Goal: Task Accomplishment & Management: Use online tool/utility

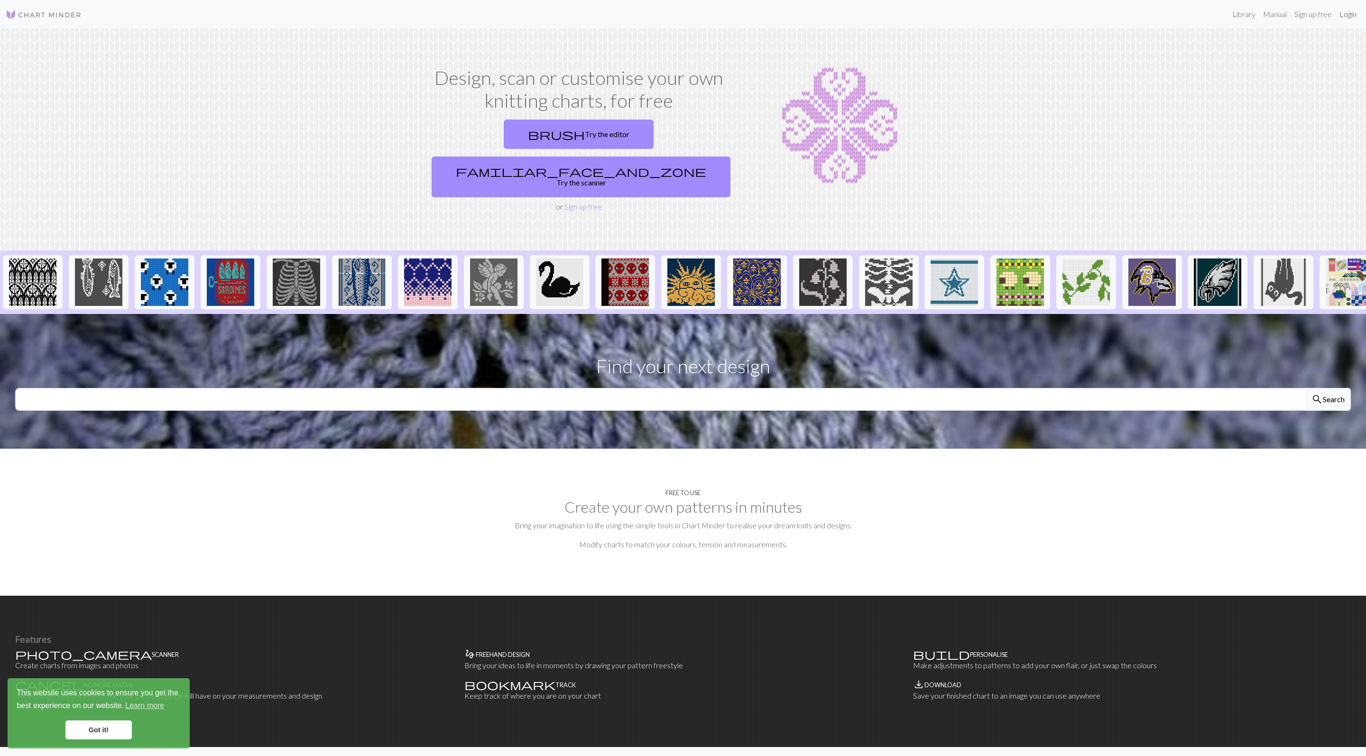
click at [1349, 12] on link "Login" at bounding box center [1348, 14] width 25 height 19
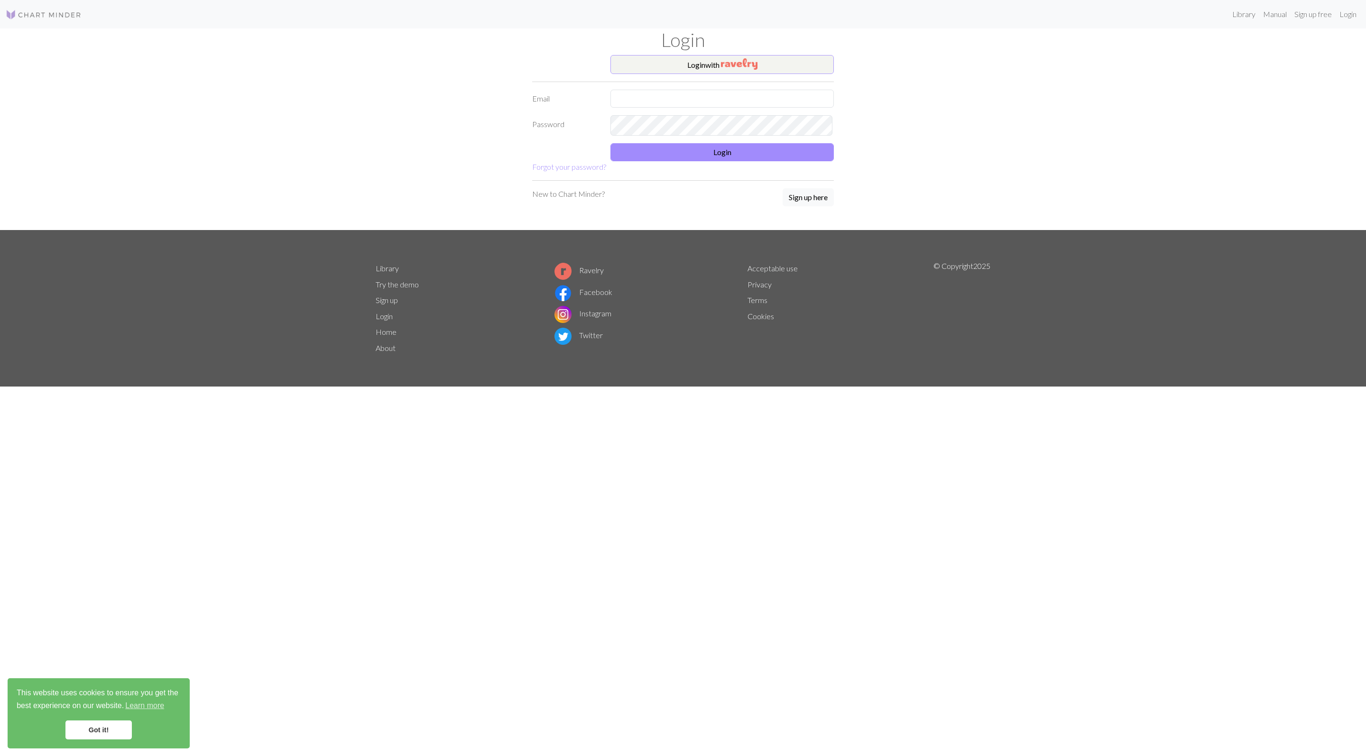
click at [751, 65] on img "button" at bounding box center [739, 63] width 37 height 11
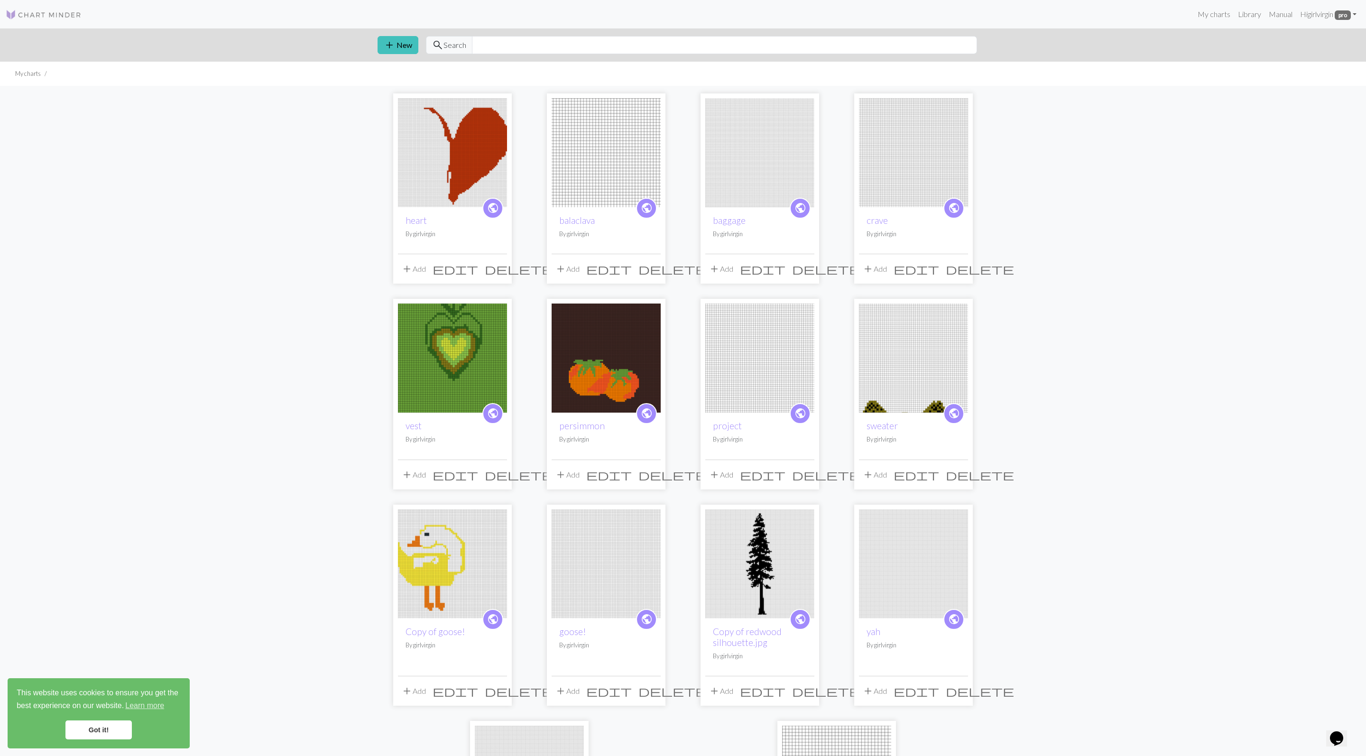
click at [411, 62] on div "add New search Search" at bounding box center [683, 44] width 626 height 33
click at [399, 50] on button "add New" at bounding box center [398, 45] width 41 height 18
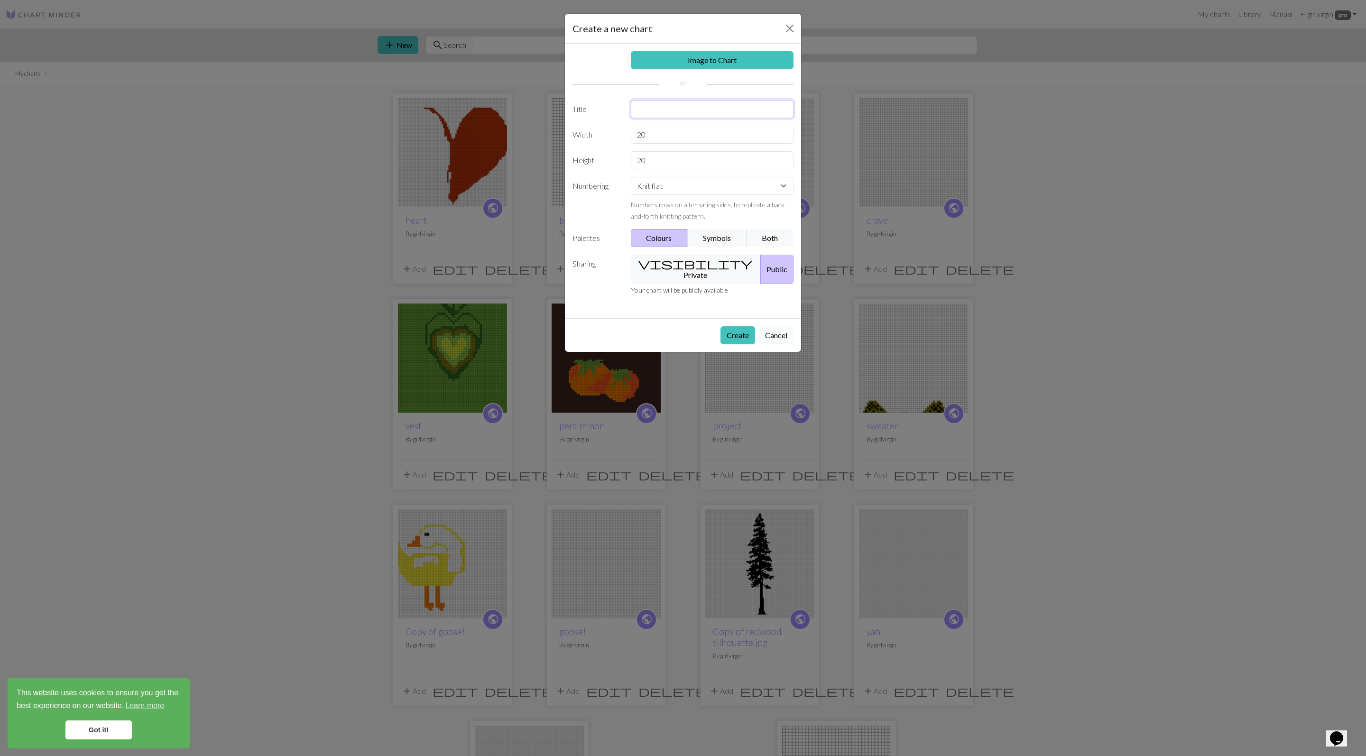
click at [712, 118] on input "text" at bounding box center [712, 109] width 163 height 18
click at [700, 154] on div "Image to Chart Title Width 20 Height 20 Numbering Knit flat Knit in the round L…" at bounding box center [683, 181] width 236 height 275
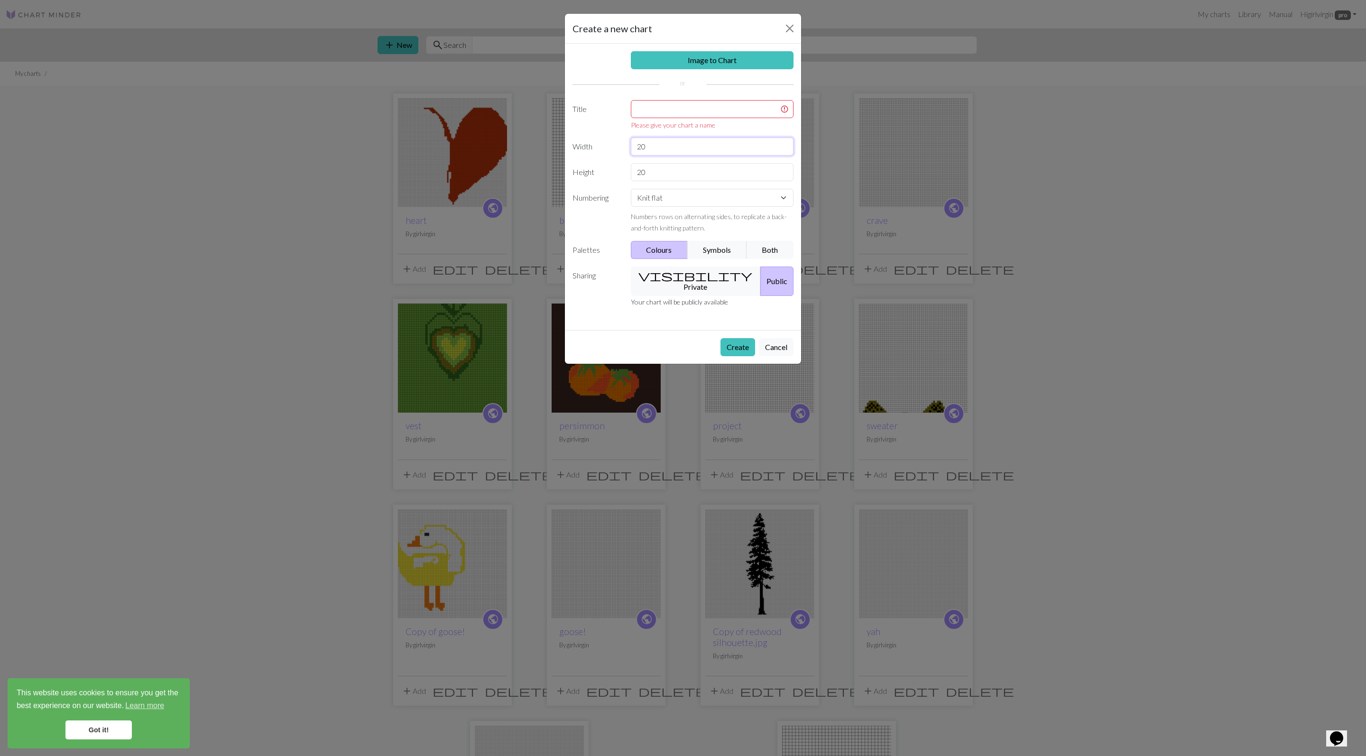
type input "2"
type input "147"
click at [705, 181] on input "20" at bounding box center [712, 172] width 163 height 18
type input "2"
type input "40"
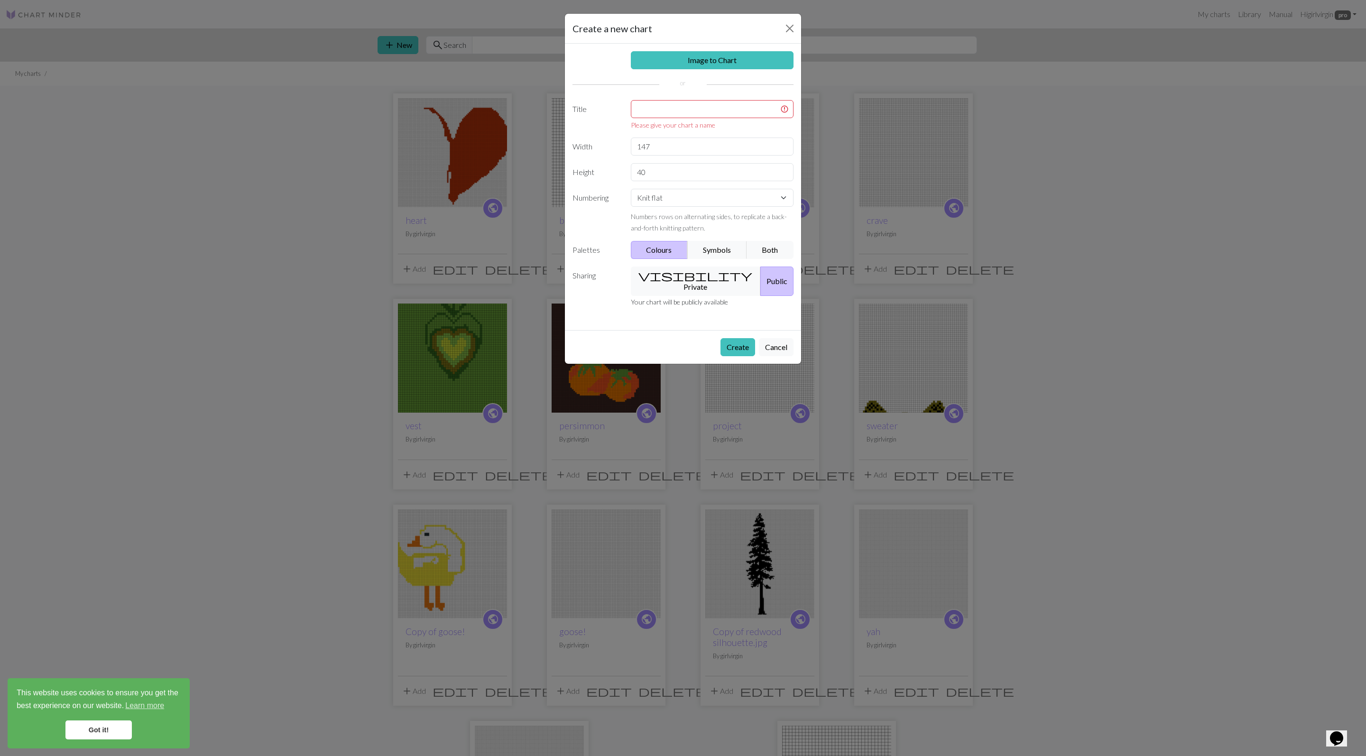
click at [730, 364] on div "Create Cancel" at bounding box center [683, 347] width 236 height 34
click at [708, 117] on input "text" at bounding box center [712, 109] width 163 height 18
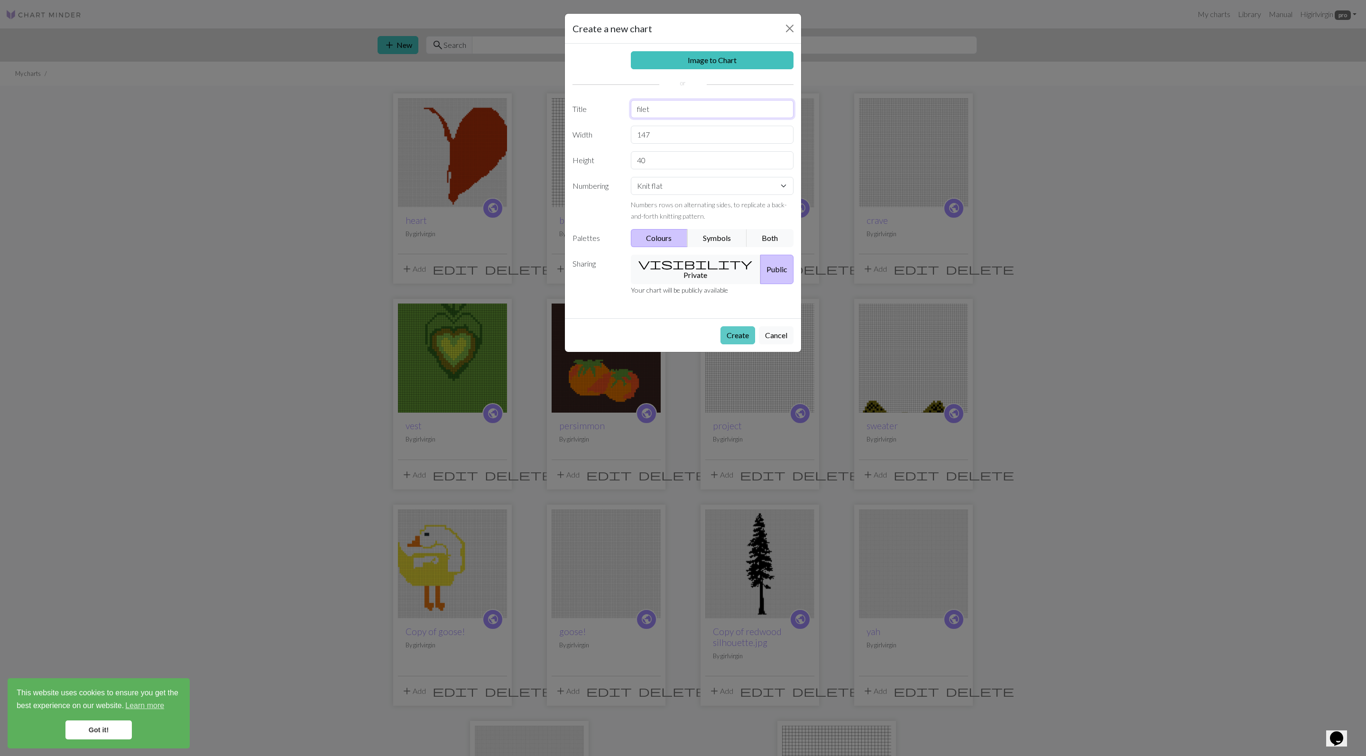
type input "filet"
click at [737, 344] on button "Create" at bounding box center [738, 335] width 35 height 18
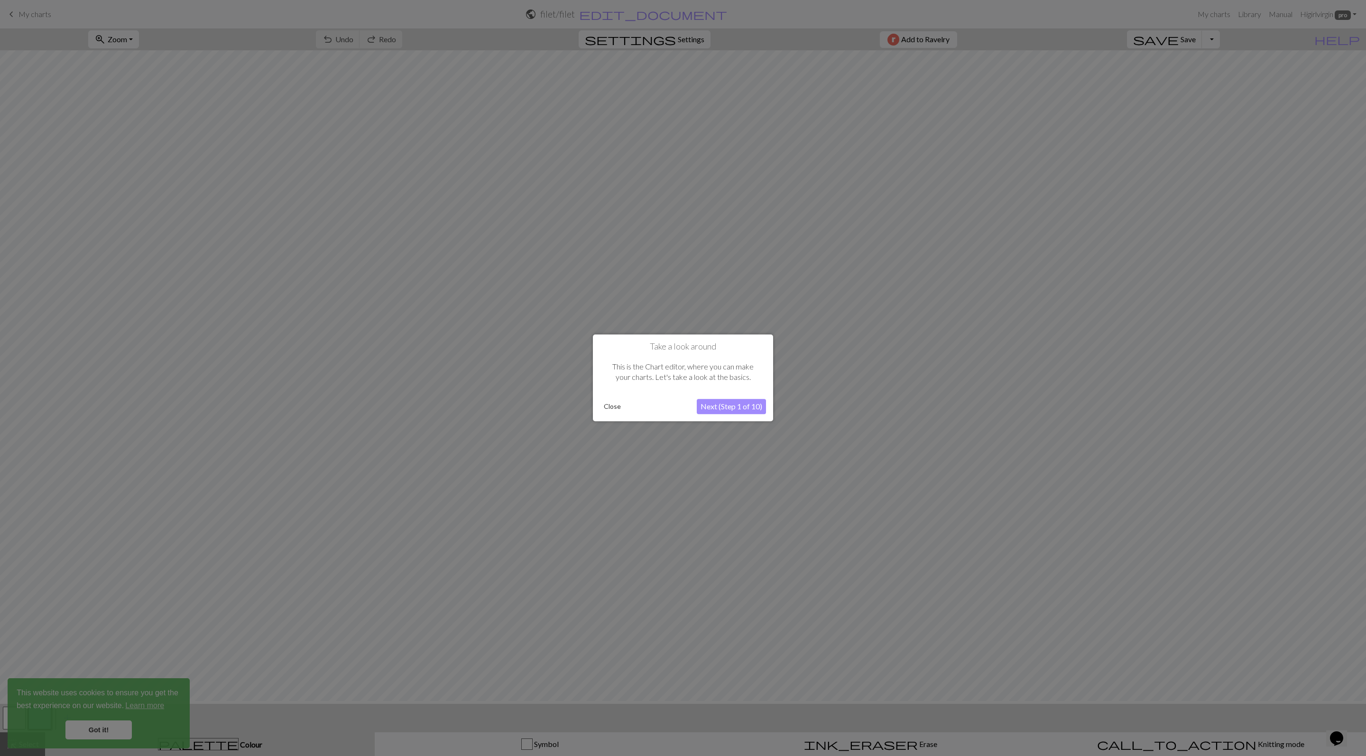
click at [725, 405] on button "Next (Step 1 of 10)" at bounding box center [731, 406] width 69 height 15
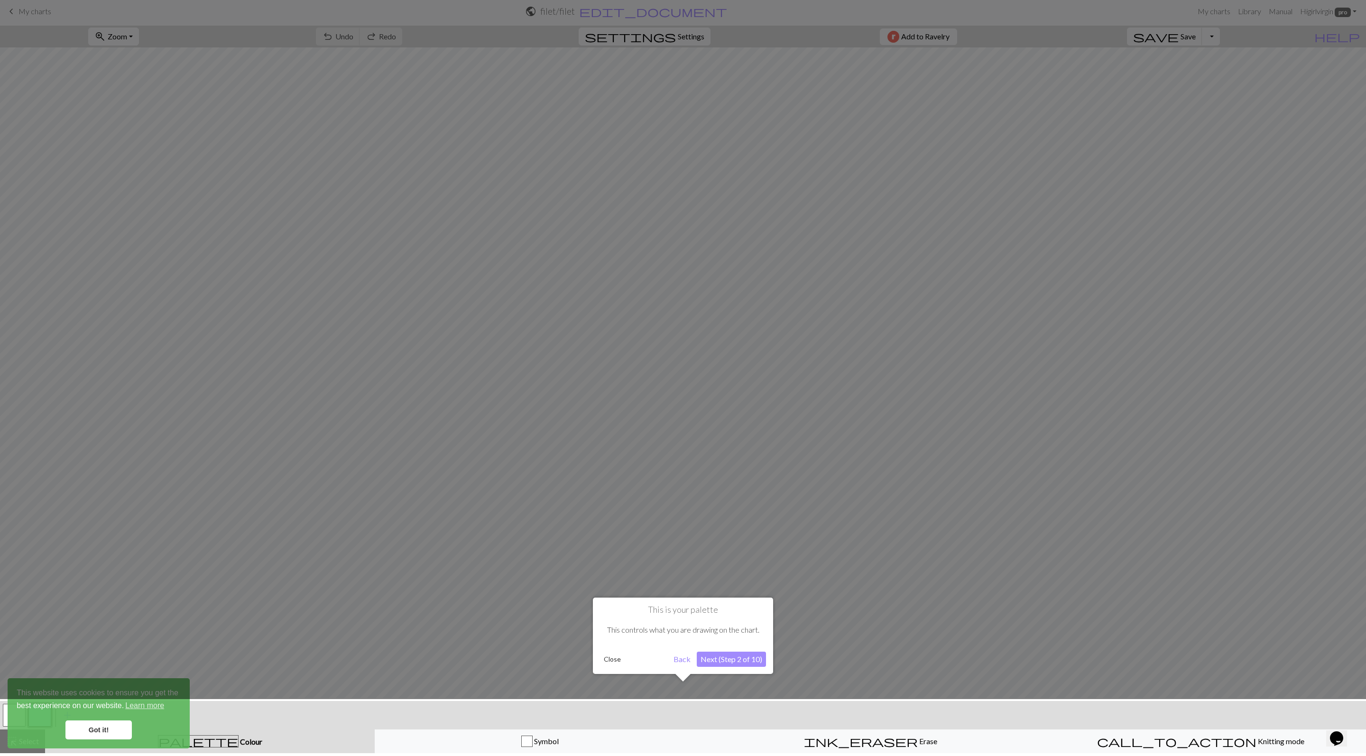
click at [738, 667] on button "Next (Step 2 of 10)" at bounding box center [731, 659] width 69 height 15
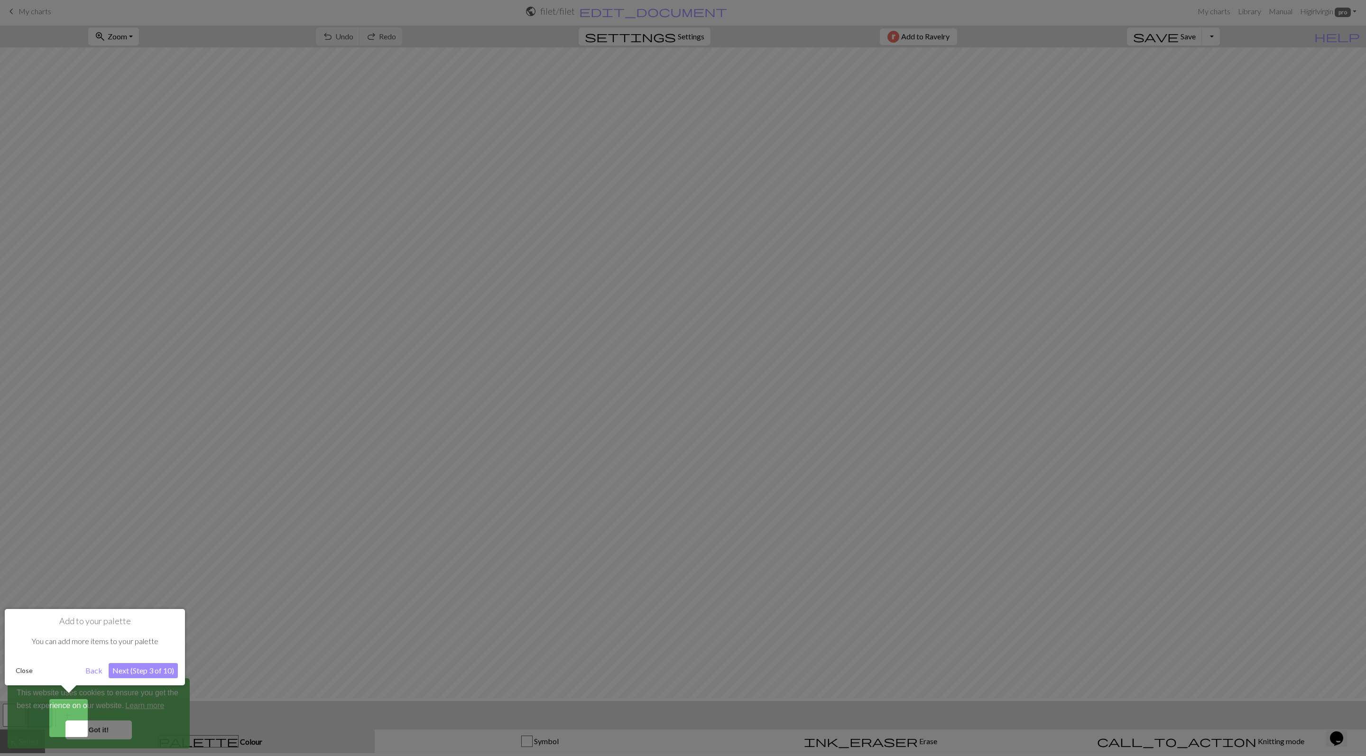
click at [738, 673] on div at bounding box center [683, 376] width 1366 height 759
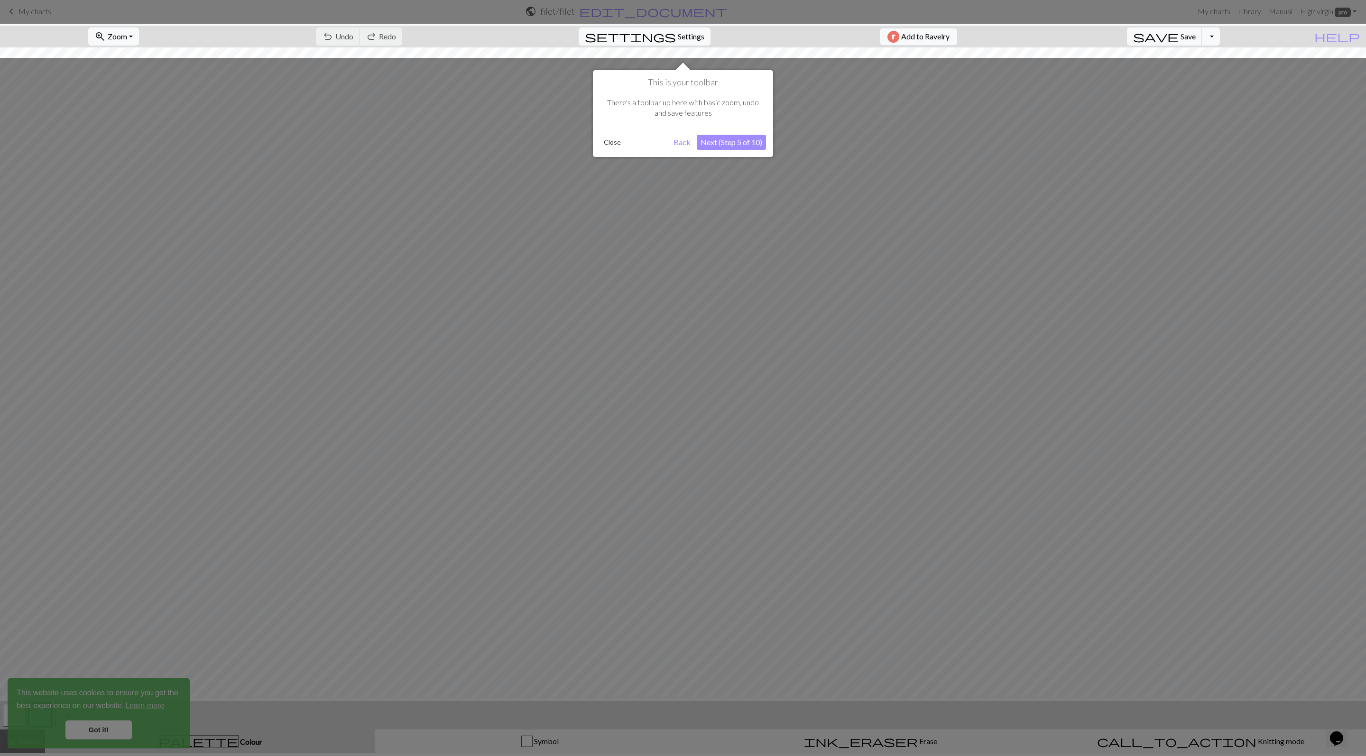
click at [738, 673] on div at bounding box center [683, 376] width 1366 height 759
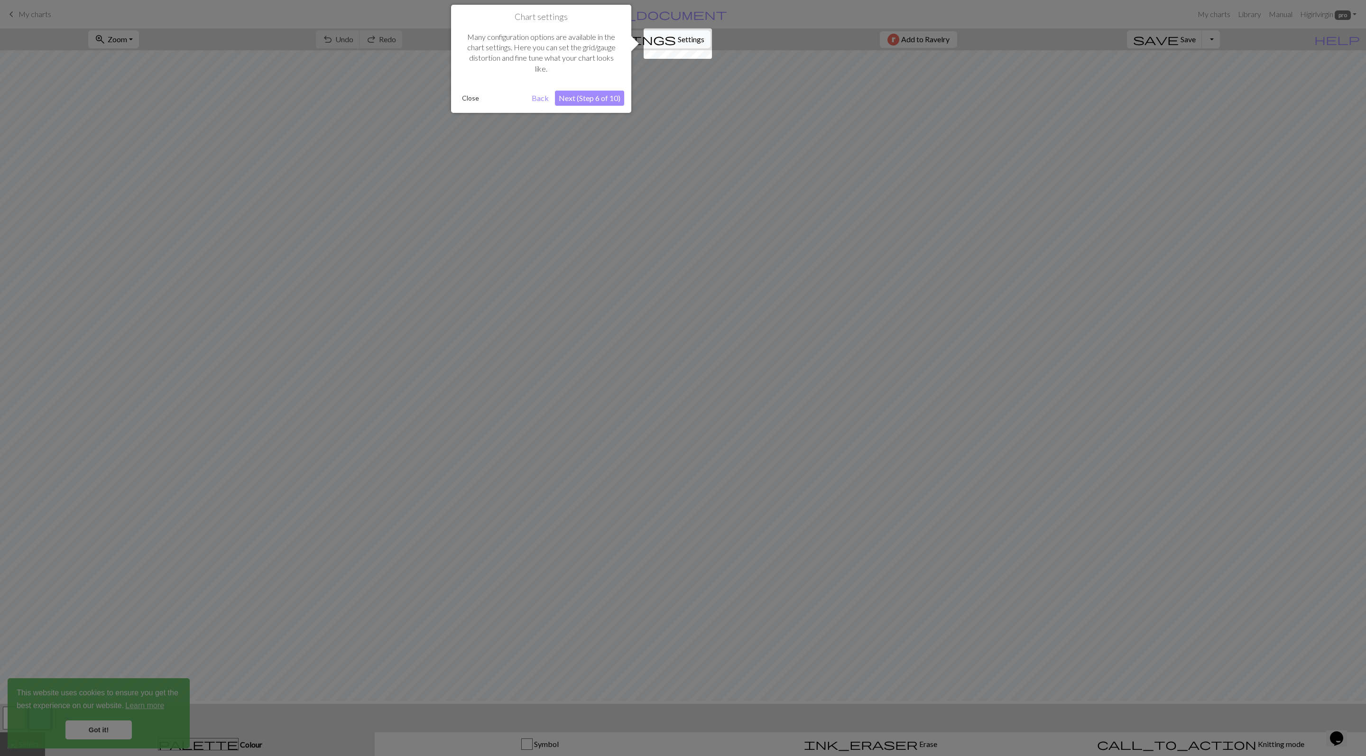
click at [533, 106] on button "Back" at bounding box center [540, 98] width 25 height 15
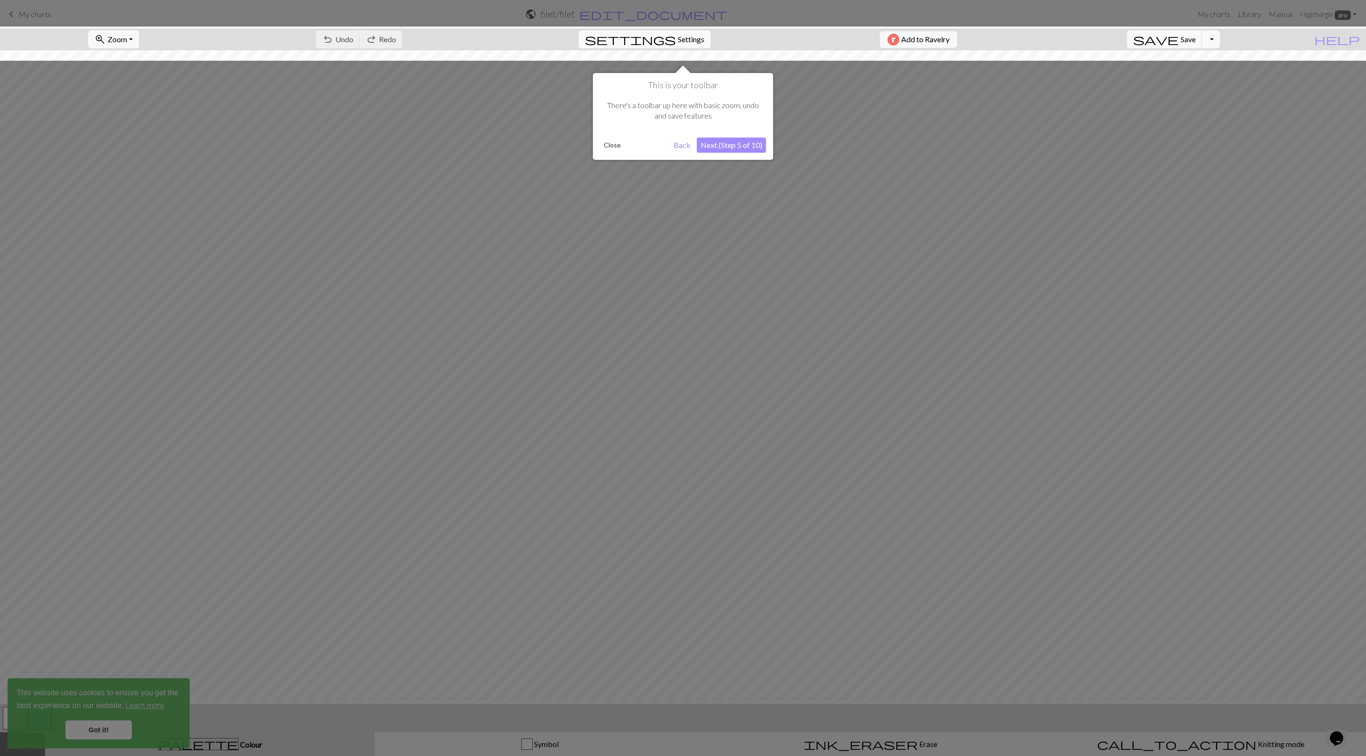
scroll to position [3, 0]
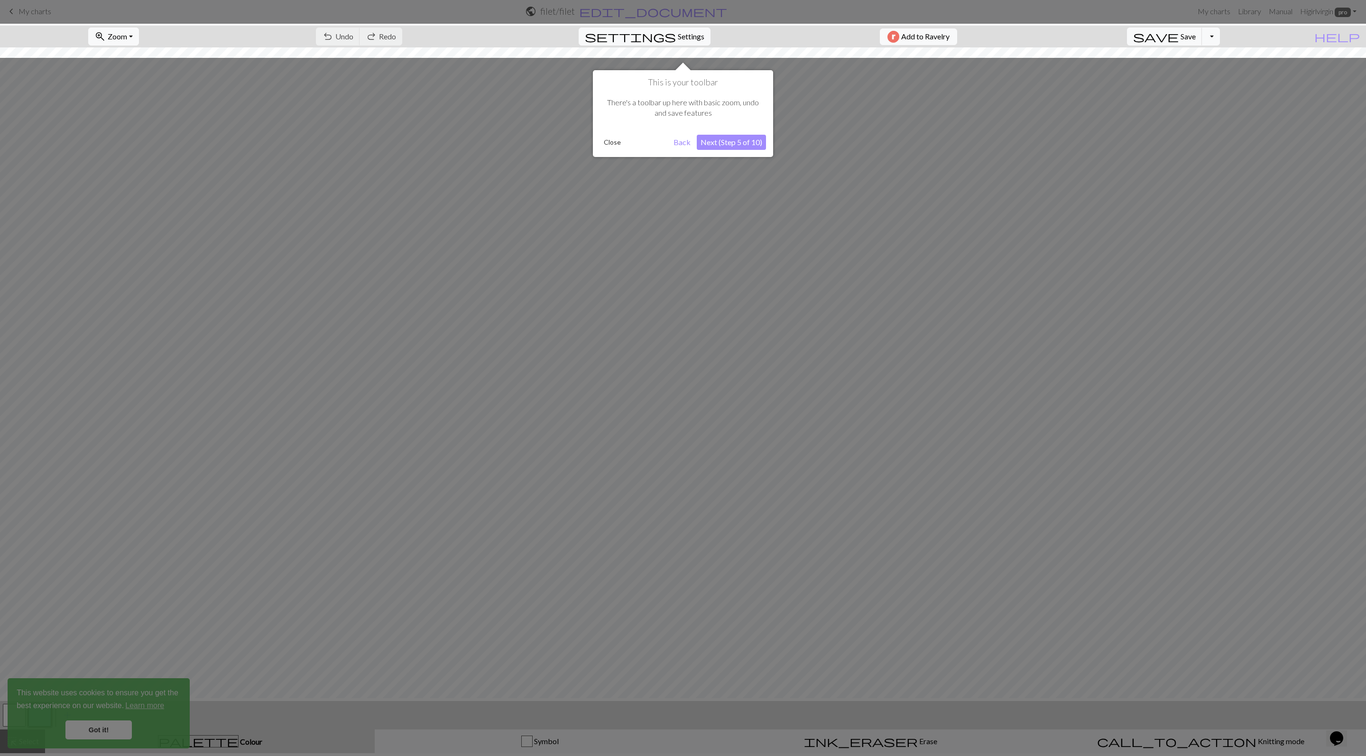
click at [671, 150] on button "Back" at bounding box center [682, 142] width 25 height 15
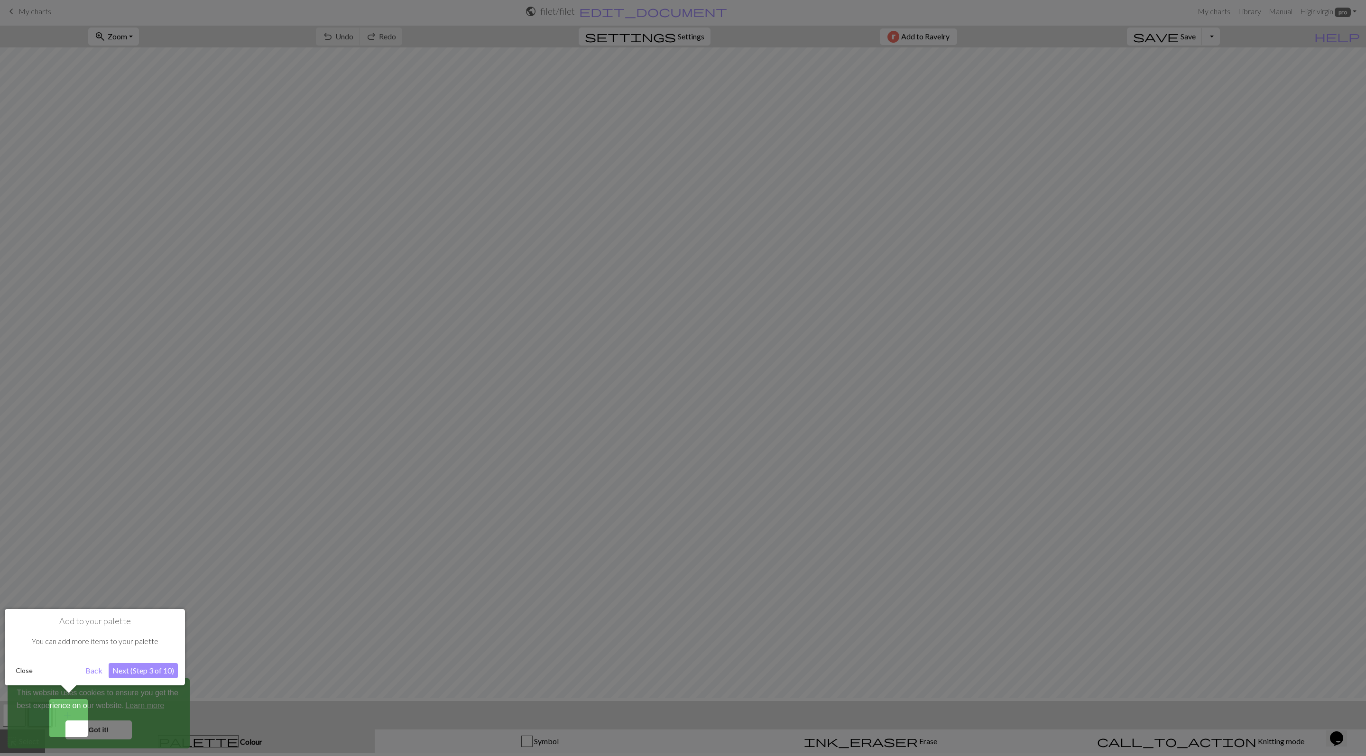
click at [668, 2] on div at bounding box center [683, 376] width 1366 height 759
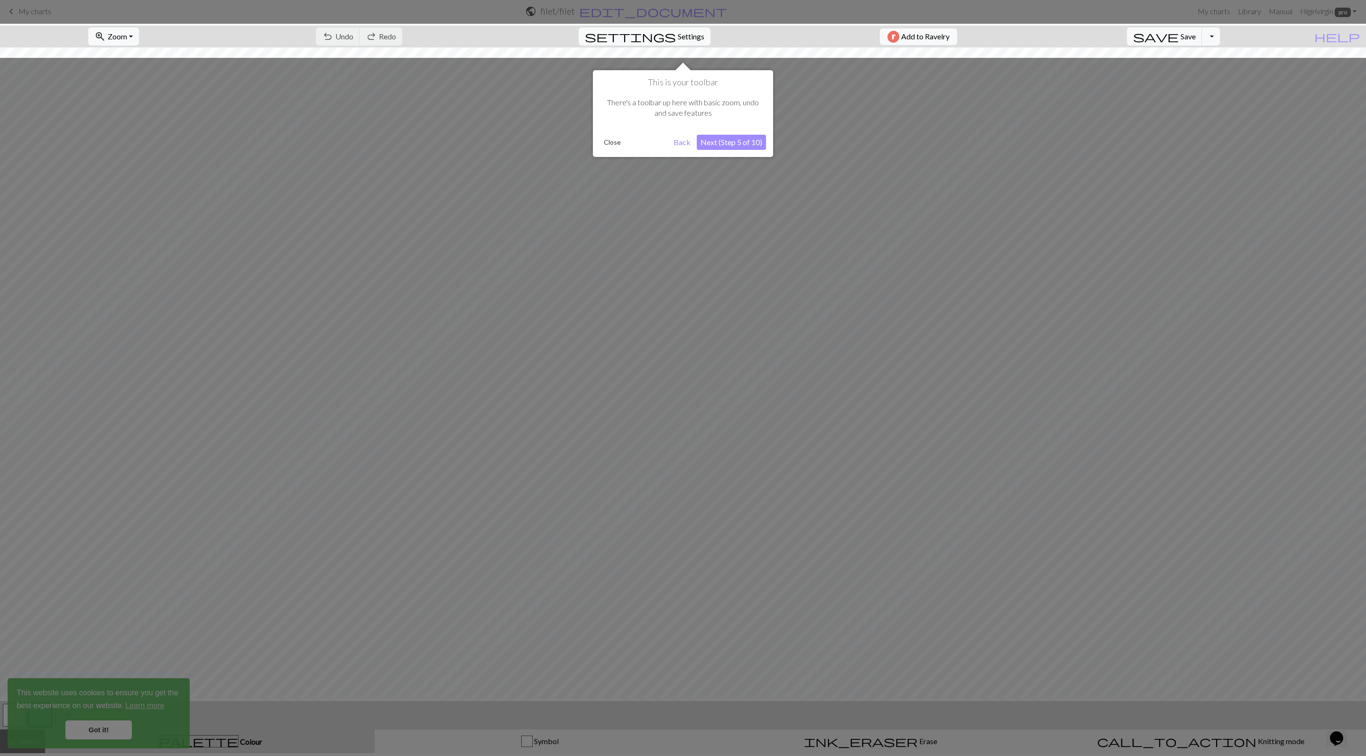
click at [486, 95] on div at bounding box center [683, 376] width 1366 height 759
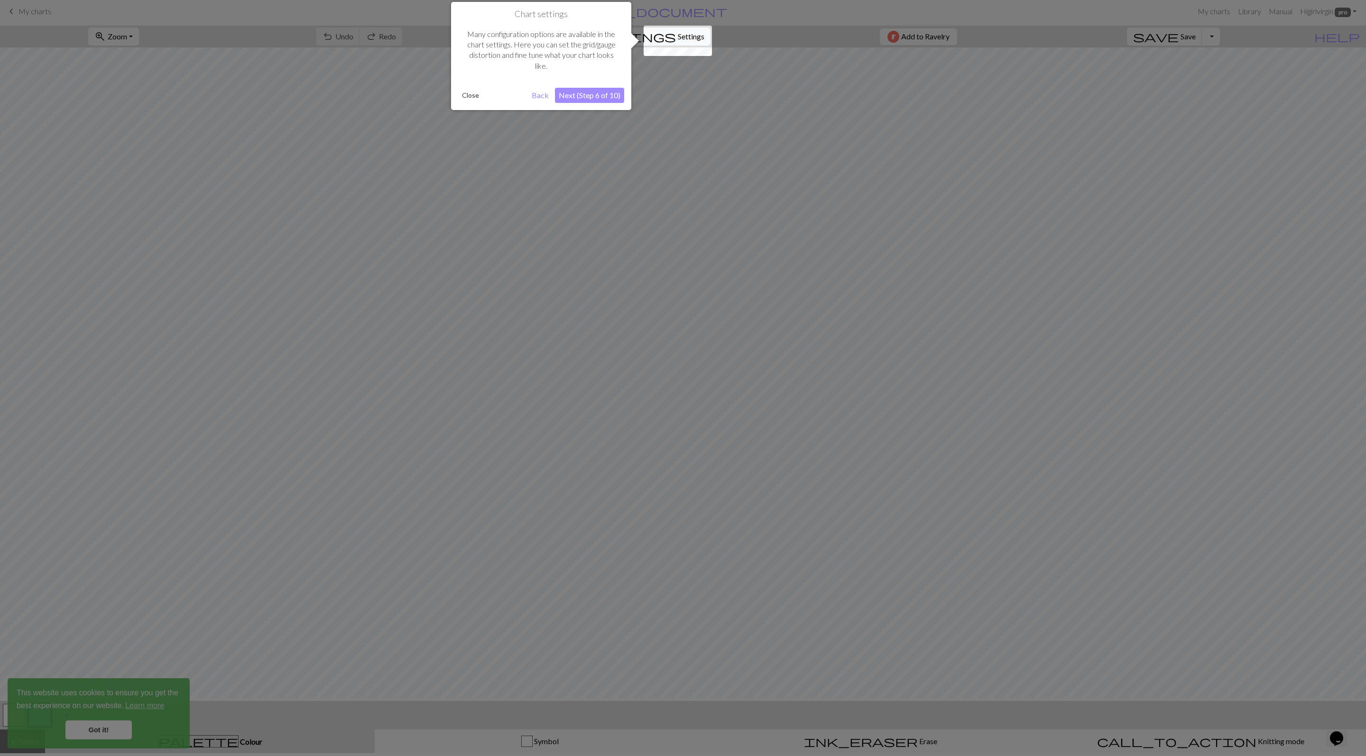
scroll to position [0, 0]
click at [205, 67] on div at bounding box center [683, 379] width 1366 height 759
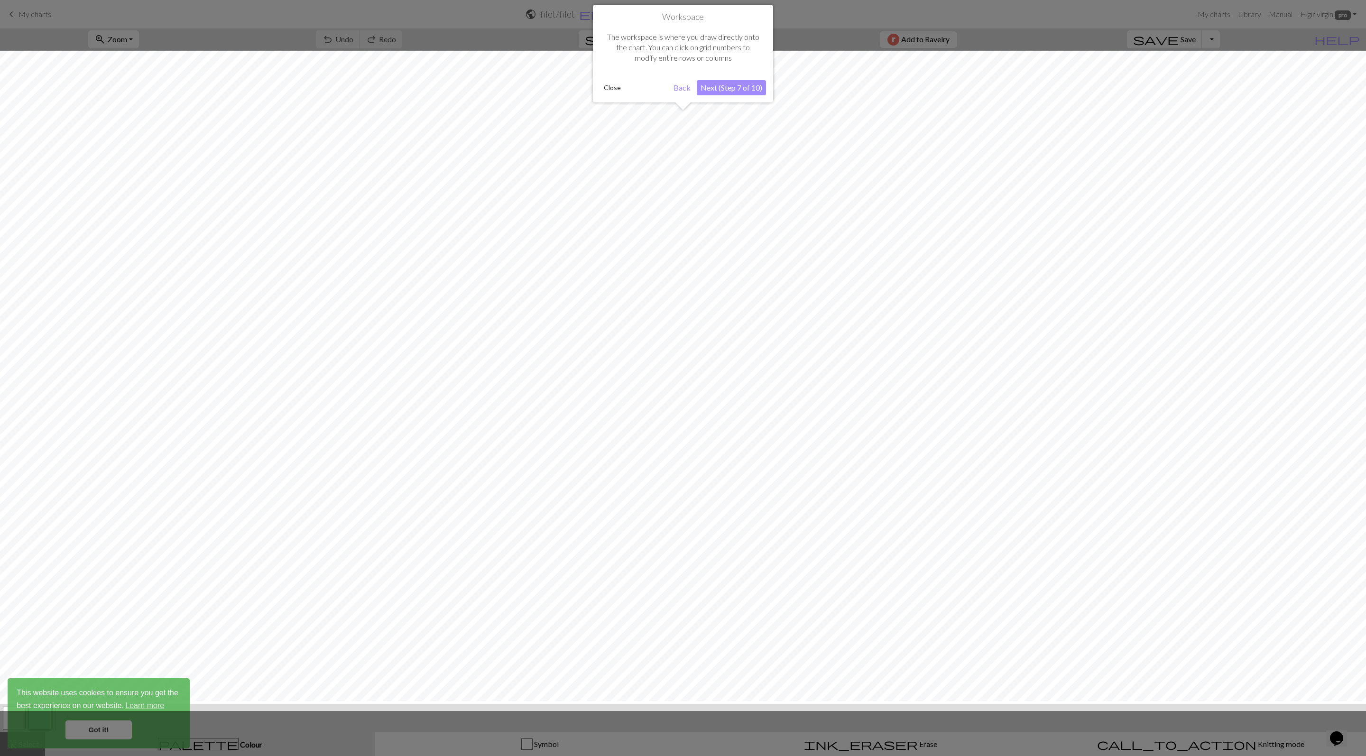
scroll to position [3, 0]
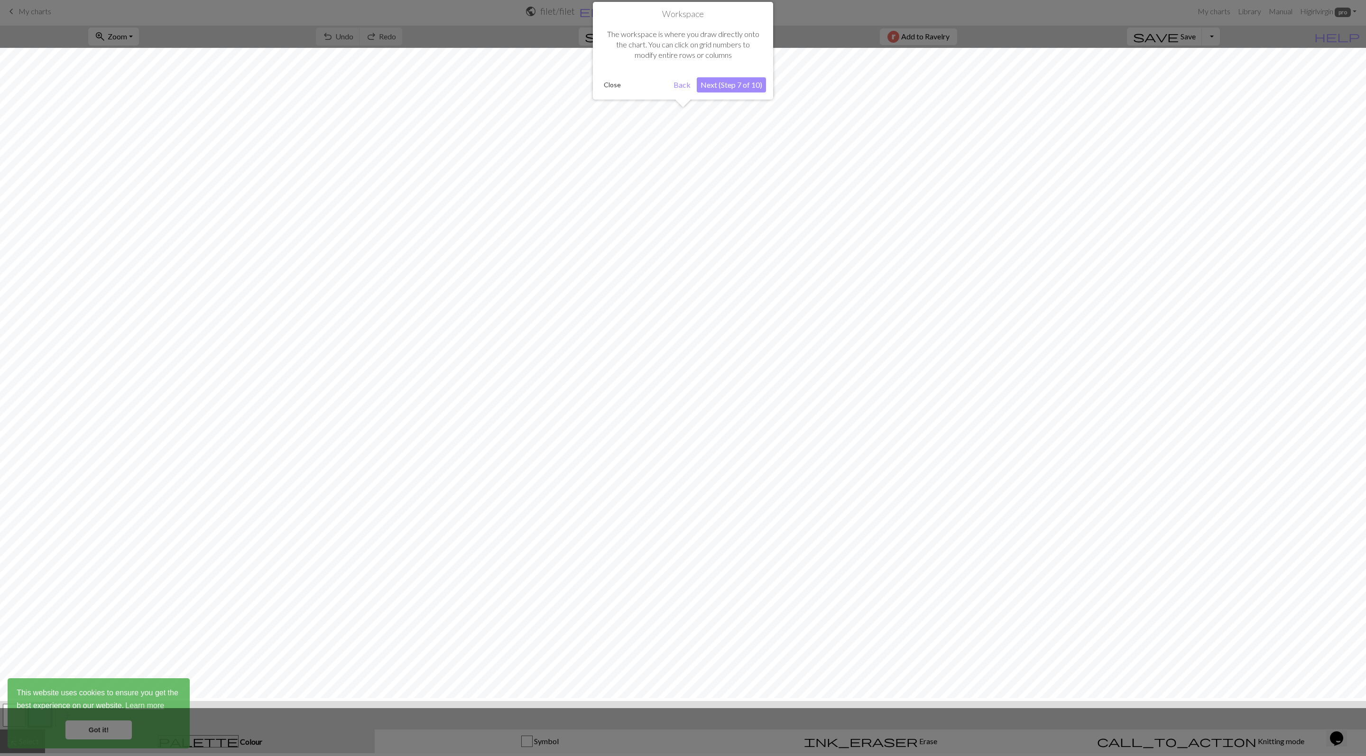
click at [205, 67] on div at bounding box center [683, 378] width 1376 height 660
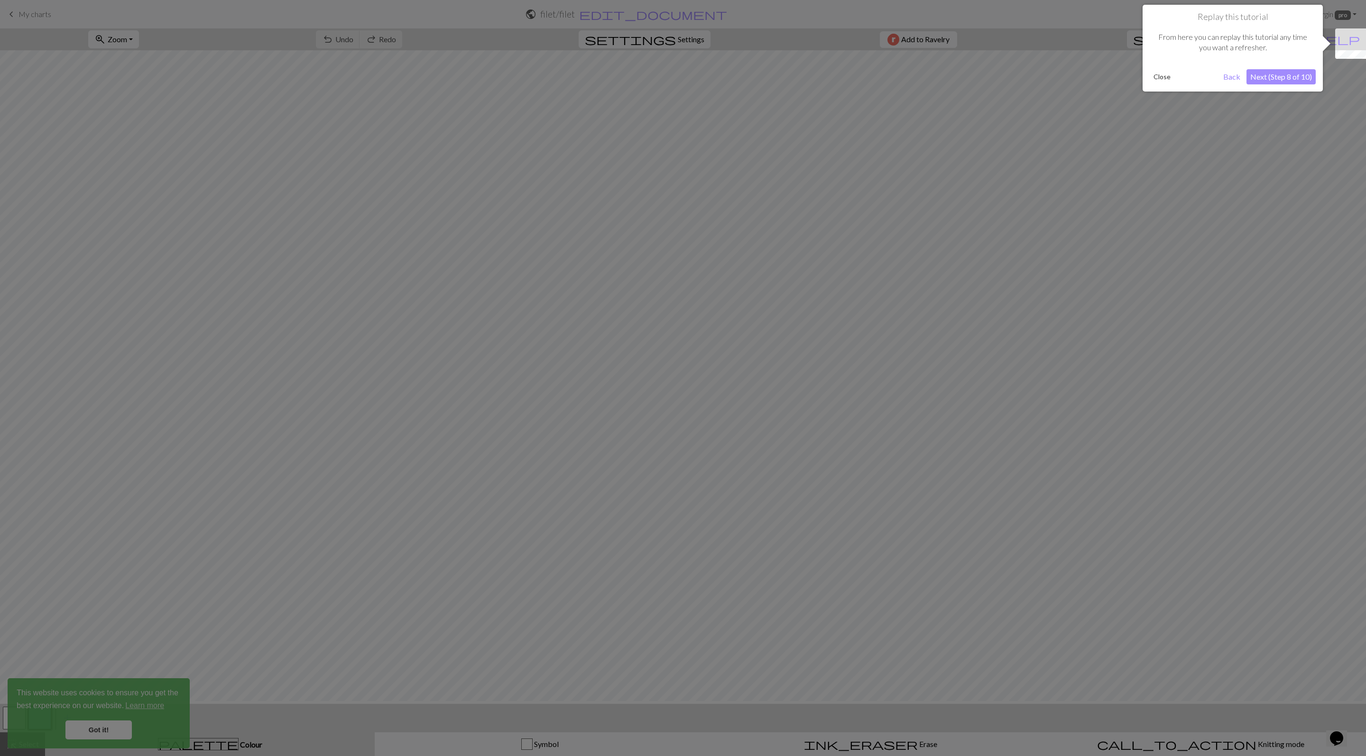
click at [610, 166] on div at bounding box center [683, 379] width 1366 height 759
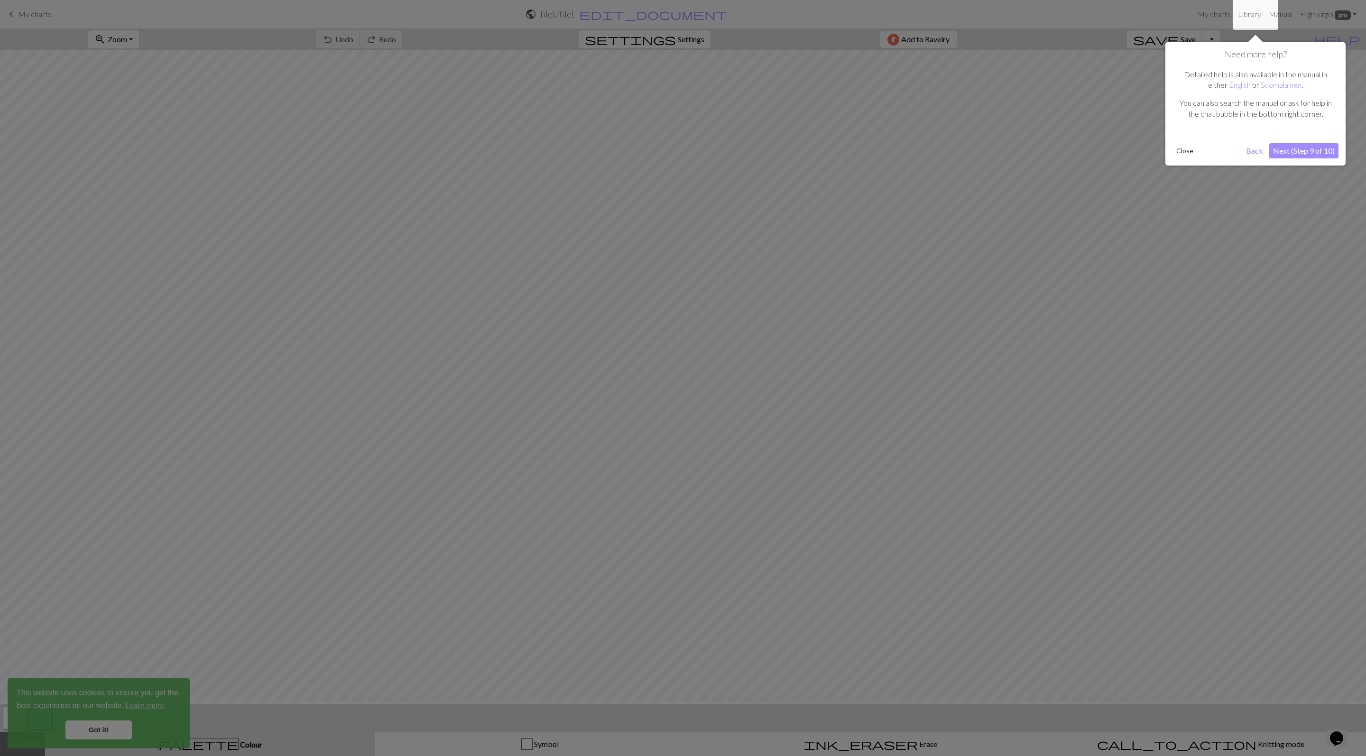
click at [610, 166] on div at bounding box center [683, 379] width 1366 height 759
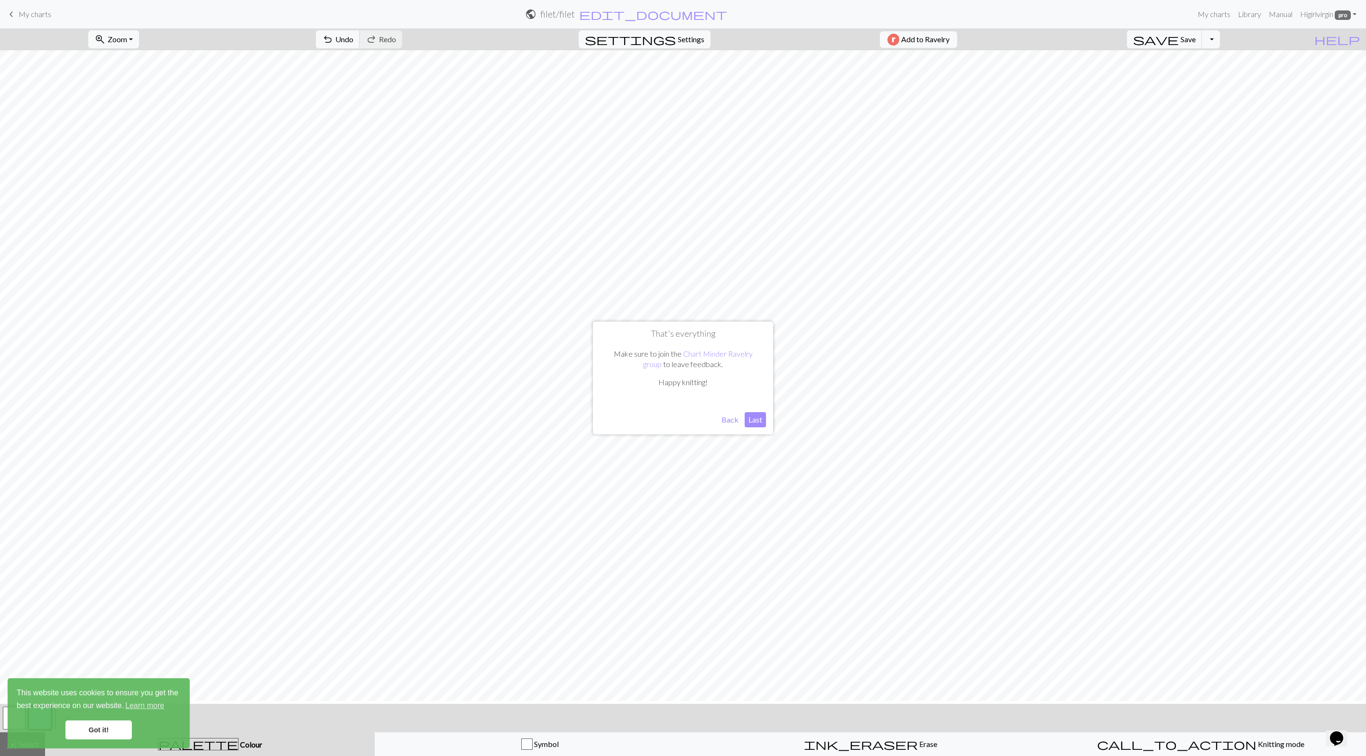
click at [731, 417] on button "Back" at bounding box center [730, 419] width 25 height 15
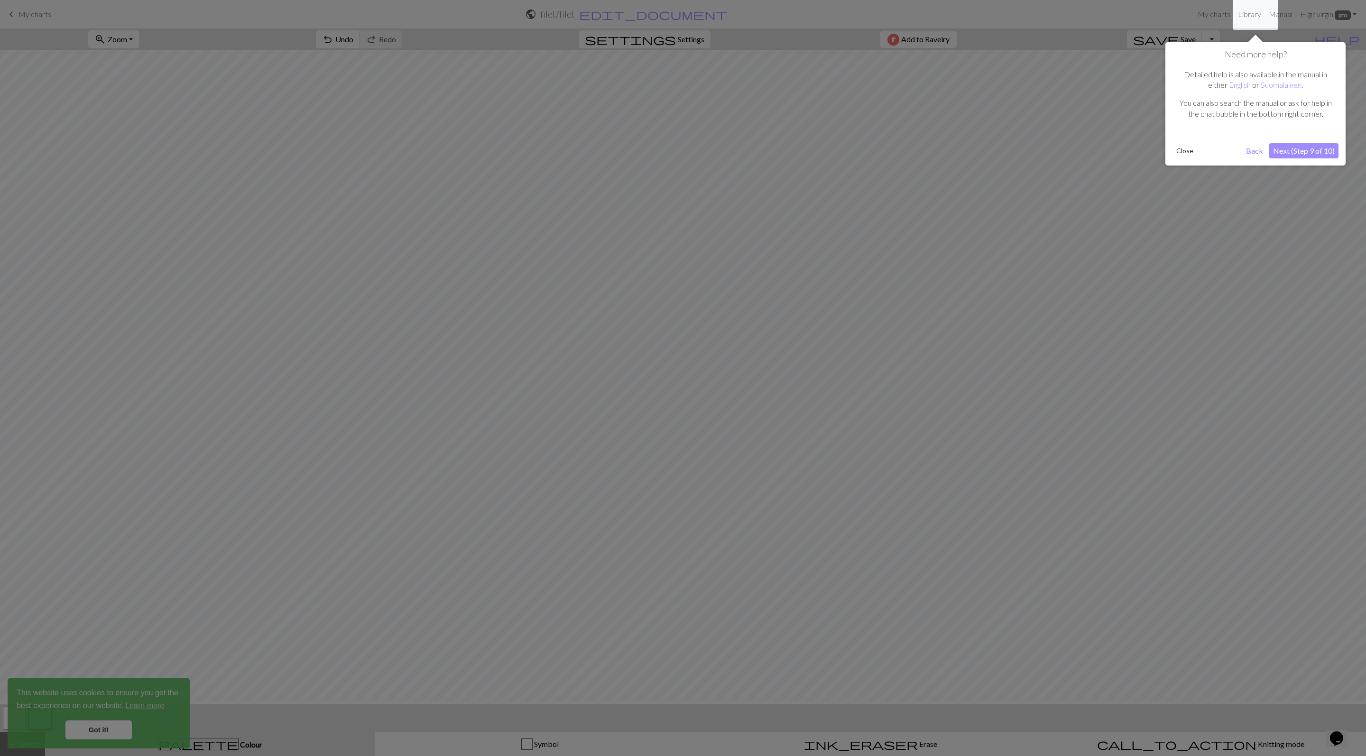
click at [745, 126] on div at bounding box center [683, 379] width 1366 height 759
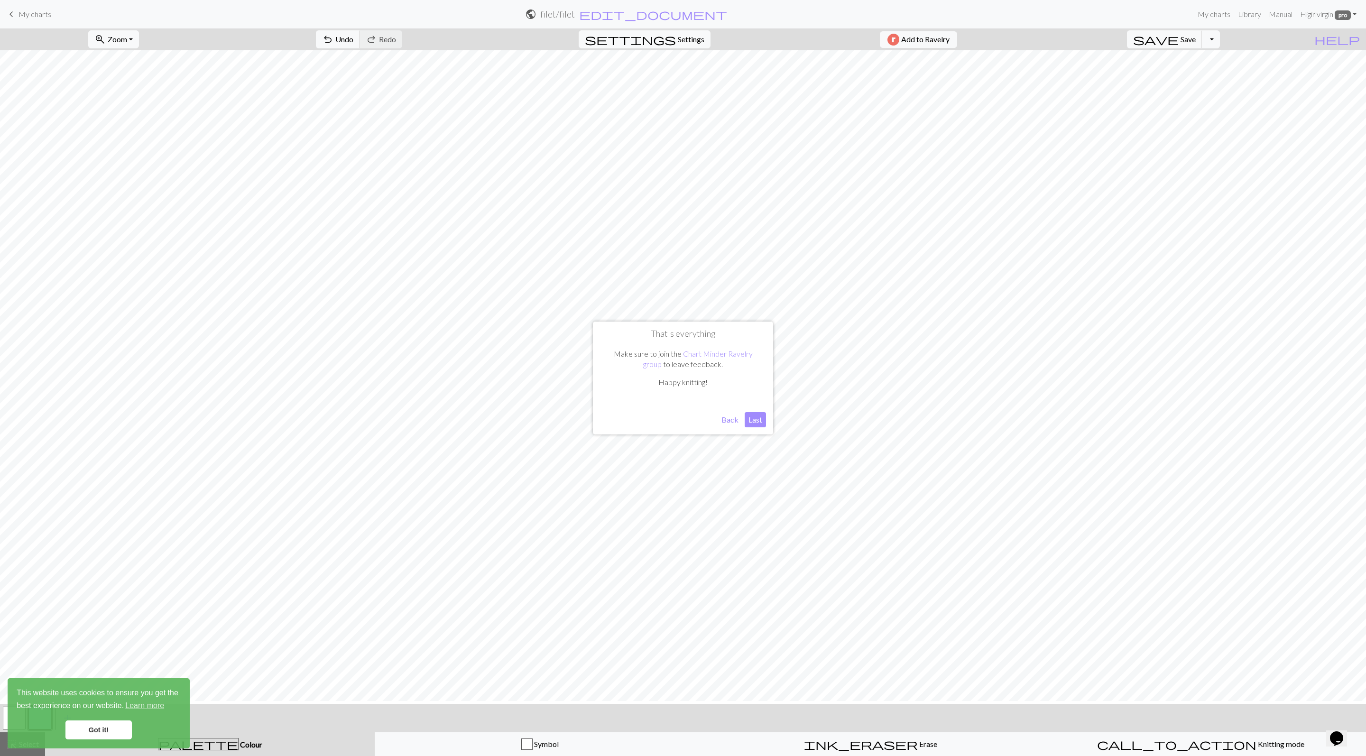
click at [33, 15] on span "My charts" at bounding box center [35, 13] width 33 height 9
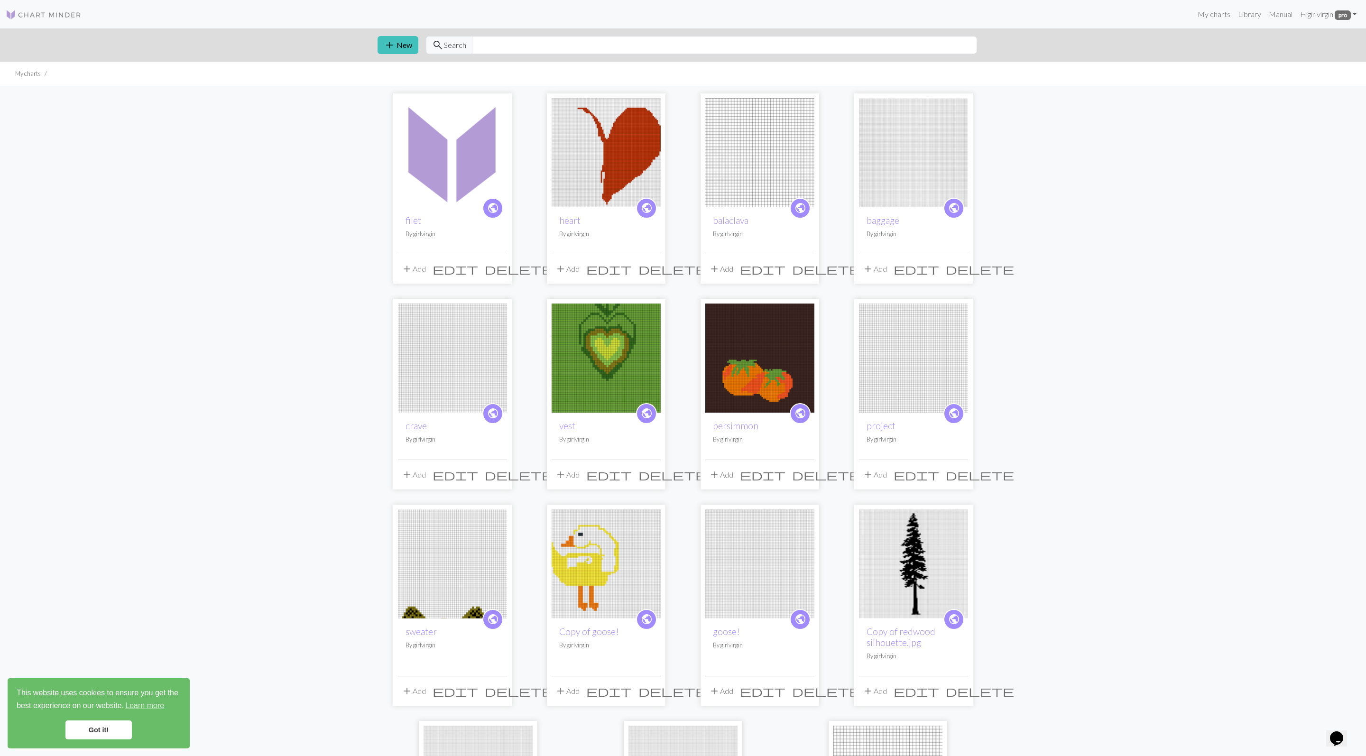
click at [478, 276] on span "edit" at bounding box center [456, 268] width 46 height 13
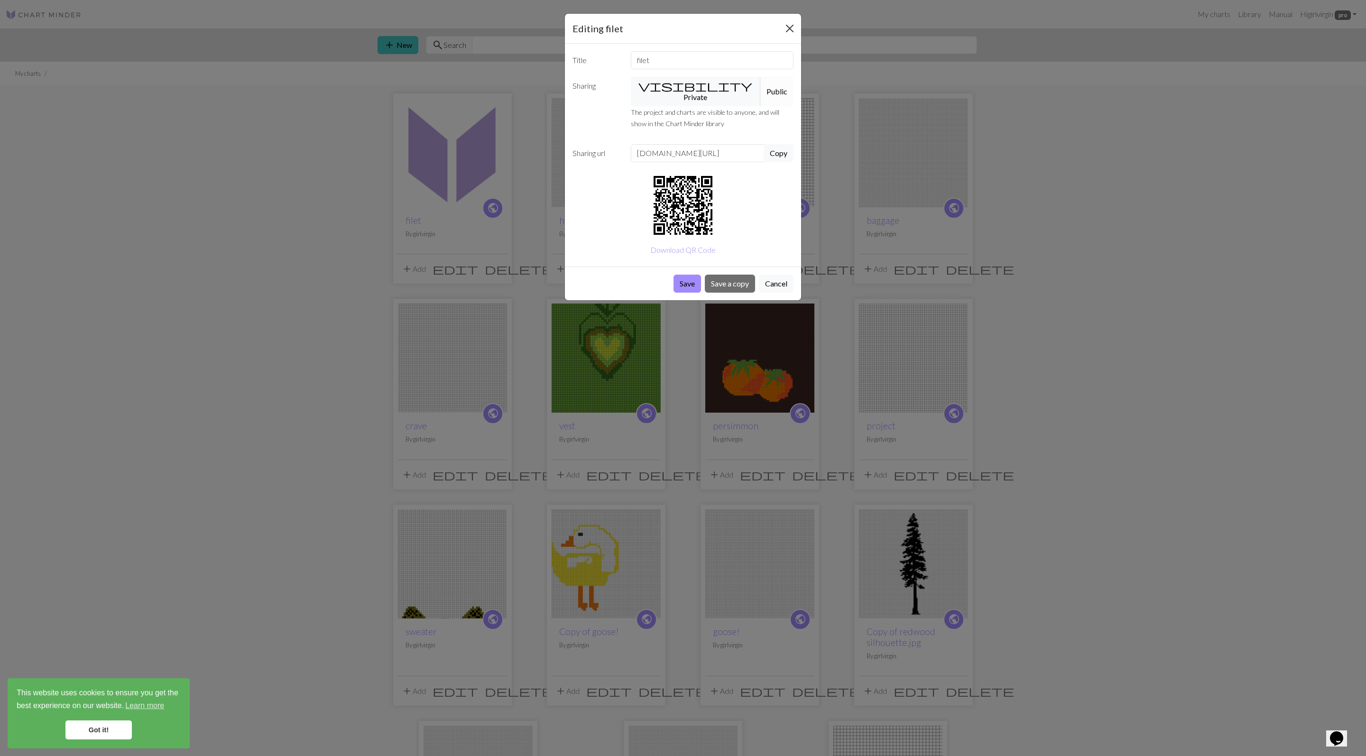
click at [790, 36] on button "Close" at bounding box center [789, 28] width 15 height 15
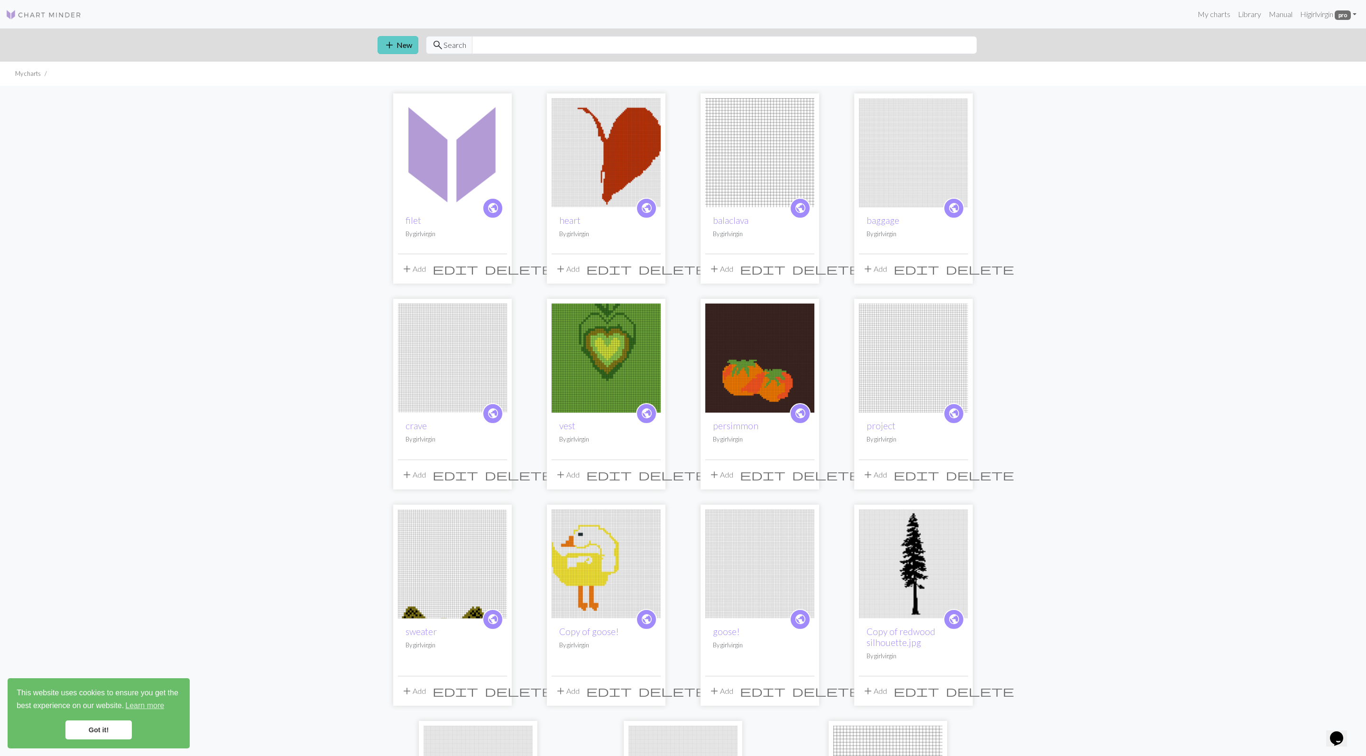
click at [409, 54] on button "add New" at bounding box center [398, 45] width 41 height 18
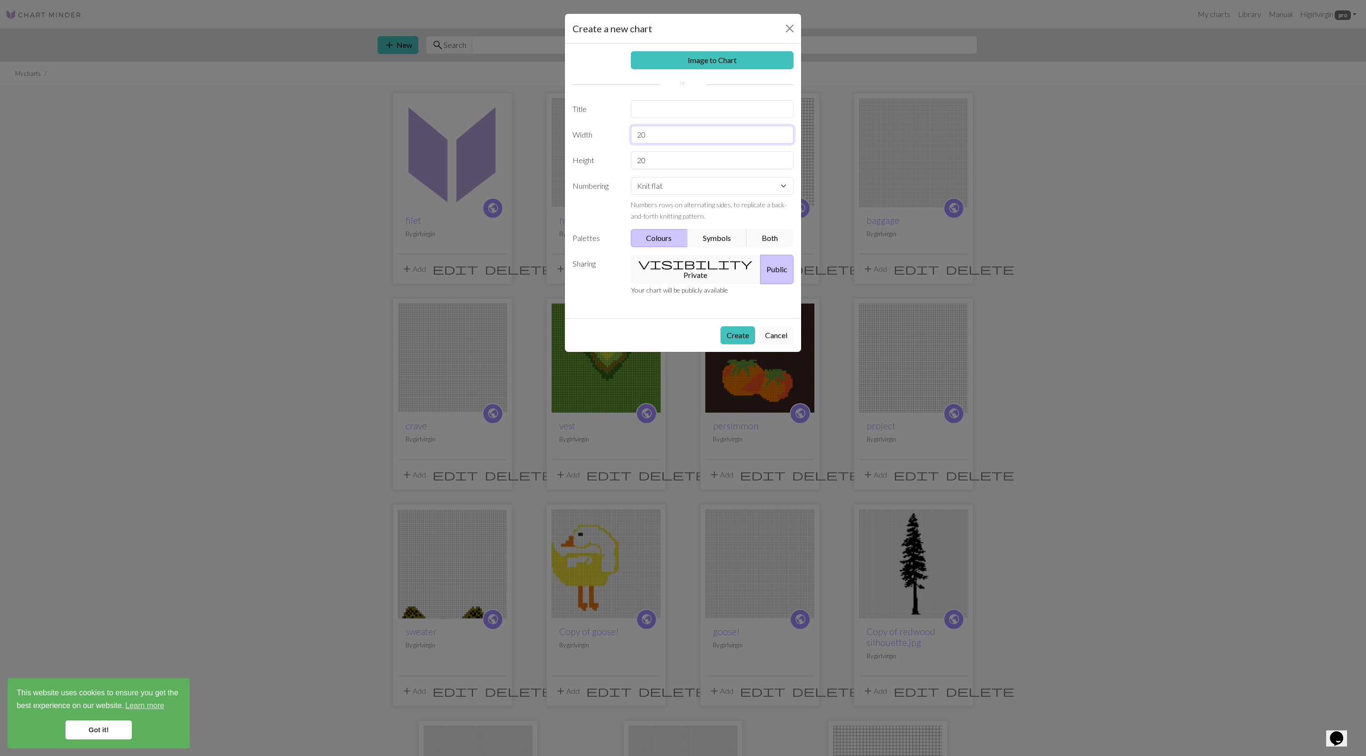
click at [715, 144] on input "20" at bounding box center [712, 135] width 163 height 18
type input "2"
type input "140"
click at [714, 169] on input "20" at bounding box center [712, 160] width 163 height 18
type input "2"
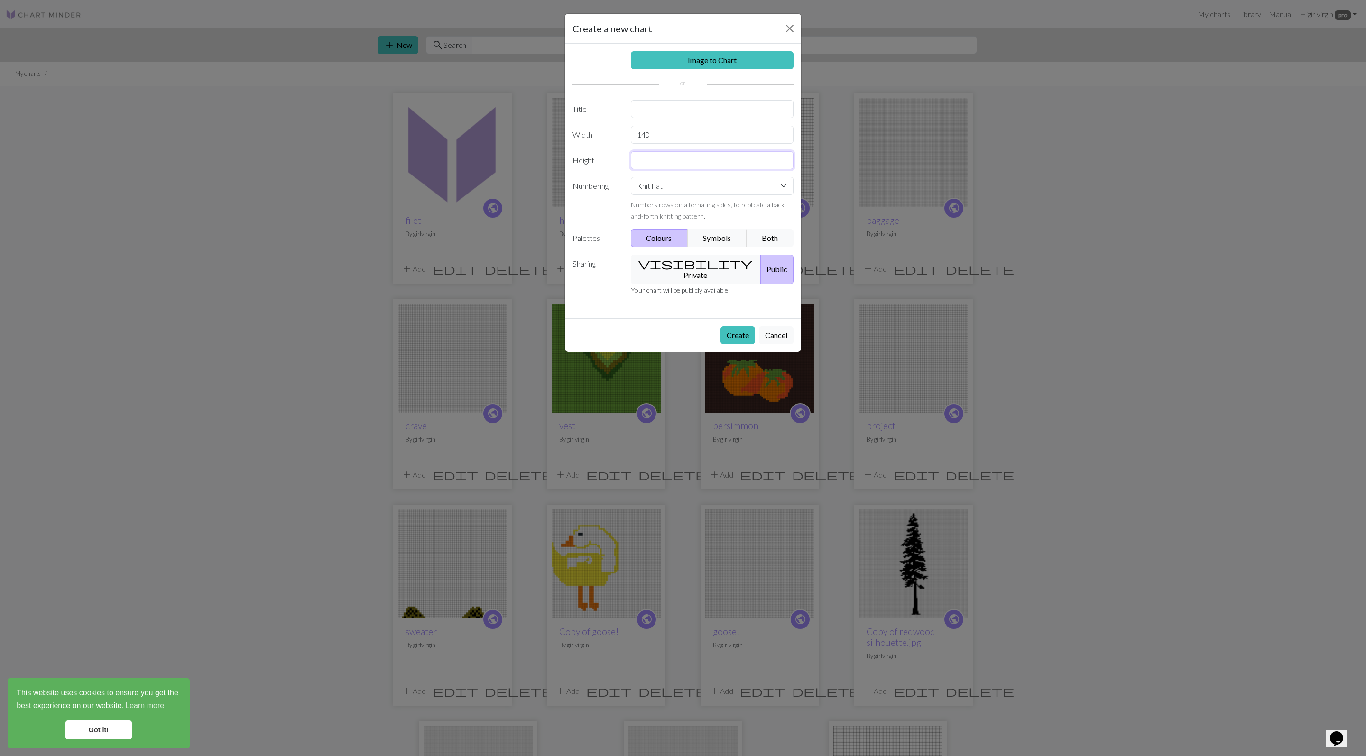
type input "3"
type input "140"
click at [686, 144] on input "140" at bounding box center [712, 135] width 163 height 18
click at [673, 144] on input "140" at bounding box center [712, 135] width 163 height 18
type input "147"
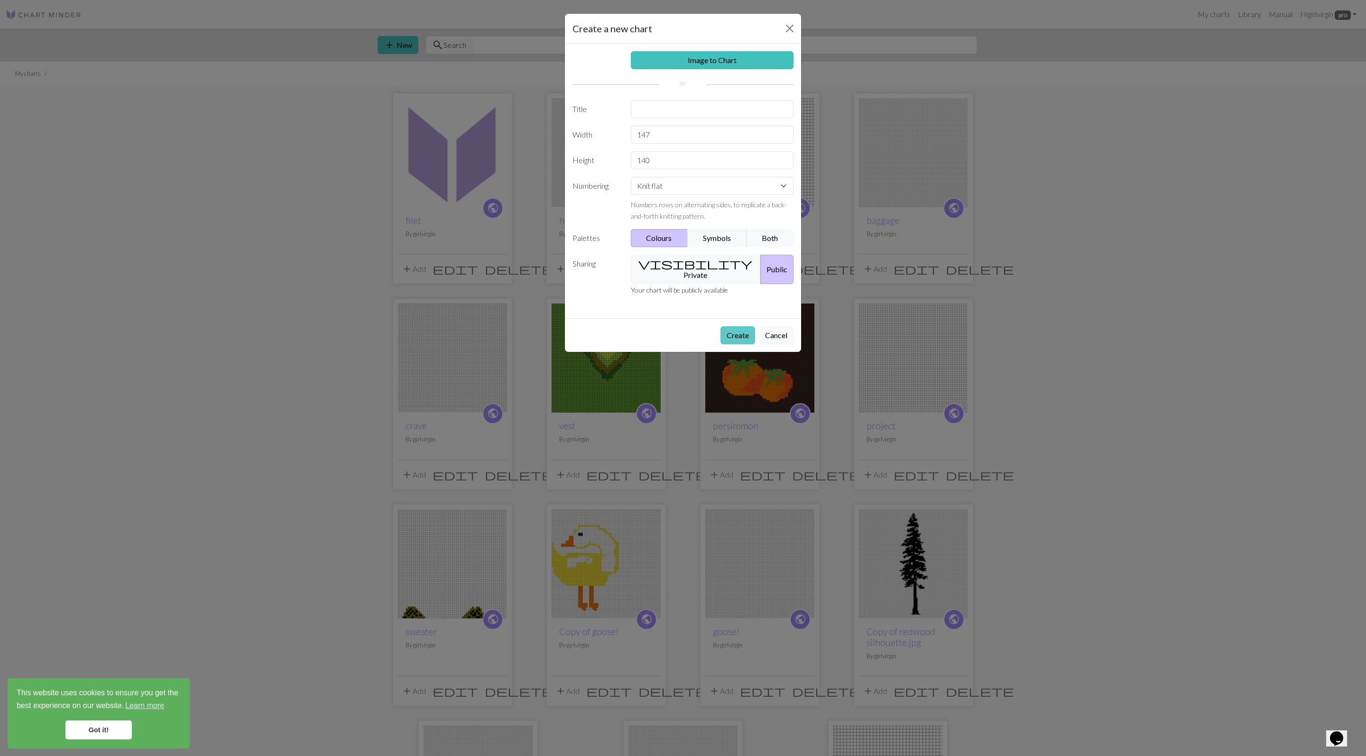
click at [733, 344] on button "Create" at bounding box center [738, 335] width 35 height 18
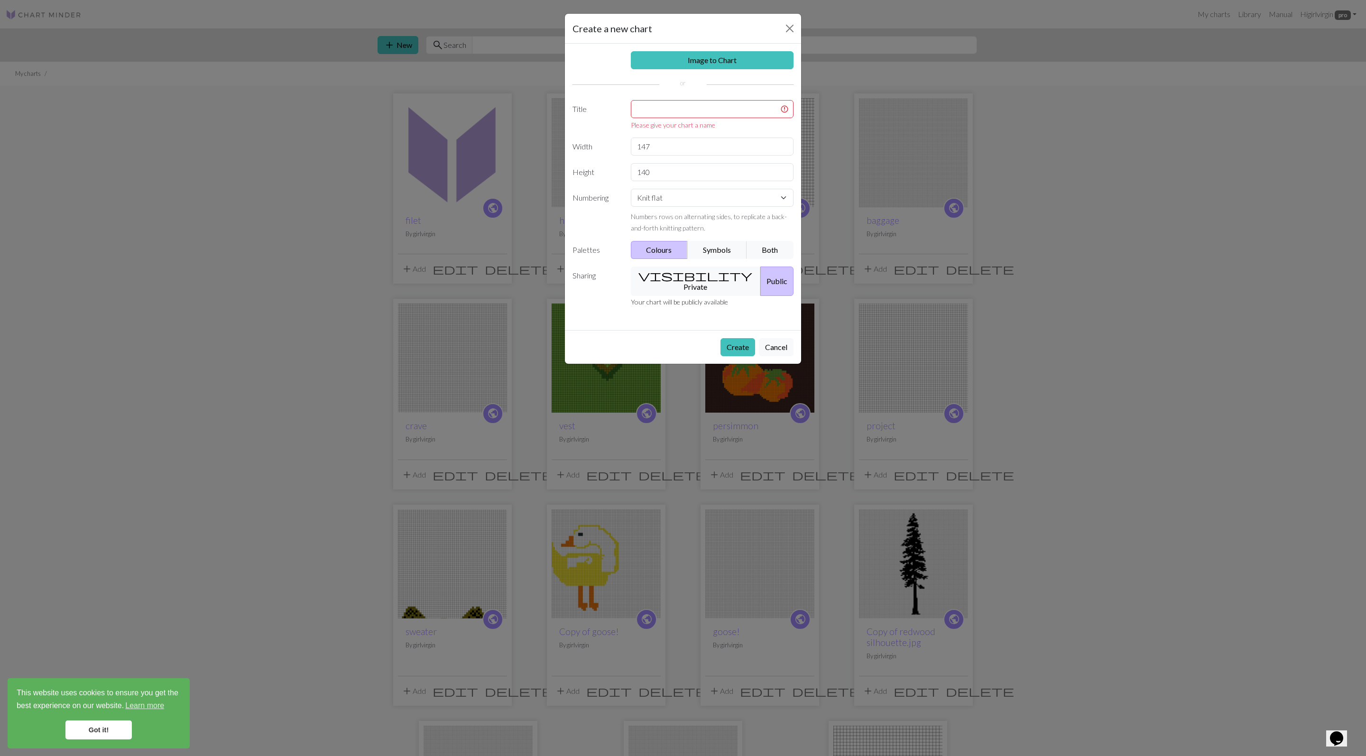
click at [742, 130] on div "Please give your chart a name" at bounding box center [712, 125] width 163 height 10
click at [742, 118] on input "text" at bounding box center [712, 109] width 163 height 18
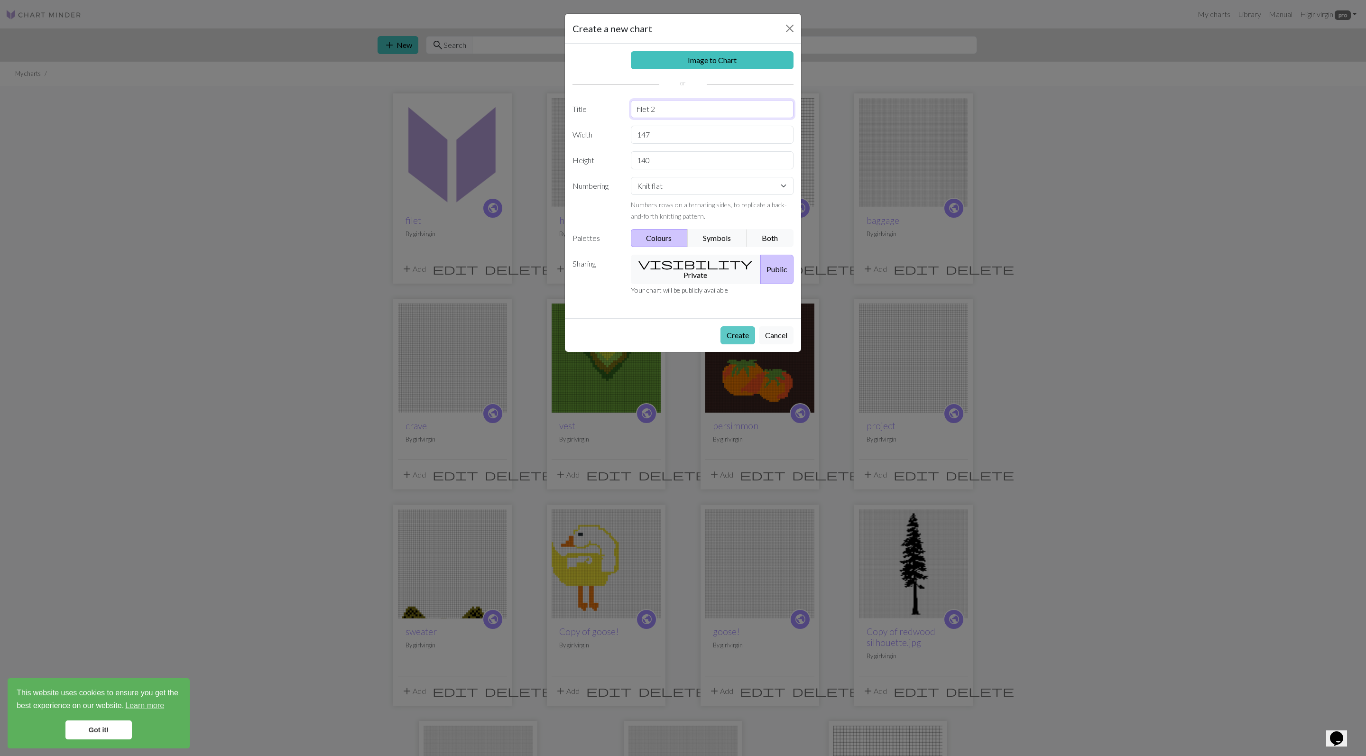
type input "filet 2"
click at [732, 344] on button "Create" at bounding box center [738, 335] width 35 height 18
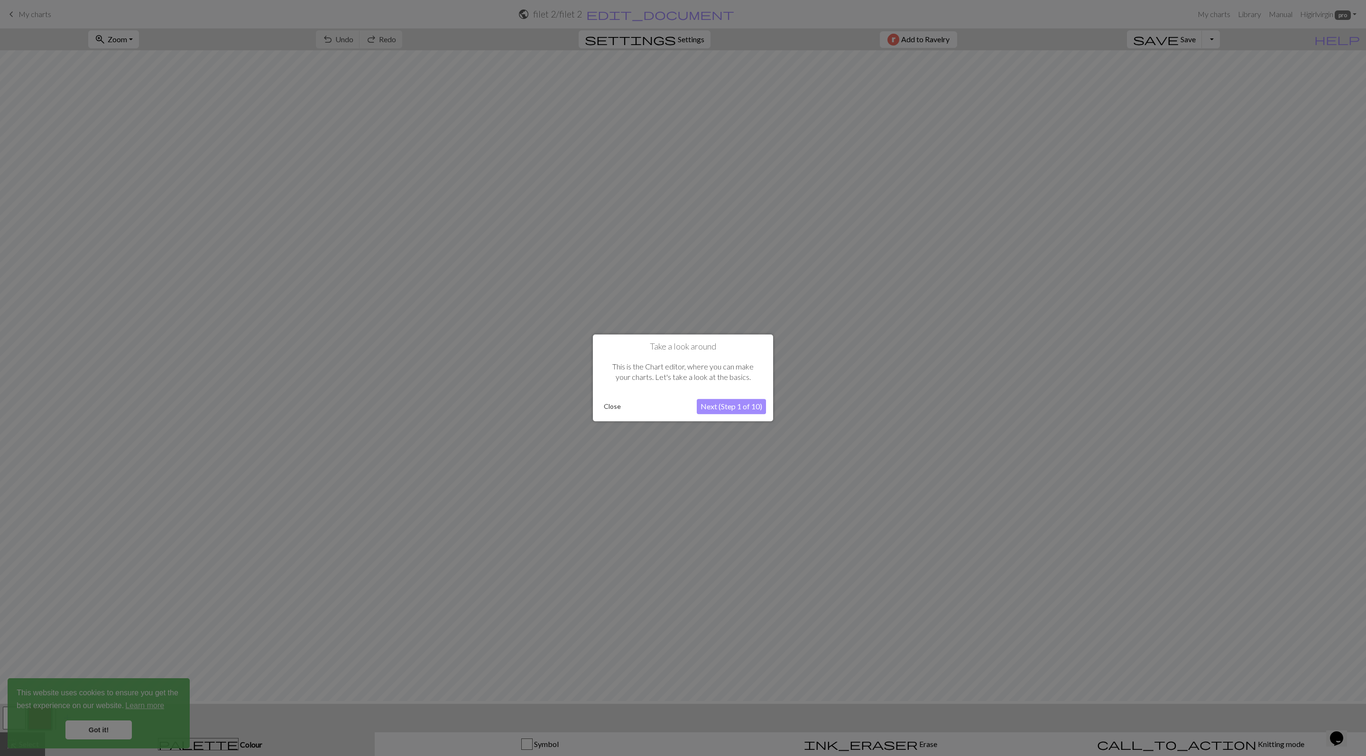
click at [715, 415] on button "Next (Step 1 of 10)" at bounding box center [731, 406] width 69 height 15
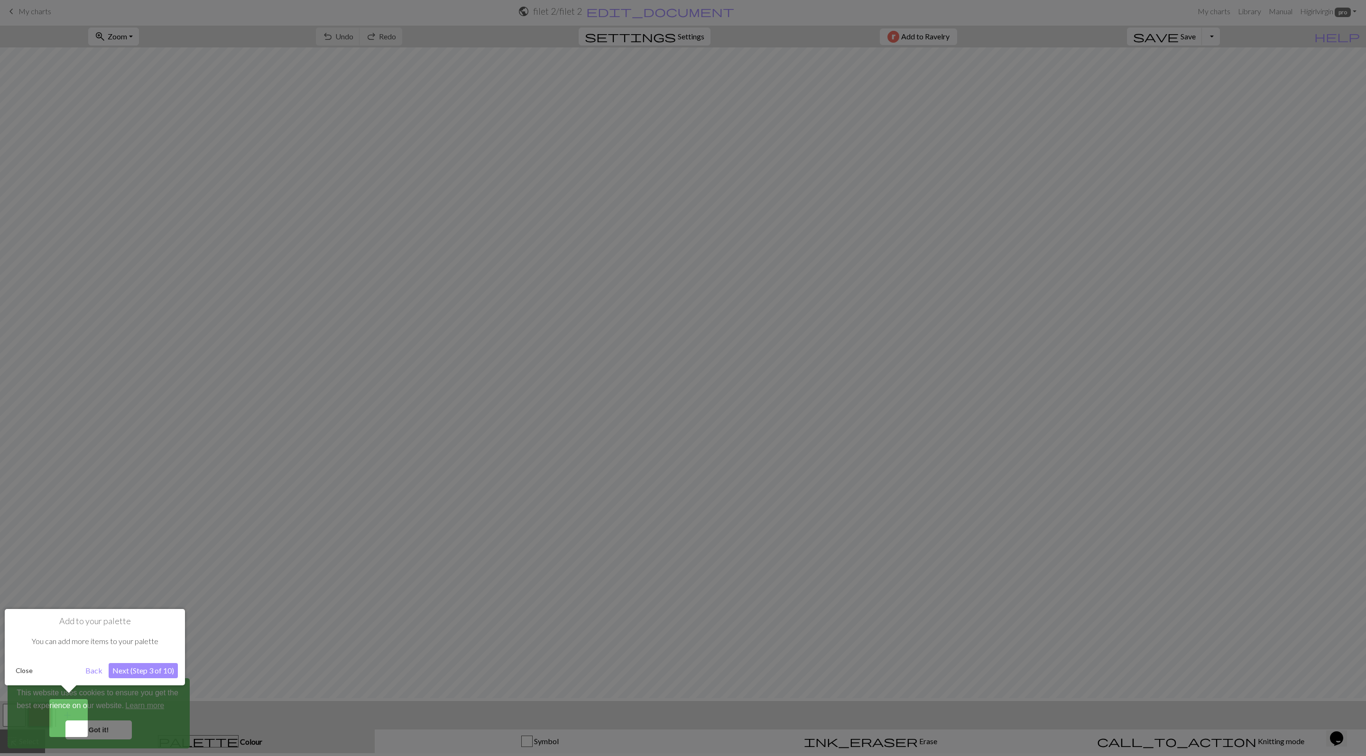
click at [715, 417] on div at bounding box center [683, 376] width 1366 height 759
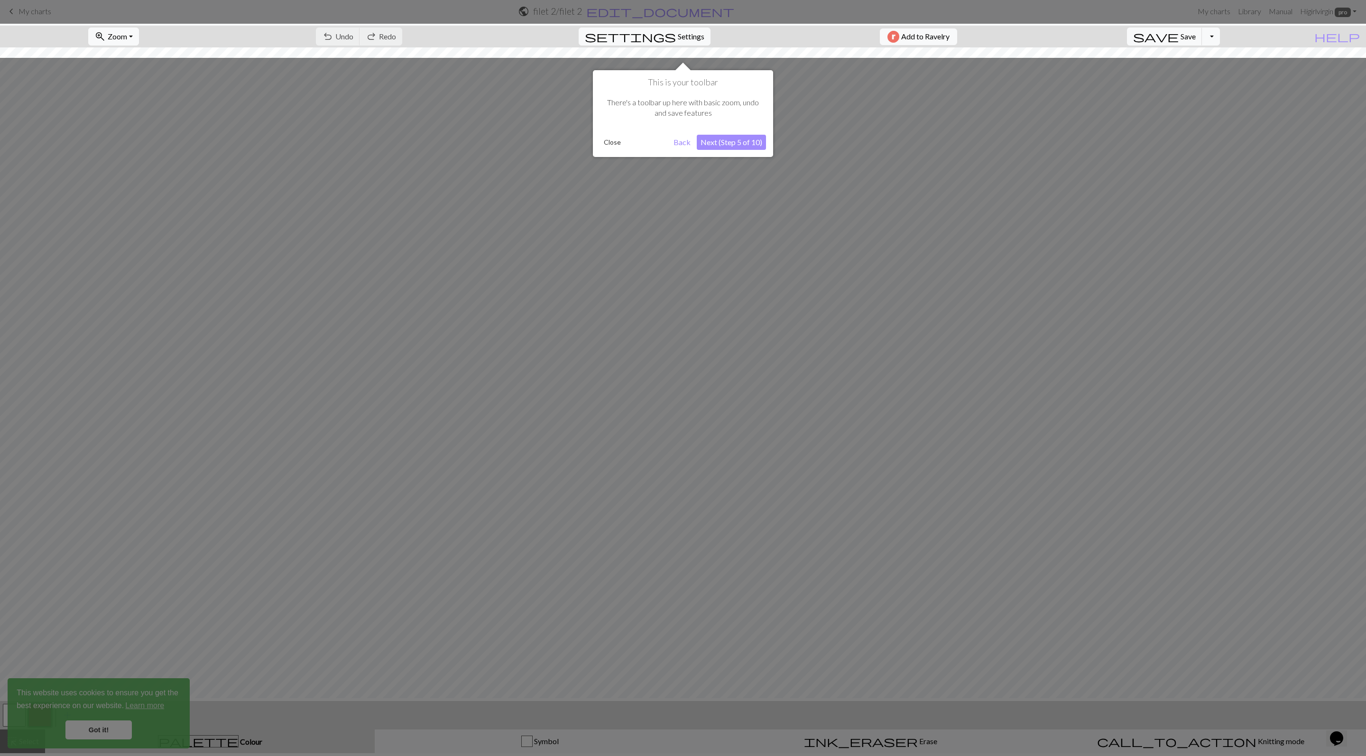
click at [715, 417] on div at bounding box center [683, 376] width 1366 height 759
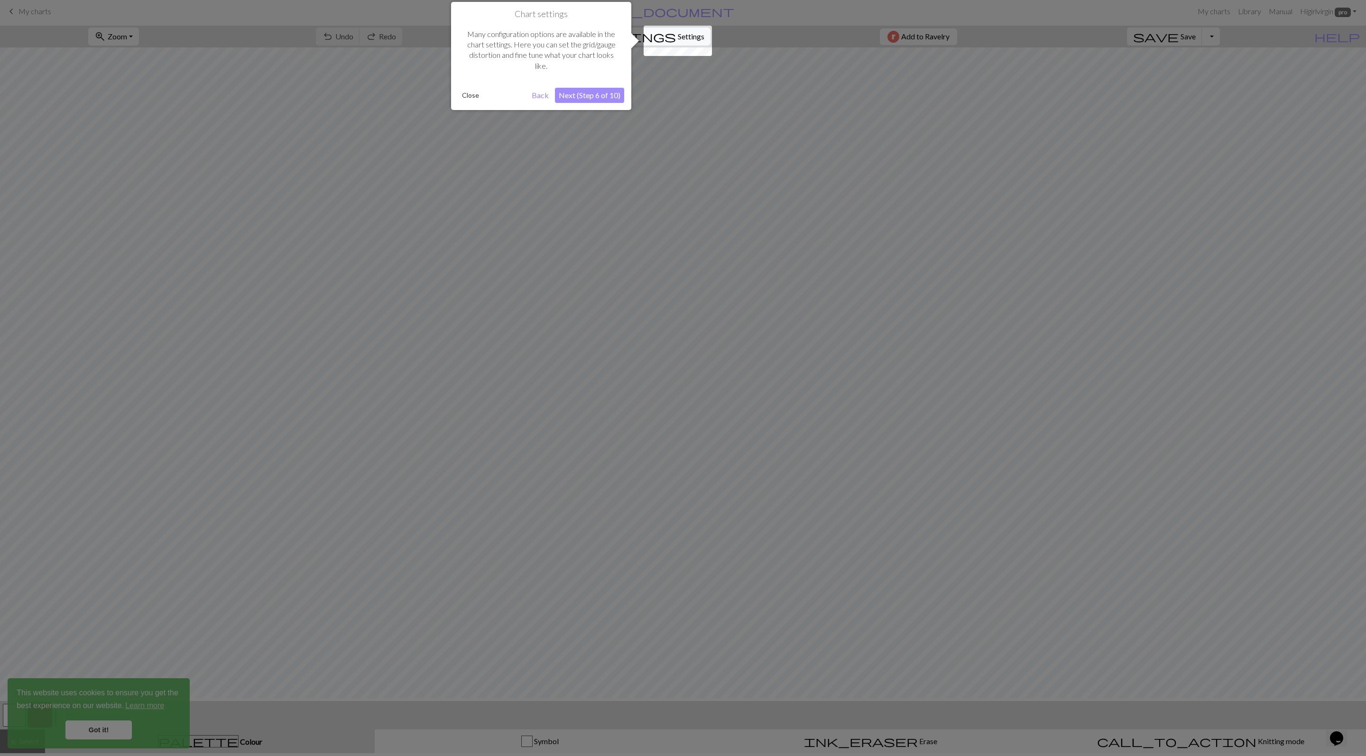
scroll to position [0, 0]
click at [604, 101] on button "Next (Step 6 of 10)" at bounding box center [589, 98] width 69 height 15
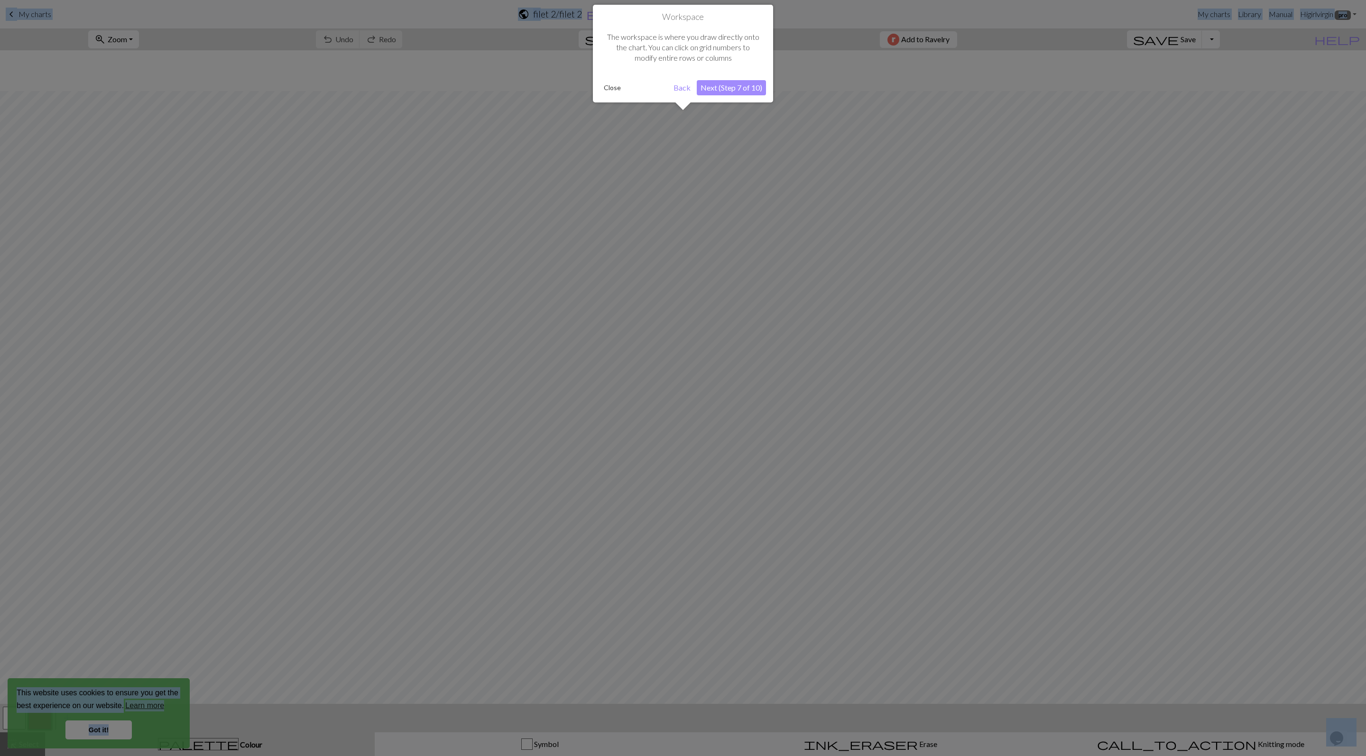
click at [604, 102] on div "Workspace The workspace is where you draw directly onto the chart. You can clic…" at bounding box center [683, 54] width 180 height 98
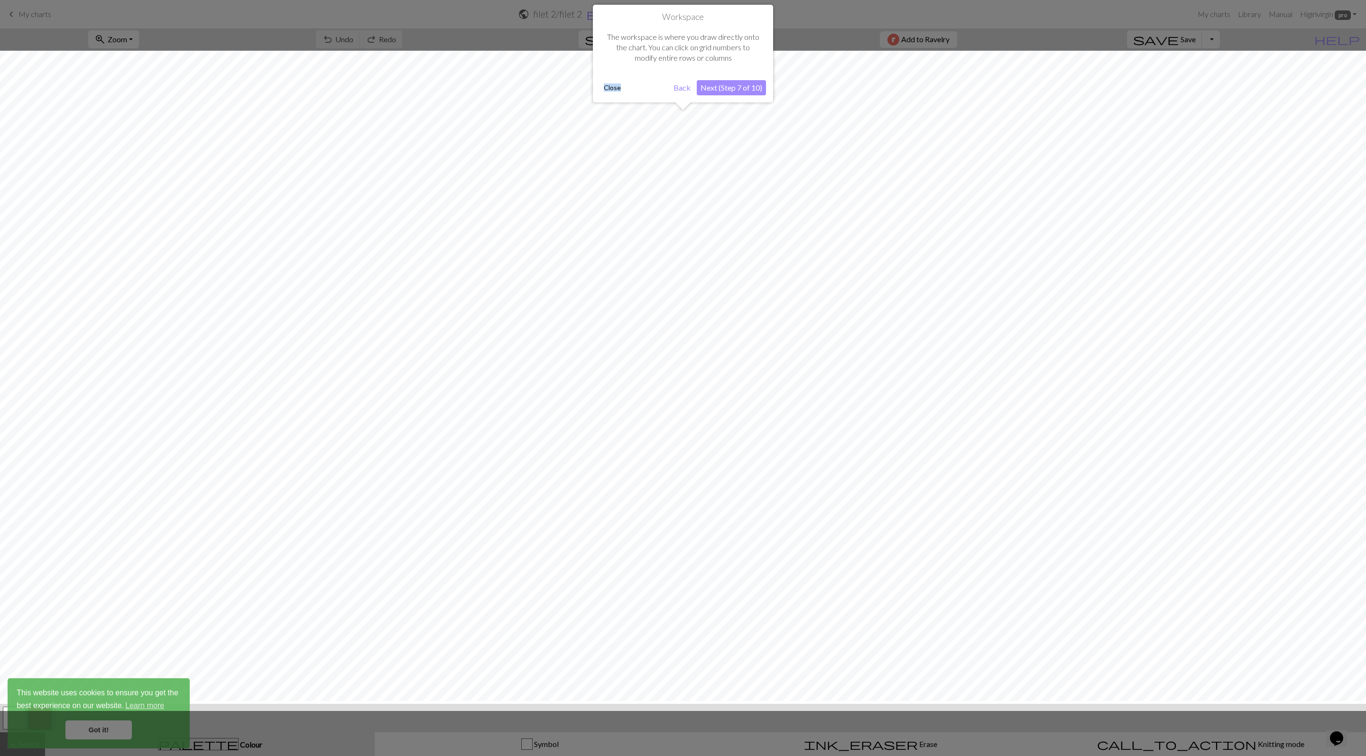
click at [703, 89] on button "Next (Step 7 of 10)" at bounding box center [731, 87] width 69 height 15
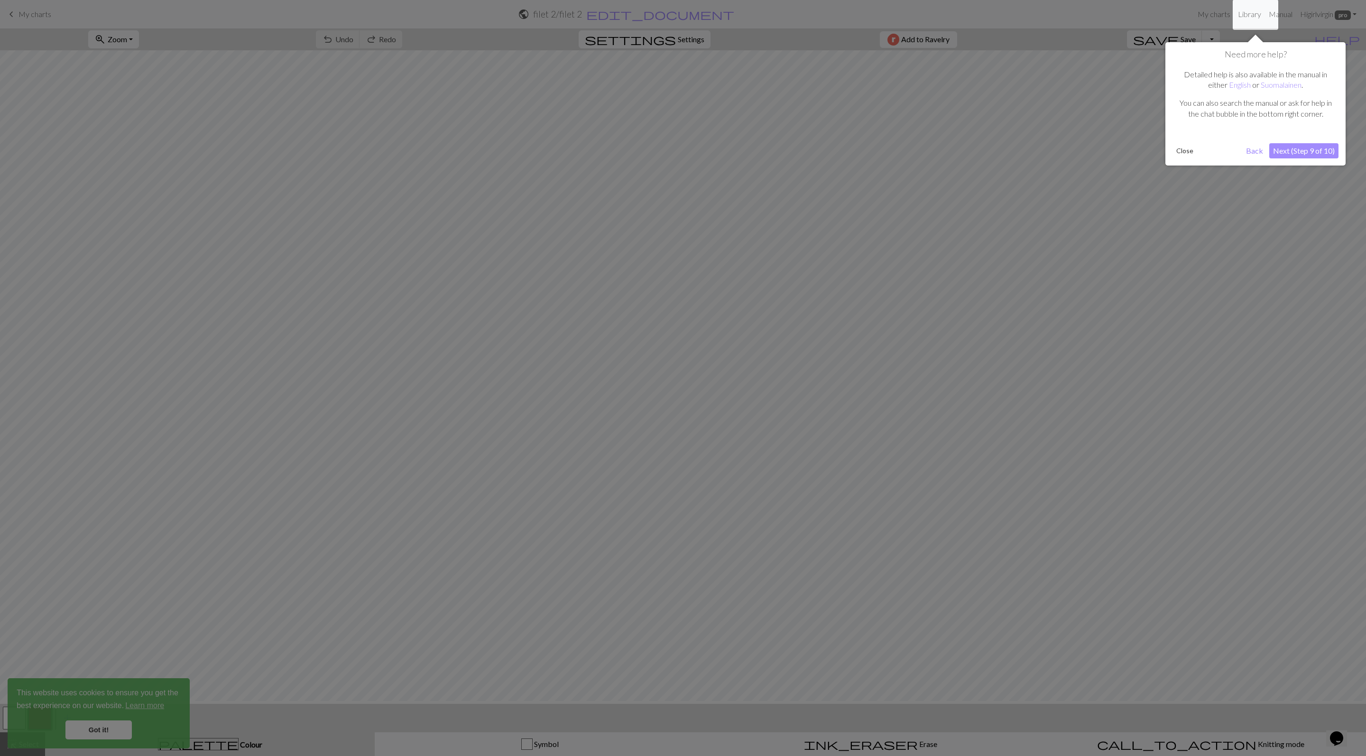
click at [703, 89] on div at bounding box center [683, 379] width 1366 height 759
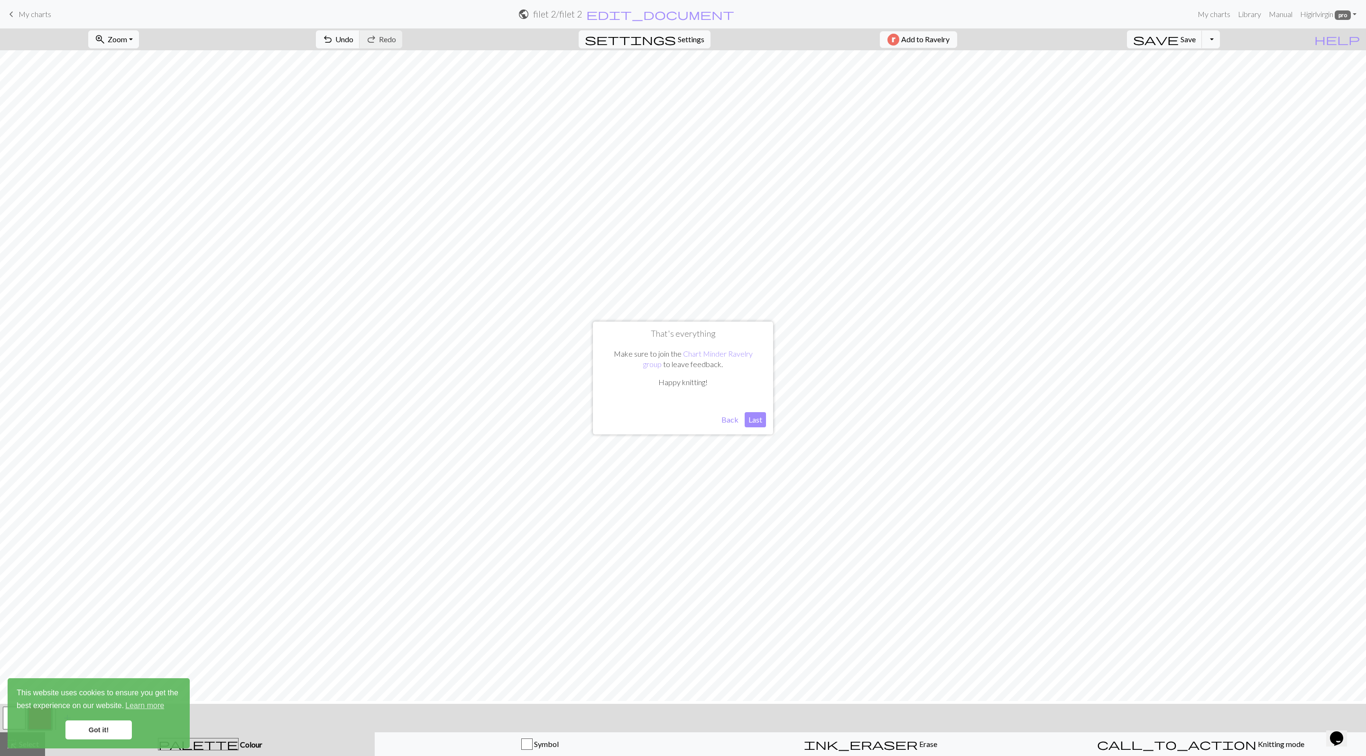
click at [759, 414] on button "Last" at bounding box center [755, 419] width 21 height 15
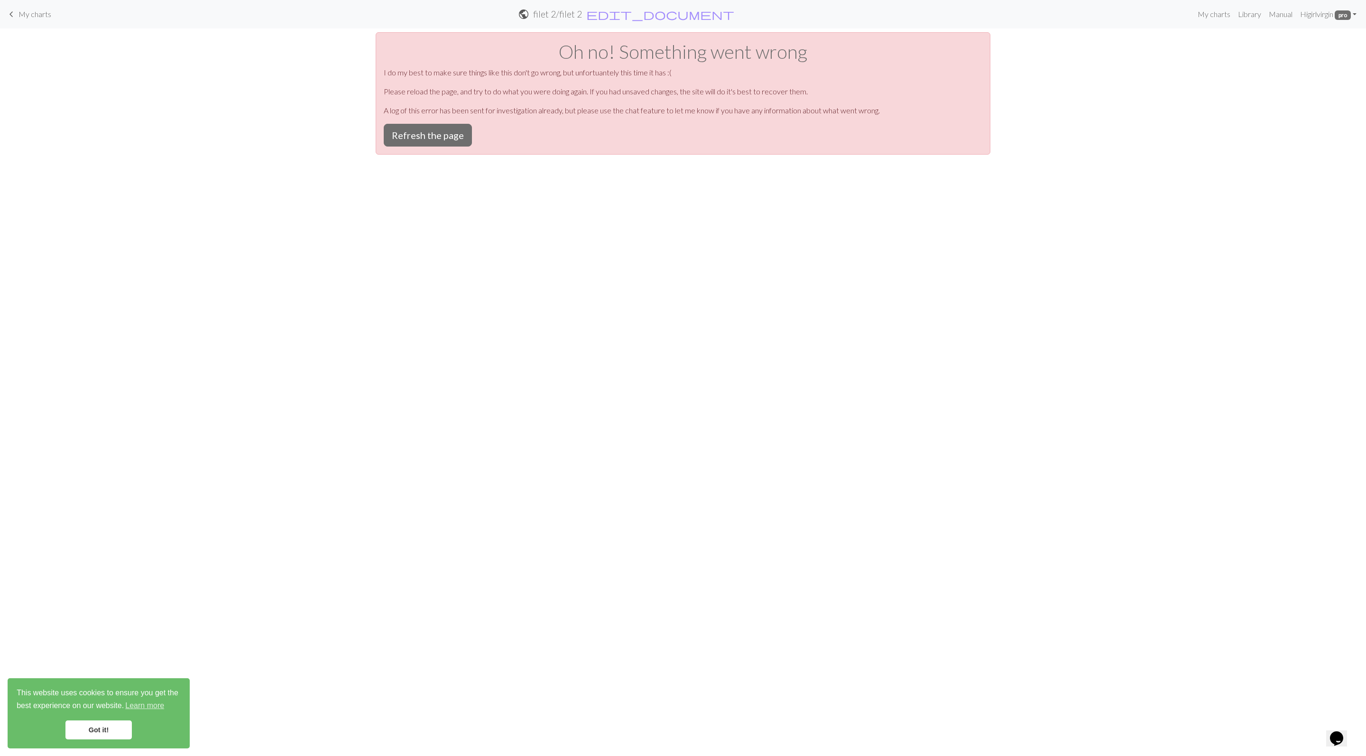
scroll to position [0, 0]
click at [463, 147] on button "Refresh the page" at bounding box center [428, 135] width 88 height 23
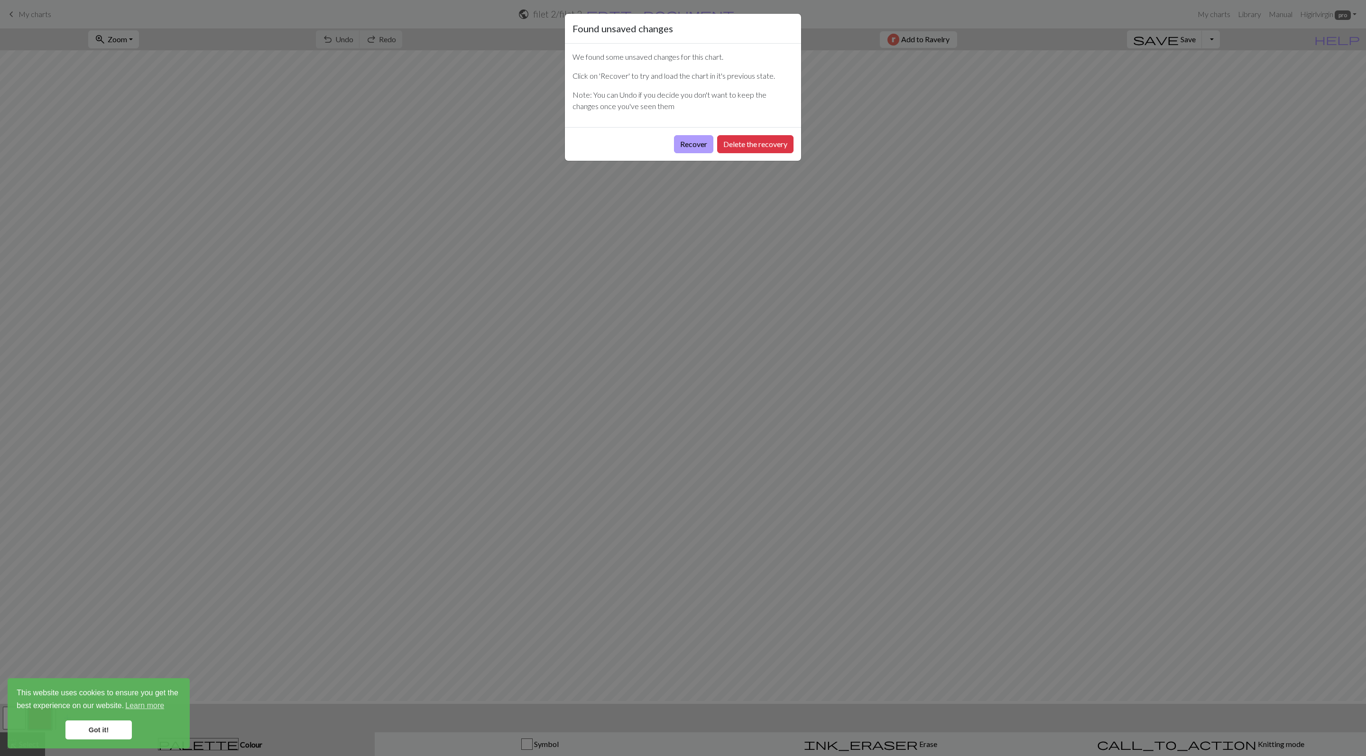
click at [675, 153] on button "Recover" at bounding box center [693, 144] width 39 height 18
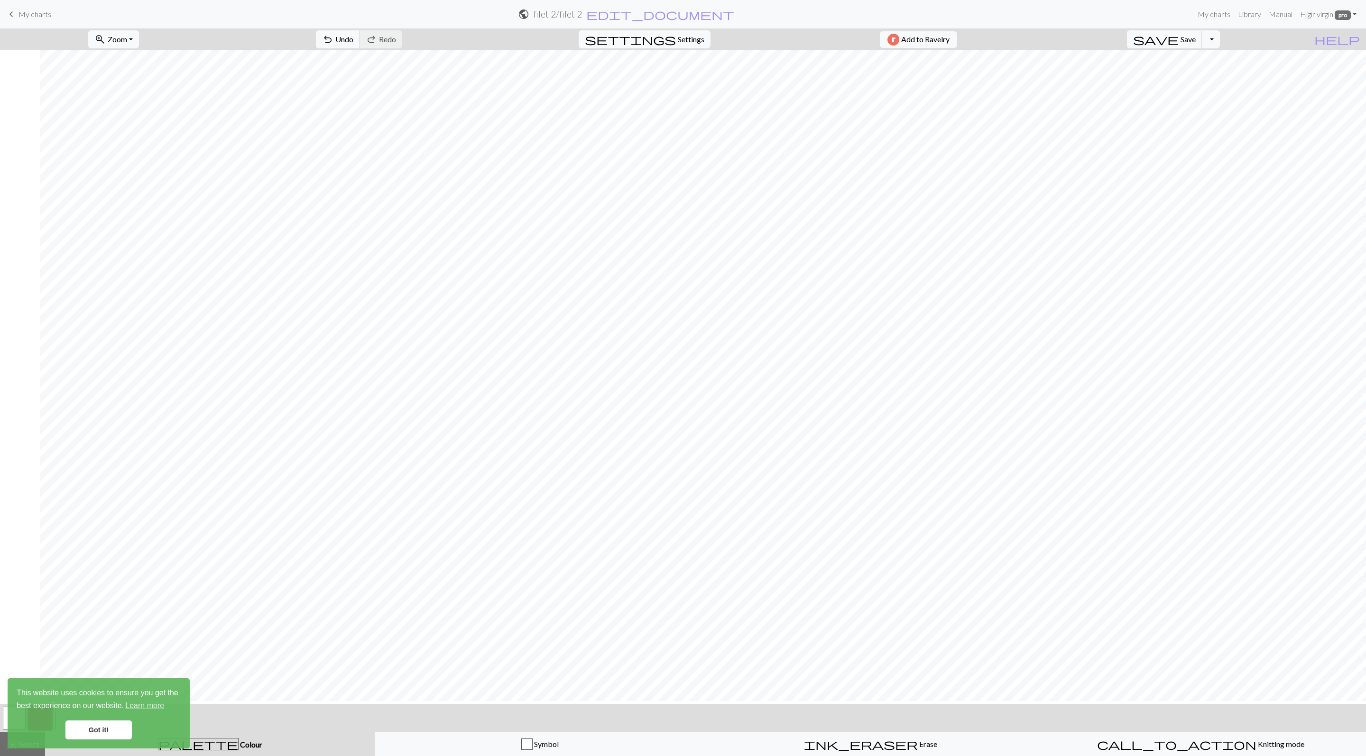
scroll to position [8, 67]
click at [92, 725] on link "Got it!" at bounding box center [98, 730] width 66 height 19
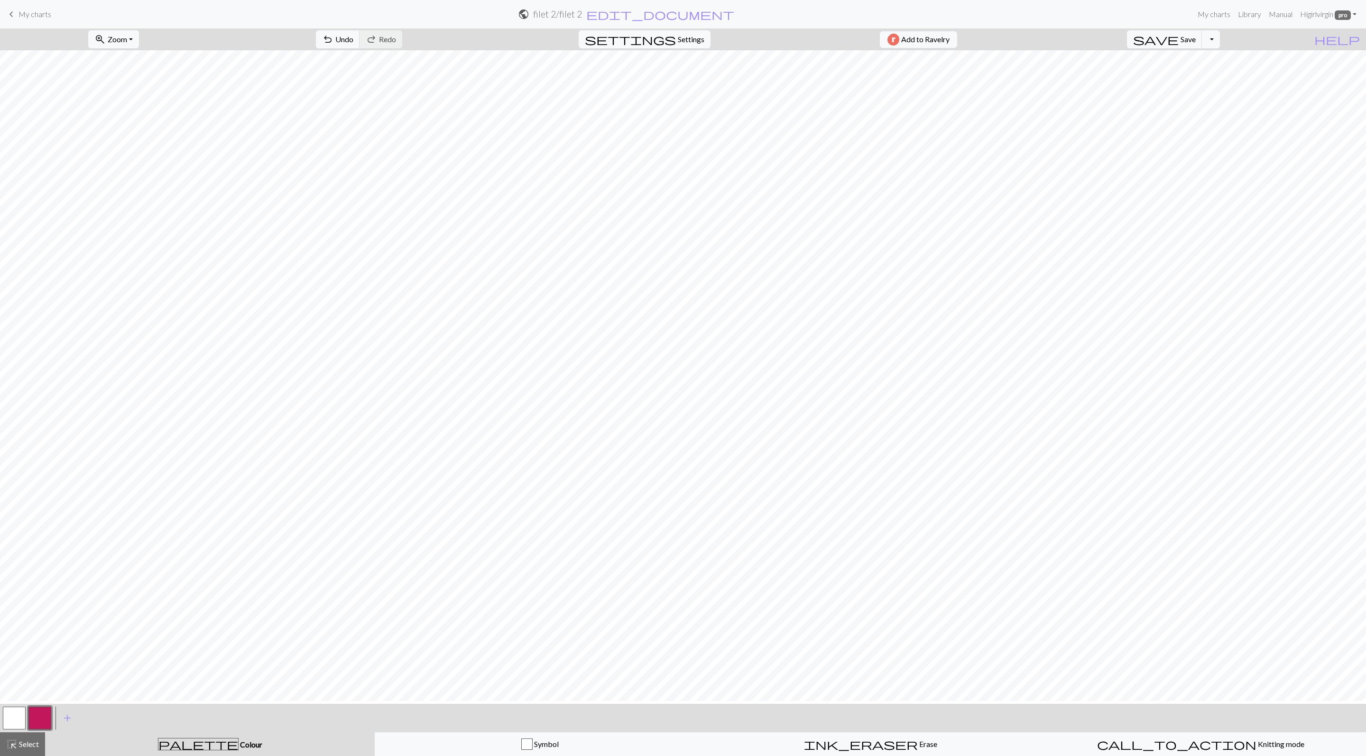
click at [9, 724] on button "button" at bounding box center [14, 718] width 23 height 23
click at [33, 720] on button "button" at bounding box center [39, 718] width 23 height 23
click at [12, 717] on button "button" at bounding box center [14, 718] width 23 height 23
click at [37, 725] on button "button" at bounding box center [39, 718] width 23 height 23
click at [7, 719] on button "button" at bounding box center [14, 718] width 23 height 23
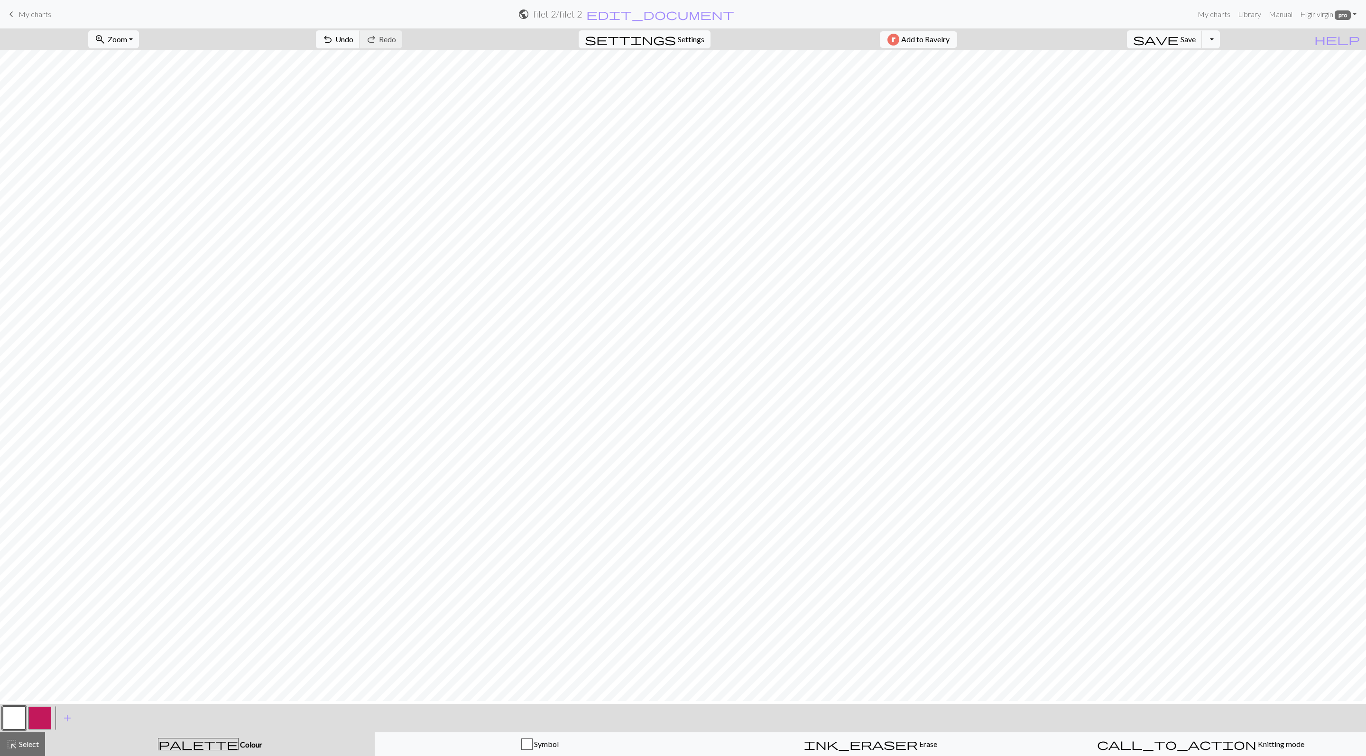
click at [46, 730] on button "button" at bounding box center [39, 718] width 23 height 23
click at [19, 725] on button "button" at bounding box center [14, 718] width 23 height 23
click at [45, 723] on button "button" at bounding box center [39, 718] width 23 height 23
click at [19, 714] on button "button" at bounding box center [14, 718] width 23 height 23
click at [40, 727] on button "button" at bounding box center [39, 718] width 23 height 23
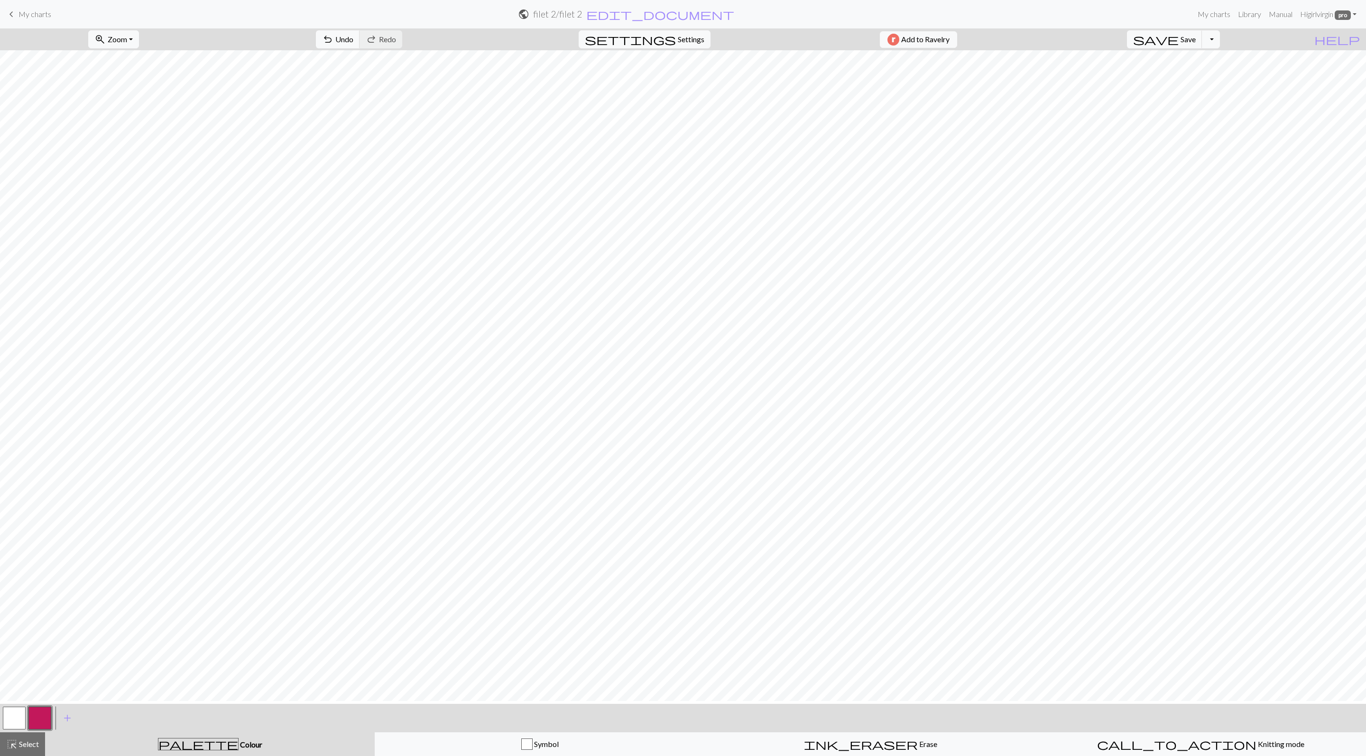
click at [45, 726] on button "button" at bounding box center [39, 718] width 23 height 23
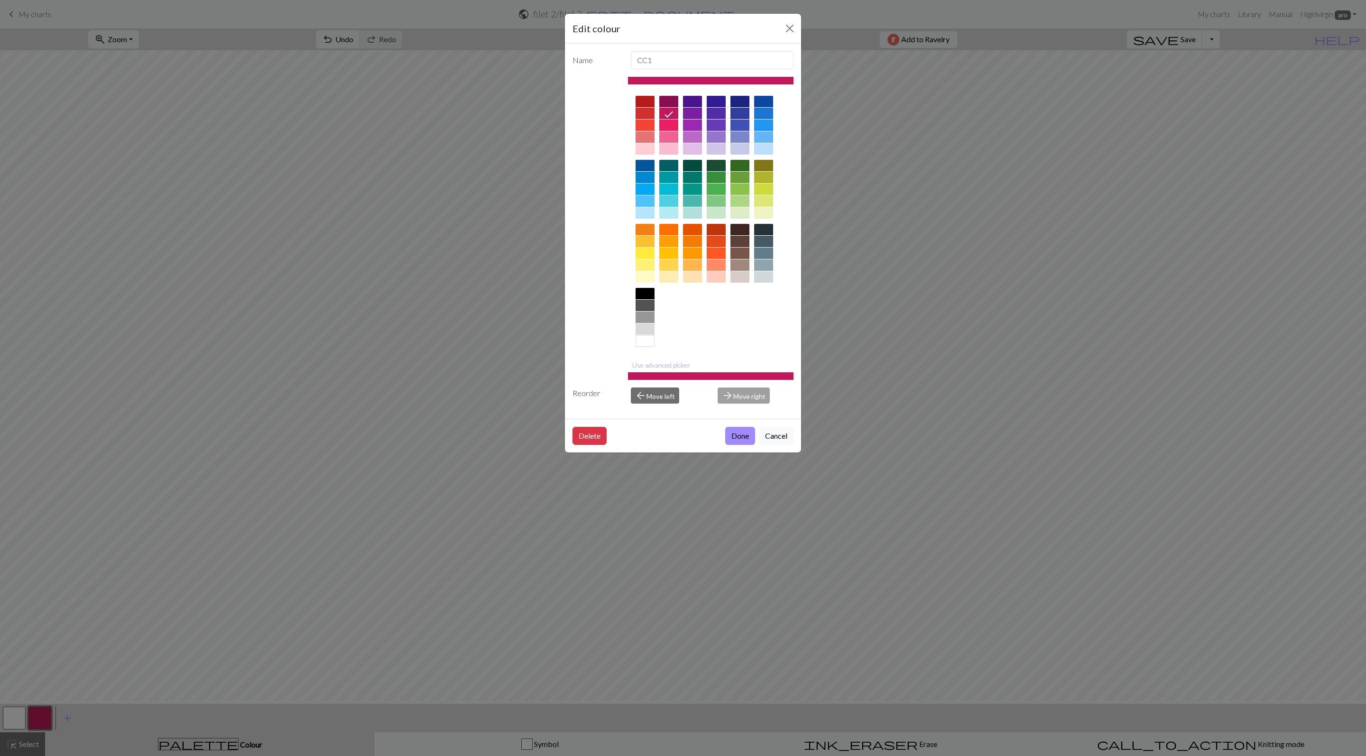
click at [648, 532] on div "Edit colour Name CC1 Use advanced picker Reorder arrow_back Move left arrow_for…" at bounding box center [683, 378] width 1366 height 756
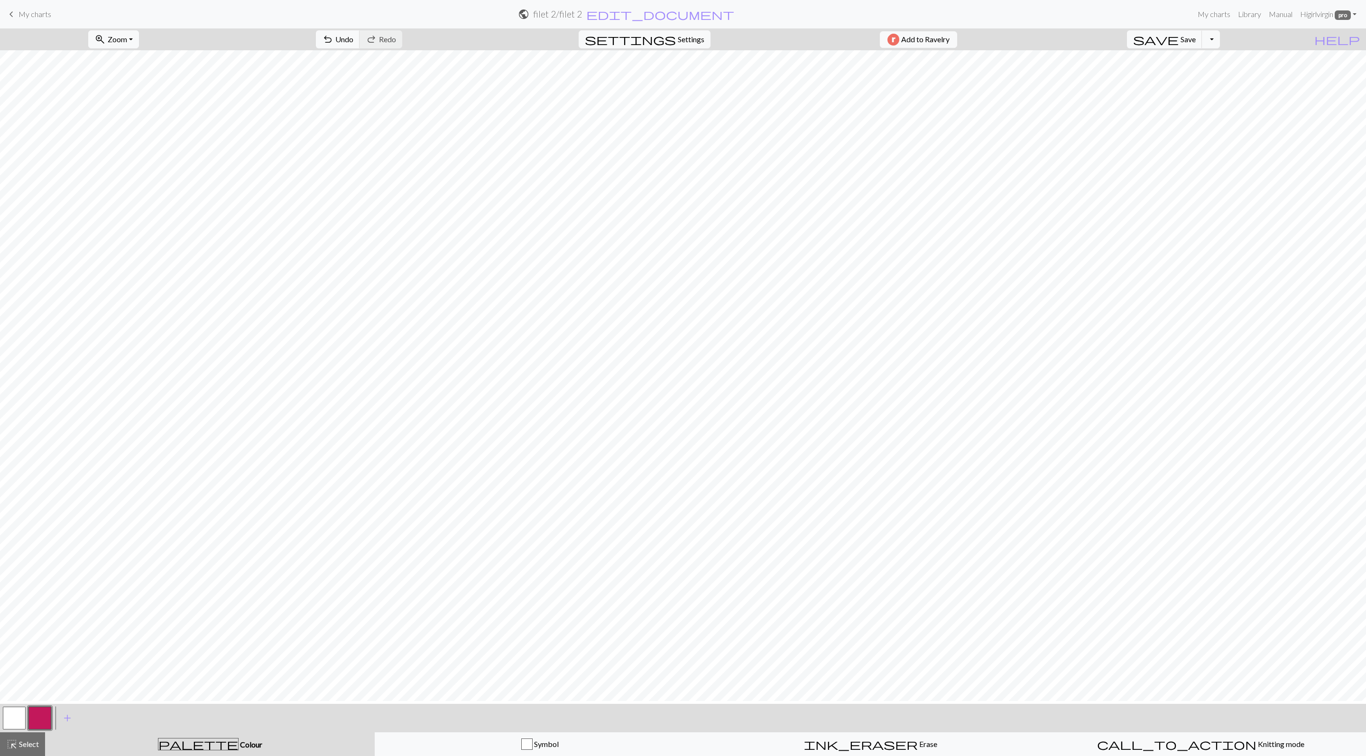
click at [21, 719] on button "button" at bounding box center [14, 718] width 23 height 23
click at [45, 717] on button "button" at bounding box center [39, 718] width 23 height 23
click at [17, 725] on button "button" at bounding box center [14, 718] width 23 height 23
click at [34, 725] on button "button" at bounding box center [39, 718] width 23 height 23
click at [42, 722] on button "button" at bounding box center [39, 718] width 23 height 23
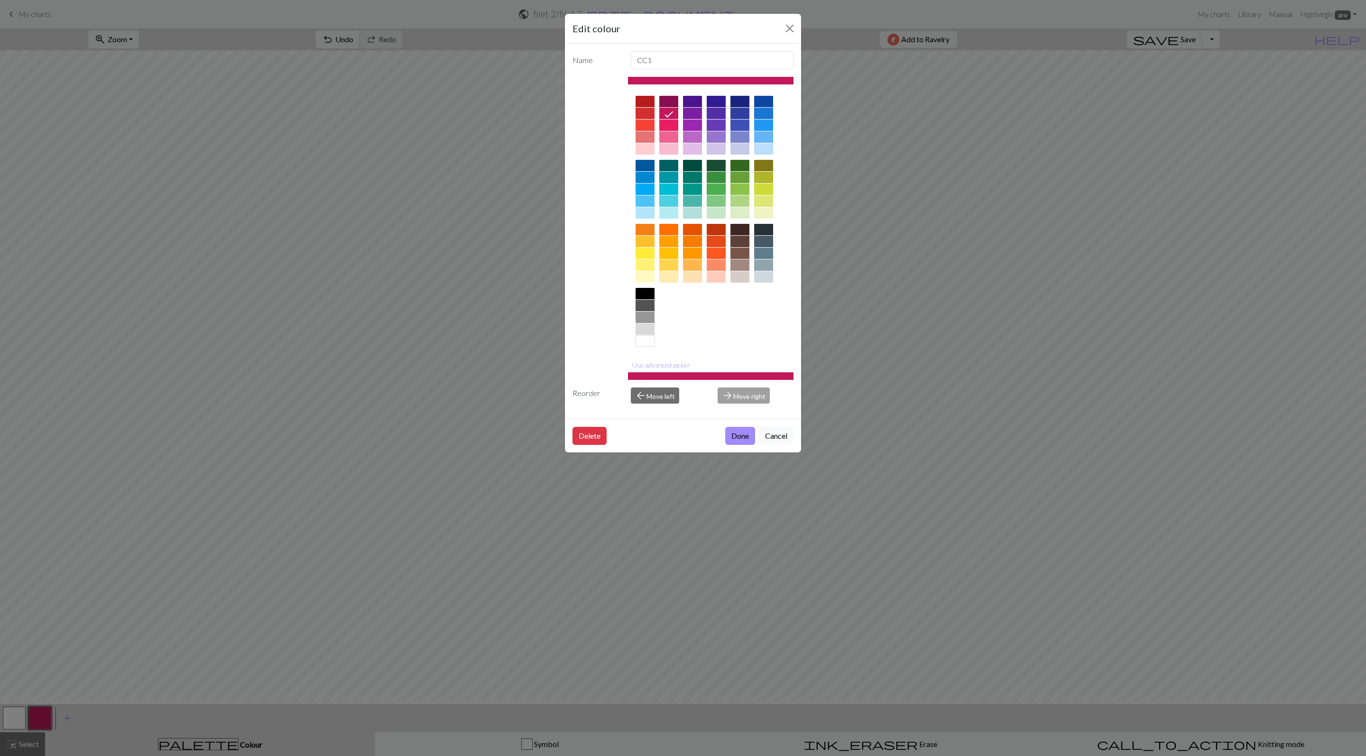
click at [42, 722] on div "Edit colour Name CC1 Use advanced picker Reorder arrow_back Move left arrow_for…" at bounding box center [683, 378] width 1366 height 756
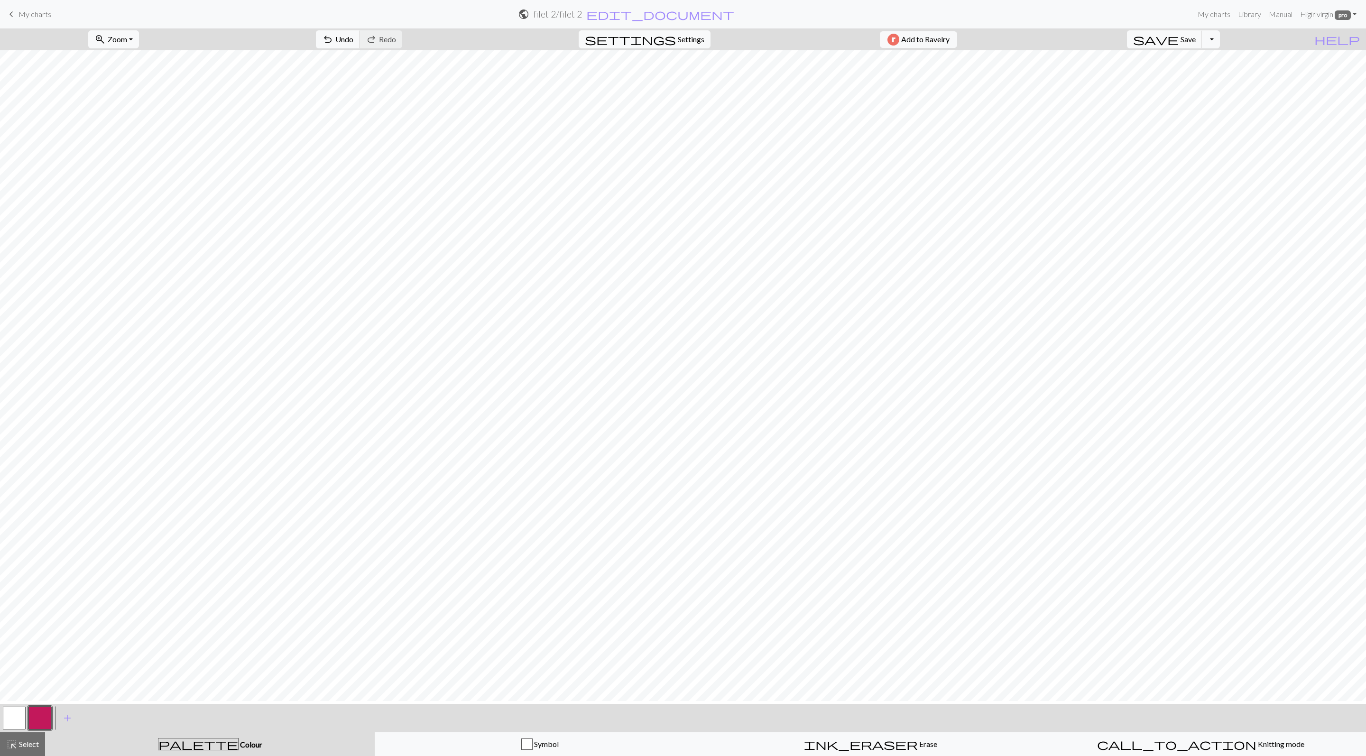
click at [12, 722] on button "button" at bounding box center [14, 718] width 23 height 23
click at [46, 729] on button "button" at bounding box center [39, 718] width 23 height 23
click at [13, 720] on button "button" at bounding box center [14, 718] width 23 height 23
click at [30, 725] on button "button" at bounding box center [39, 718] width 23 height 23
click at [16, 719] on button "button" at bounding box center [14, 718] width 23 height 23
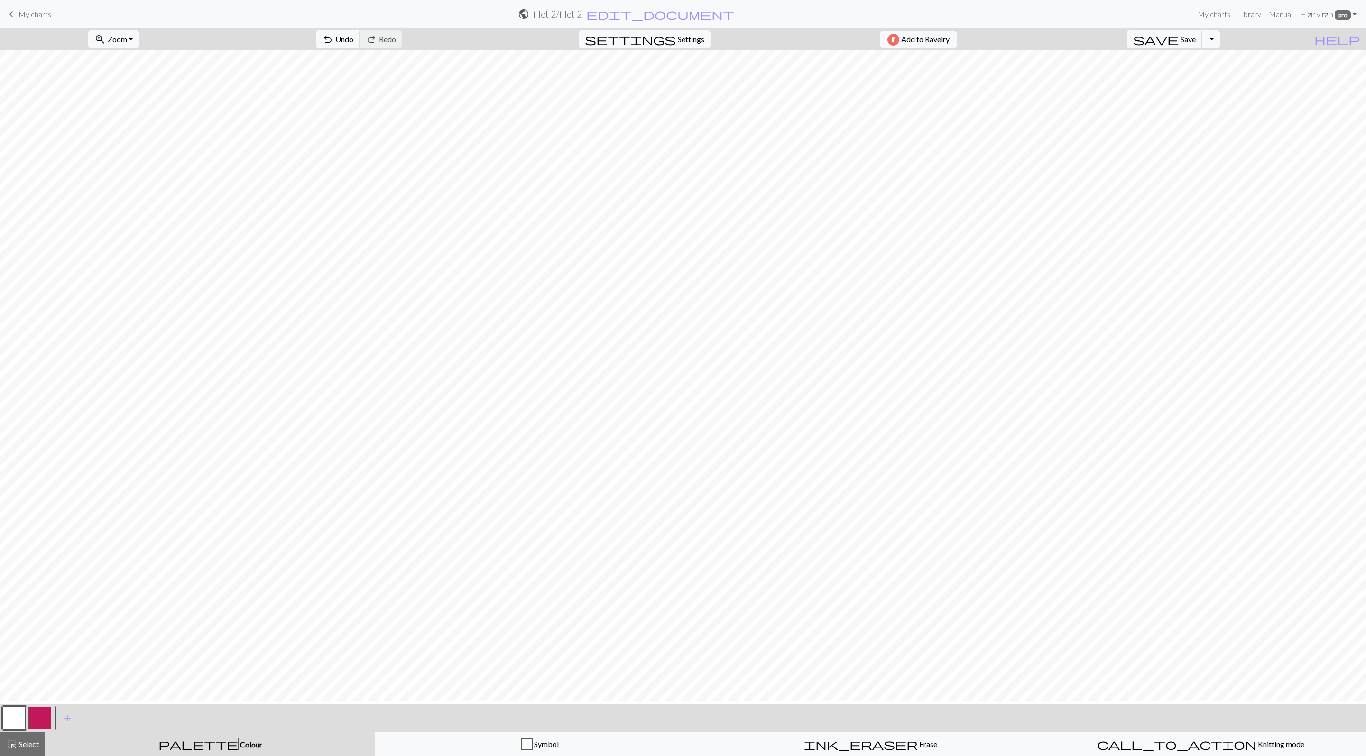
click at [46, 711] on button "button" at bounding box center [39, 718] width 23 height 23
click at [17, 724] on button "button" at bounding box center [14, 718] width 23 height 23
click at [41, 719] on button "button" at bounding box center [39, 718] width 23 height 23
click at [18, 721] on button "button" at bounding box center [14, 718] width 23 height 23
click at [24, 714] on button "button" at bounding box center [14, 718] width 23 height 23
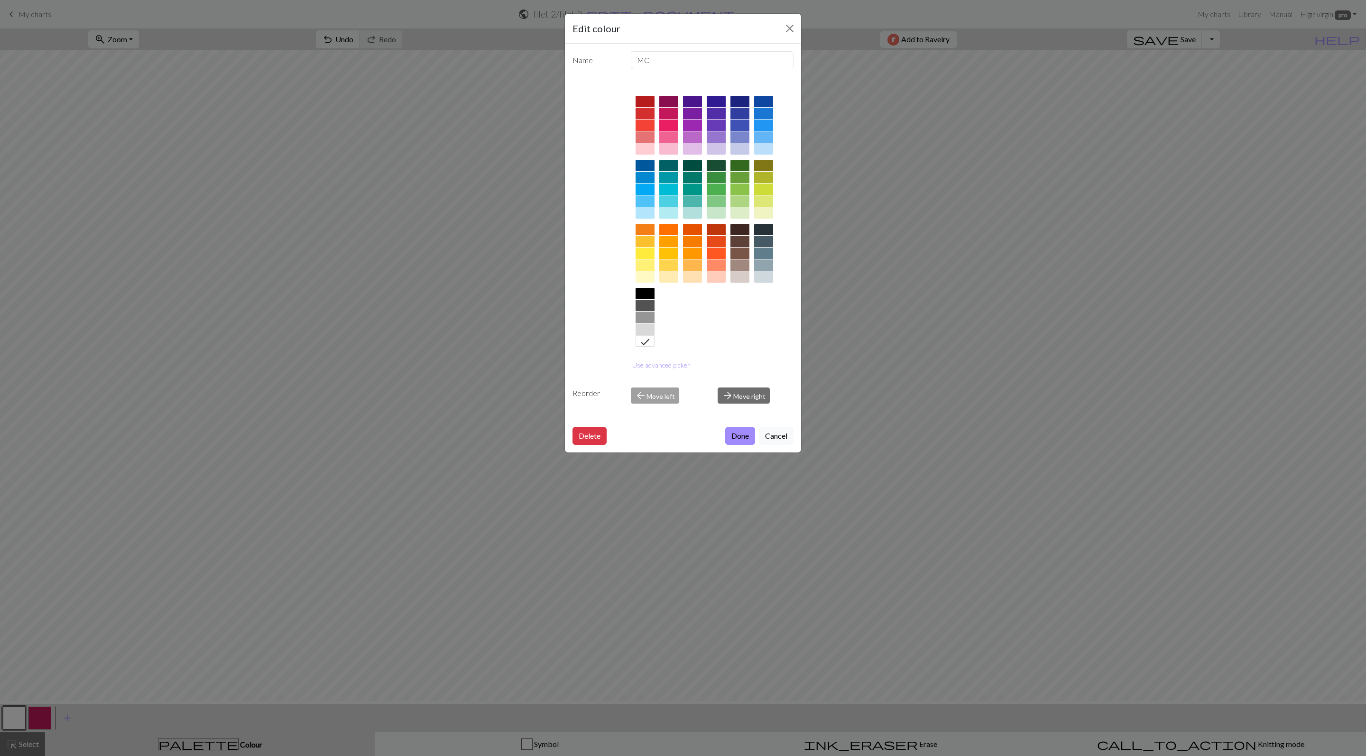
click at [39, 724] on div "Edit colour Name MC Use advanced picker Reorder arrow_back Move left arrow_forw…" at bounding box center [683, 378] width 1366 height 756
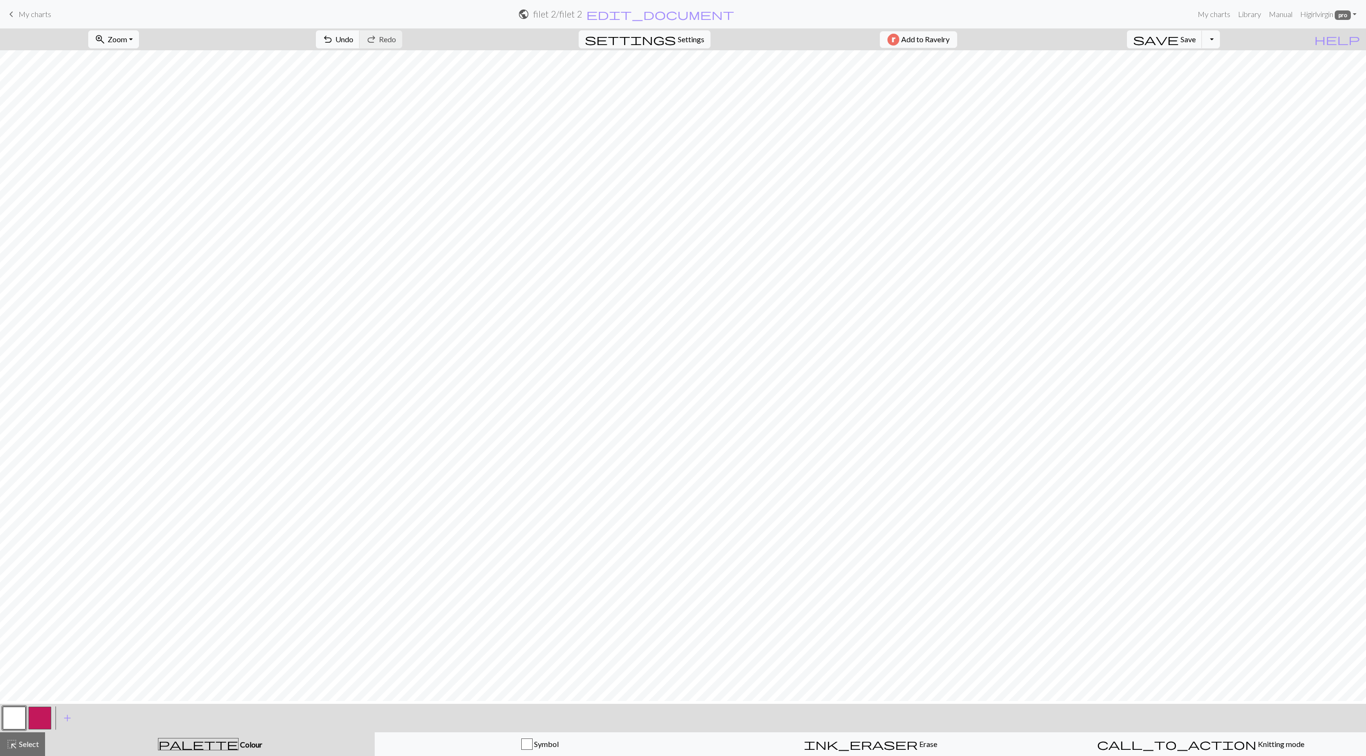
click at [39, 725] on button "button" at bounding box center [39, 718] width 23 height 23
click at [11, 724] on button "button" at bounding box center [14, 718] width 23 height 23
click at [11, 718] on button "button" at bounding box center [14, 718] width 23 height 23
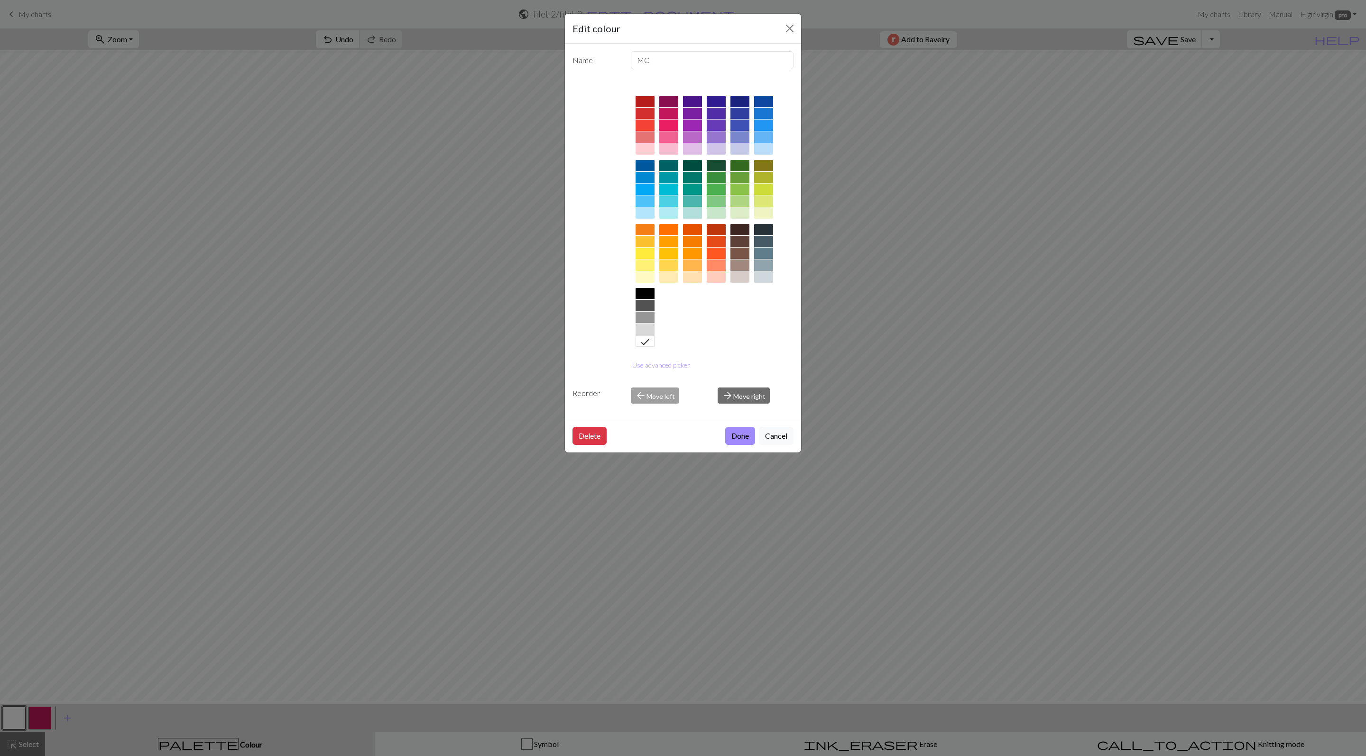
click at [40, 721] on div "Edit colour Name MC Use advanced picker Reorder arrow_back Move left arrow_forw…" at bounding box center [683, 378] width 1366 height 756
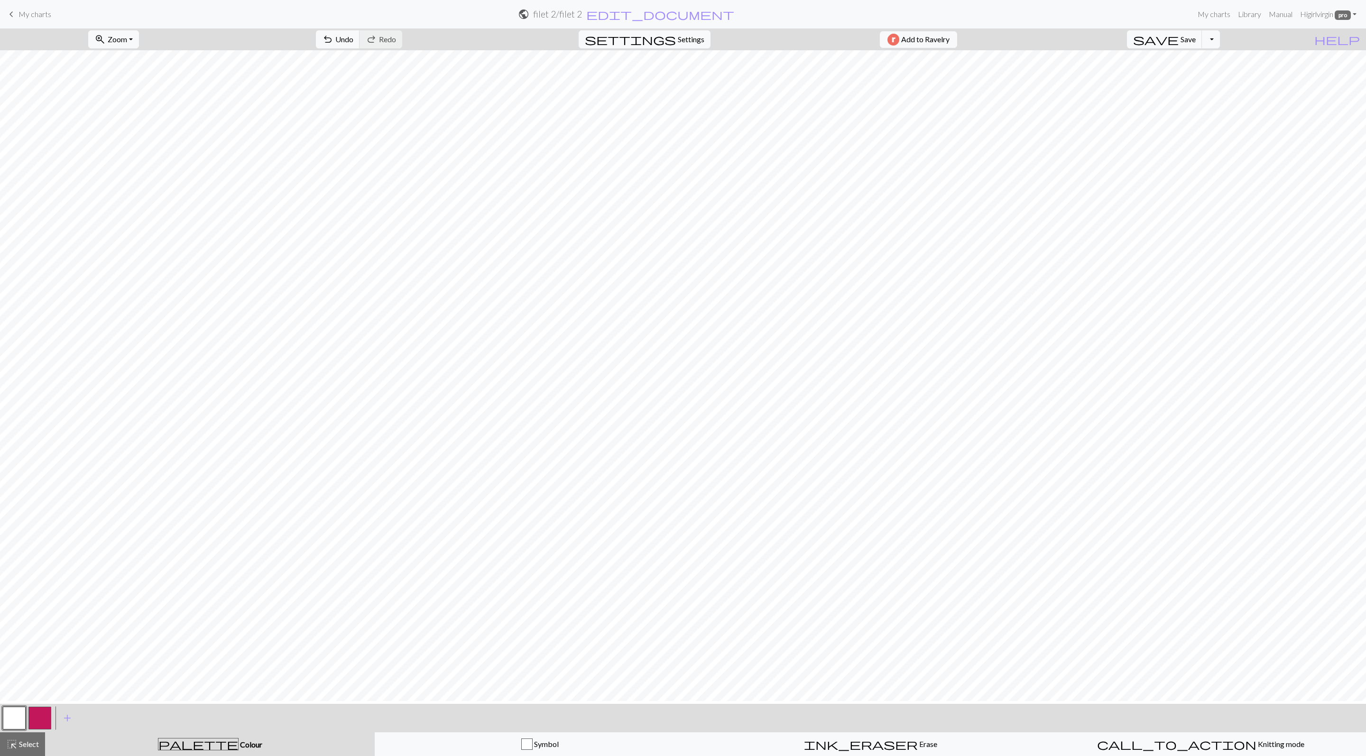
click at [40, 722] on button "button" at bounding box center [39, 718] width 23 height 23
click at [9, 748] on span "highlight_alt" at bounding box center [11, 744] width 11 height 13
click at [20, 723] on button "button" at bounding box center [14, 718] width 23 height 23
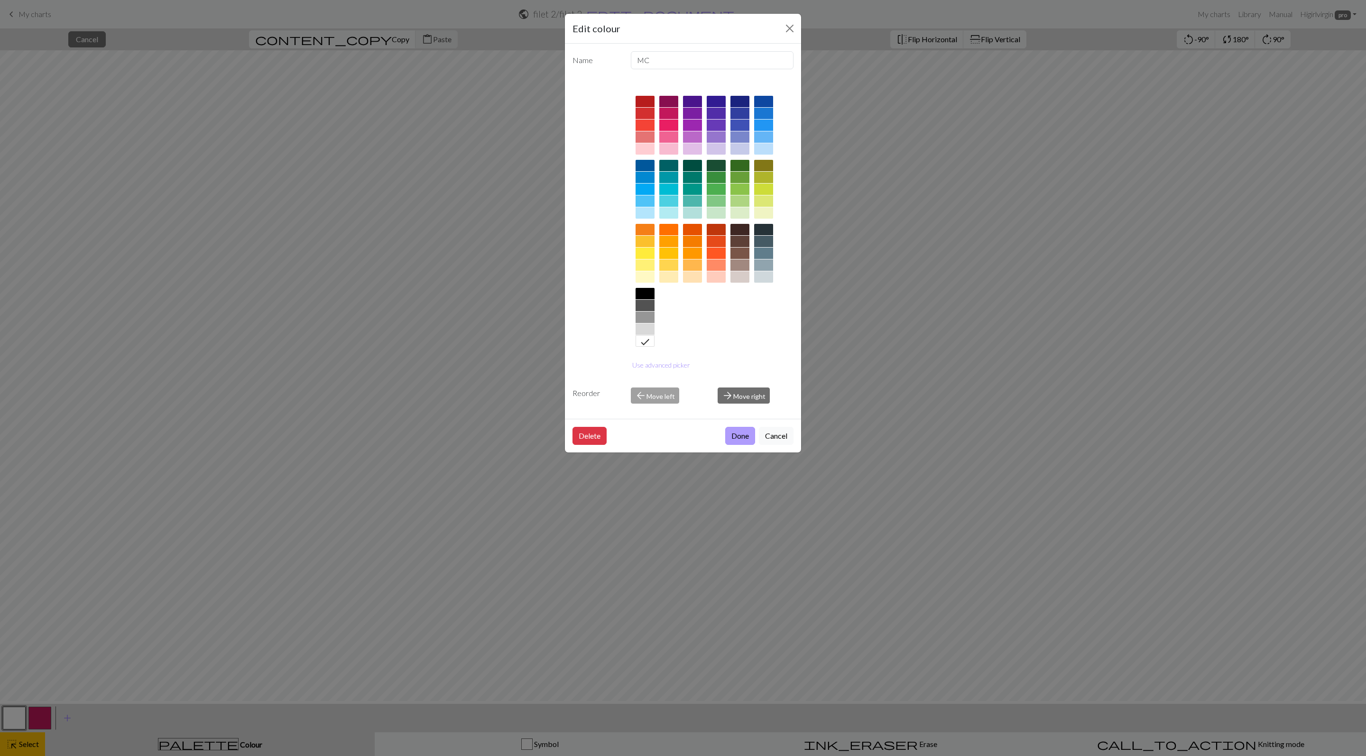
click at [740, 445] on button "Done" at bounding box center [740, 436] width 30 height 18
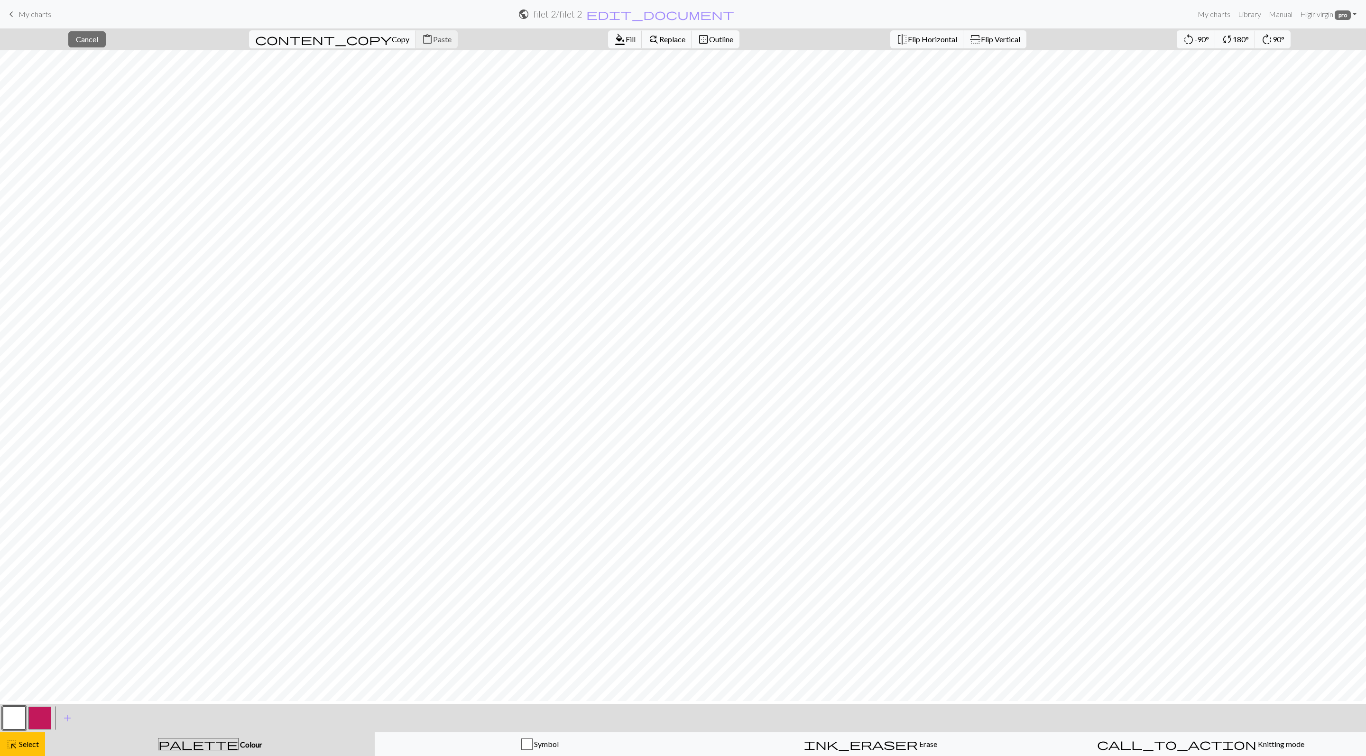
click at [46, 723] on button "button" at bounding box center [39, 718] width 23 height 23
click at [20, 717] on button "button" at bounding box center [14, 718] width 23 height 23
click at [192, 736] on button "palette Colour Colour" at bounding box center [210, 744] width 330 height 24
click at [626, 44] on span "Fill" at bounding box center [631, 39] width 10 height 9
click at [38, 715] on button "button" at bounding box center [39, 718] width 23 height 23
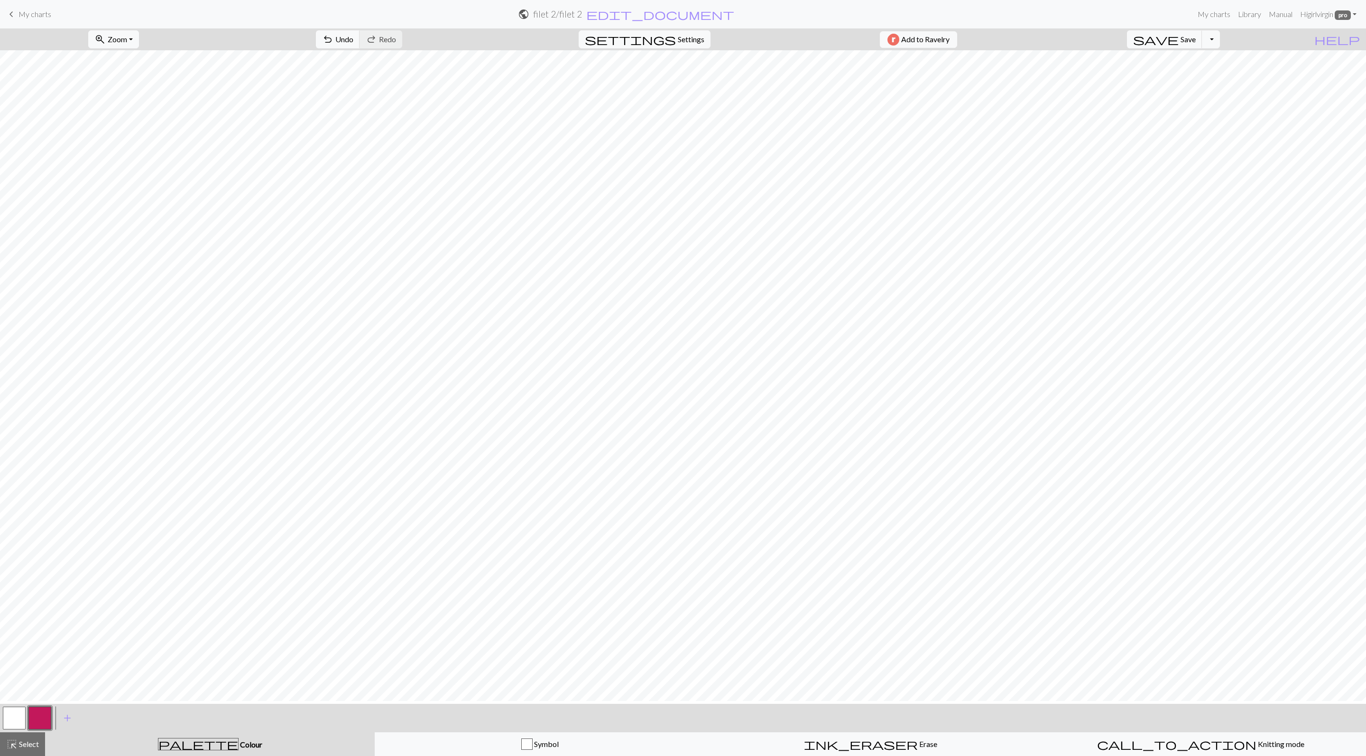
click at [14, 727] on button "button" at bounding box center [14, 718] width 23 height 23
click at [33, 715] on button "button" at bounding box center [39, 718] width 23 height 23
click at [9, 724] on button "button" at bounding box center [14, 718] width 23 height 23
click at [13, 716] on button "button" at bounding box center [14, 718] width 23 height 23
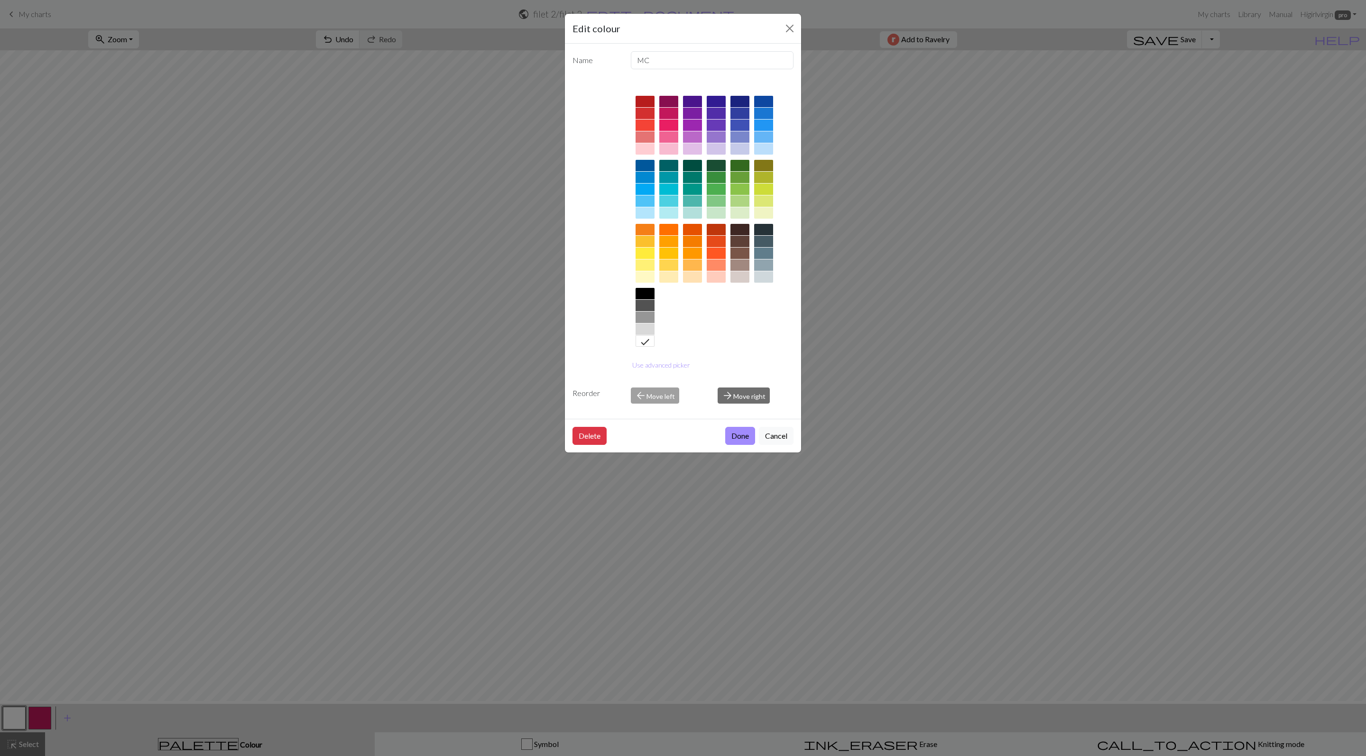
click at [317, 569] on div "Edit colour Name MC Use advanced picker Reorder arrow_back Move left arrow_forw…" at bounding box center [683, 378] width 1366 height 756
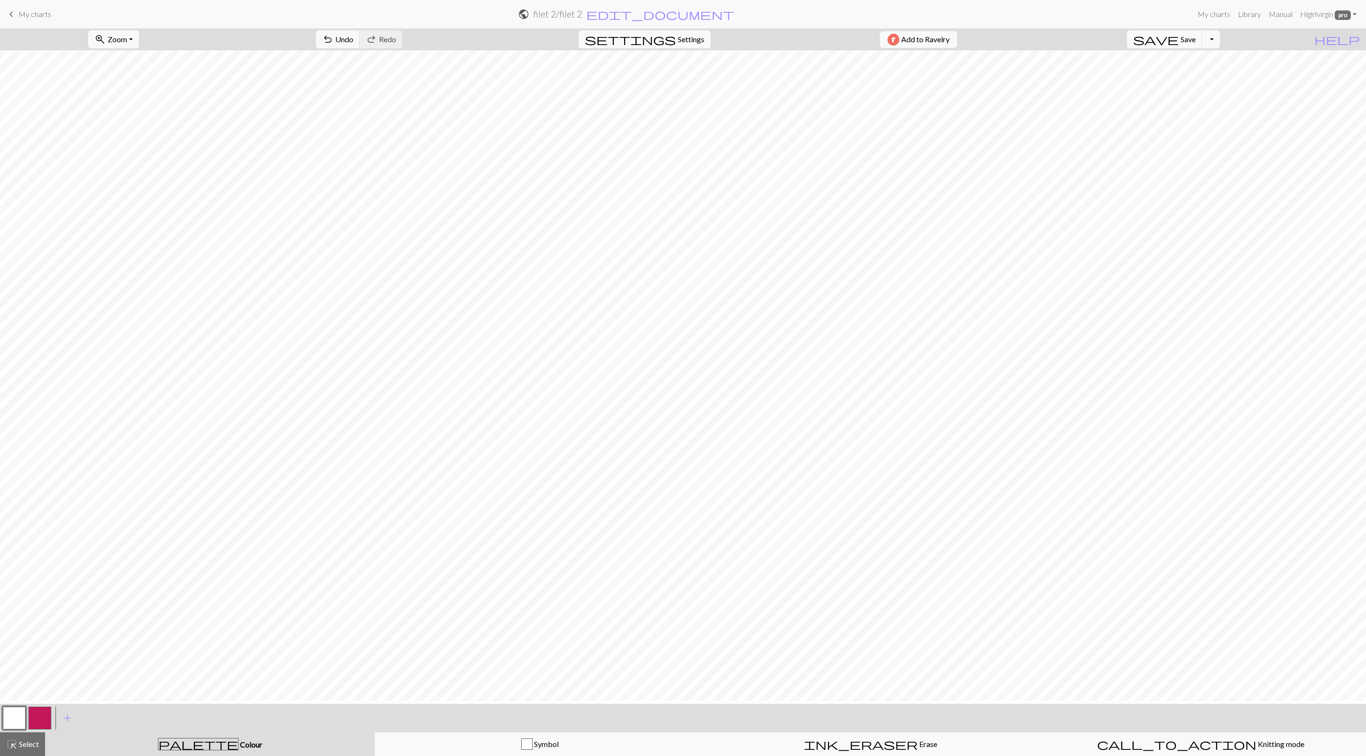
click at [12, 721] on button "button" at bounding box center [14, 718] width 23 height 23
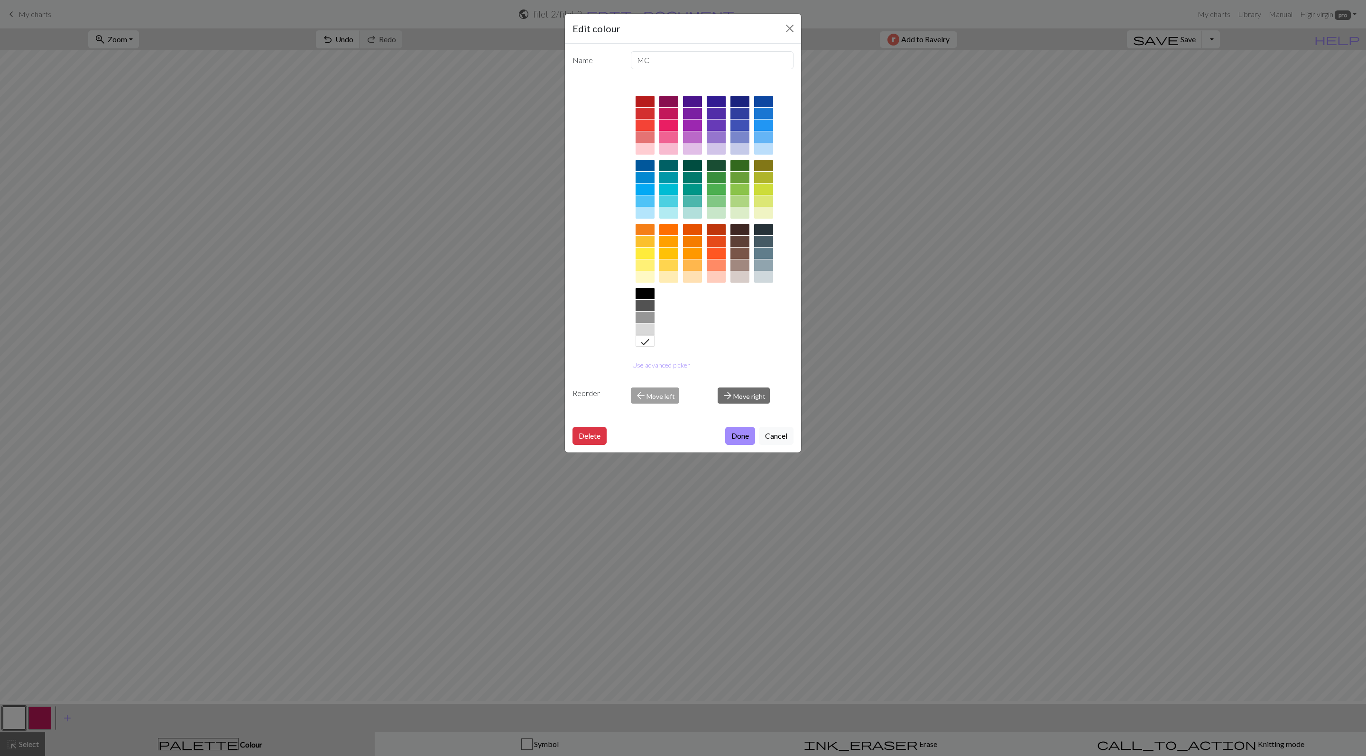
click at [36, 721] on div "Edit colour Name MC Use advanced picker Reorder arrow_back Move left arrow_forw…" at bounding box center [683, 378] width 1366 height 756
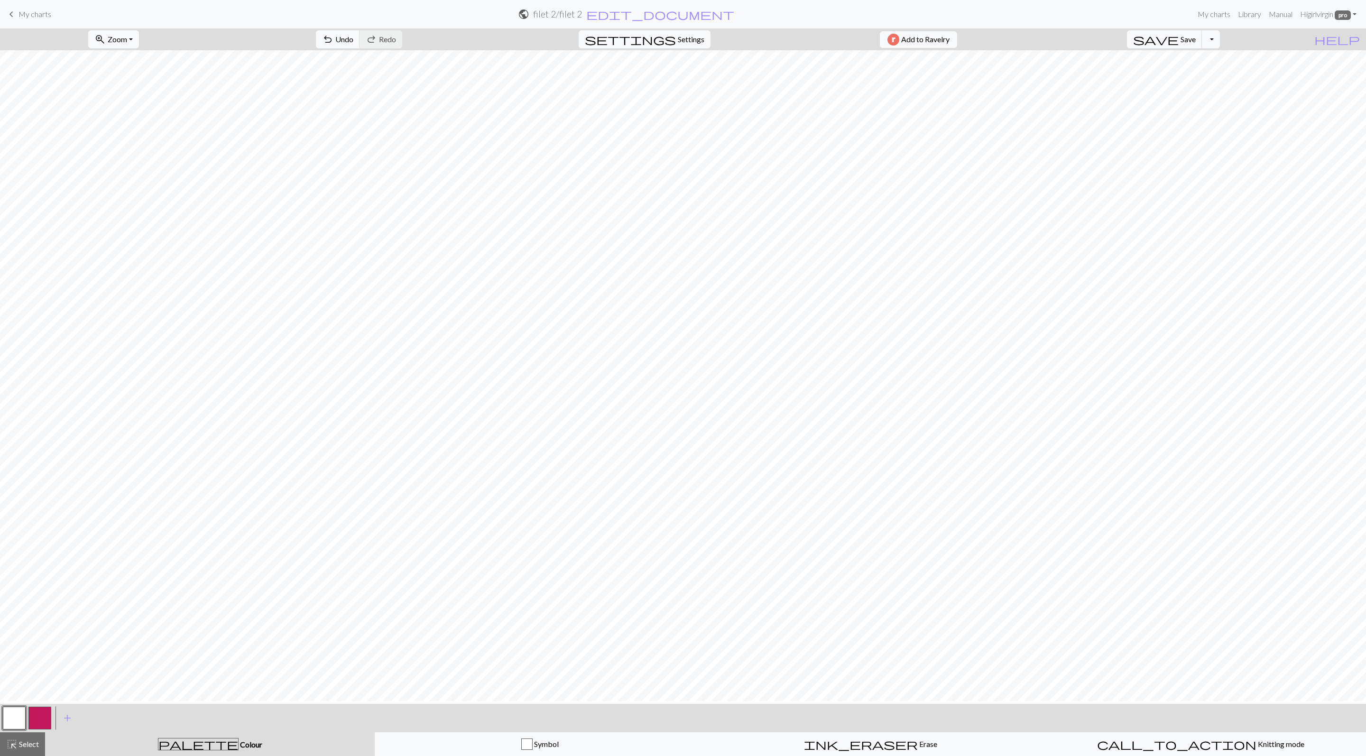
click at [36, 721] on button "button" at bounding box center [39, 718] width 23 height 23
click at [10, 725] on button "button" at bounding box center [14, 718] width 23 height 23
click at [41, 720] on button "button" at bounding box center [39, 718] width 23 height 23
click at [13, 719] on button "button" at bounding box center [14, 718] width 23 height 23
click at [38, 725] on button "button" at bounding box center [39, 718] width 23 height 23
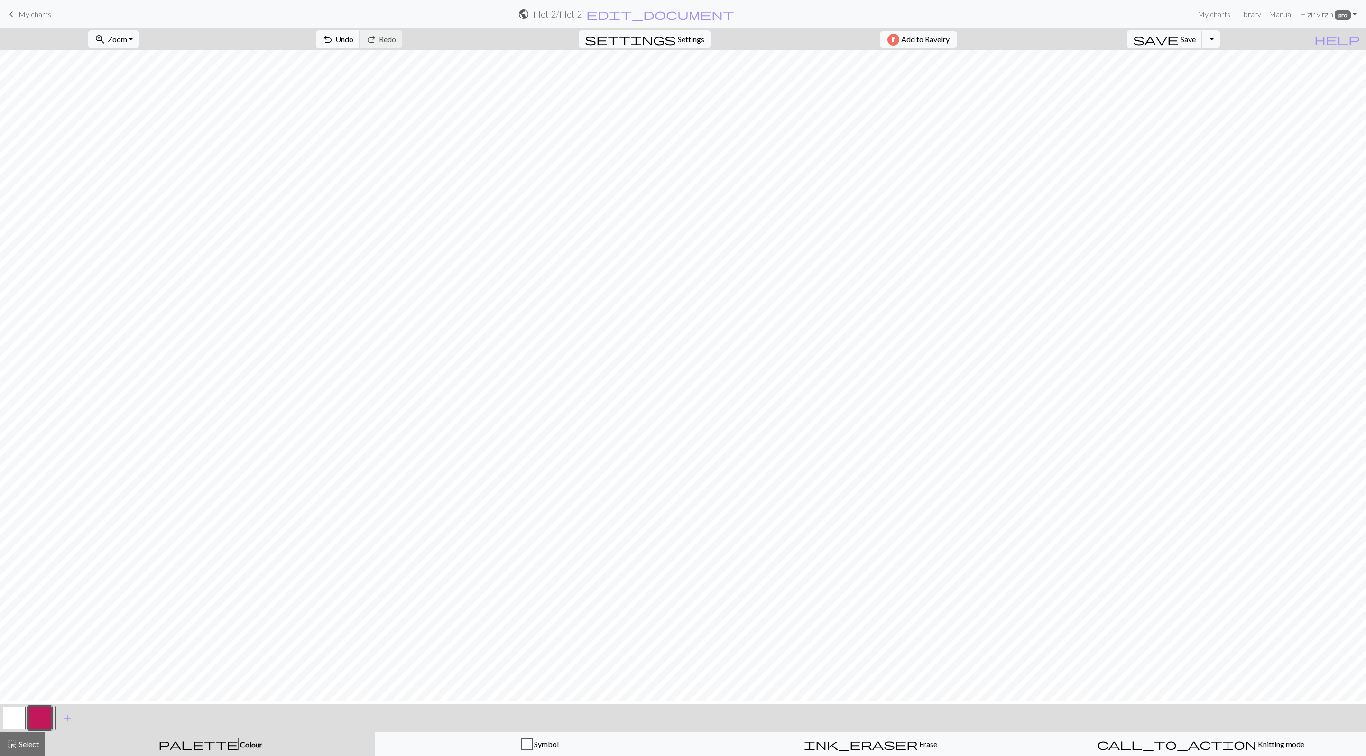
click at [16, 728] on button "button" at bounding box center [14, 718] width 23 height 23
click at [34, 724] on button "button" at bounding box center [39, 718] width 23 height 23
click at [19, 755] on button "highlight_alt Select Select" at bounding box center [22, 744] width 45 height 24
click at [626, 44] on span "Fill" at bounding box center [631, 39] width 10 height 9
click at [4, 720] on button "button" at bounding box center [14, 718] width 23 height 23
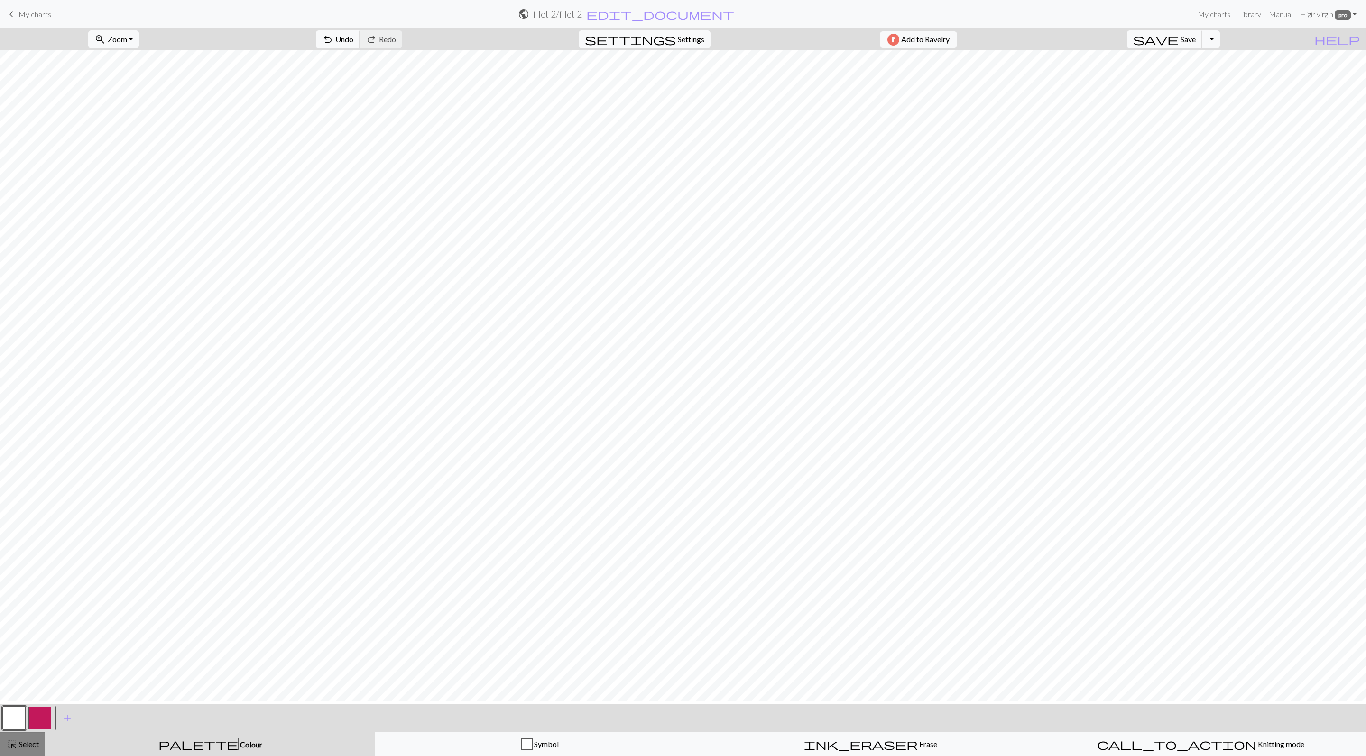
click at [18, 743] on span "Select" at bounding box center [28, 744] width 21 height 9
click at [8, 718] on button "button" at bounding box center [14, 718] width 23 height 23
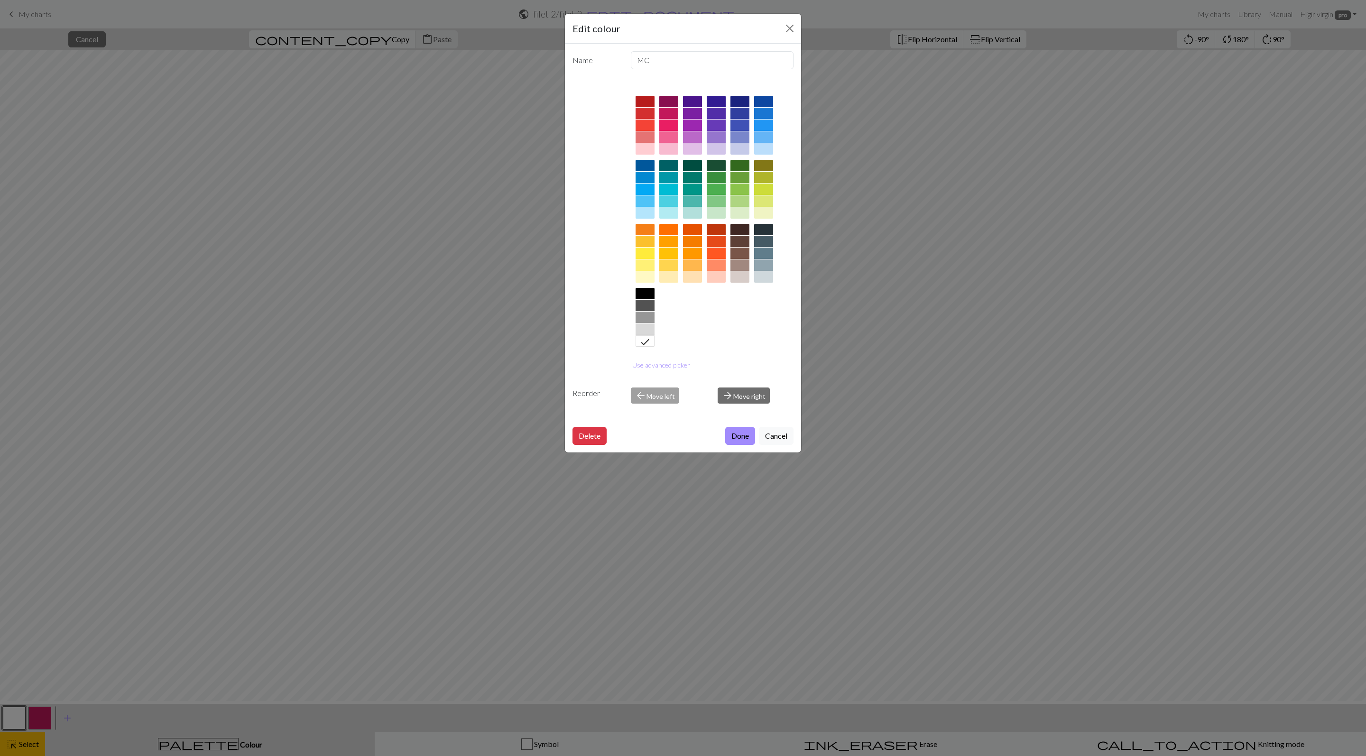
click at [954, 204] on div "Edit colour Name MC Use advanced picker Reorder arrow_back Move left arrow_forw…" at bounding box center [683, 378] width 1366 height 756
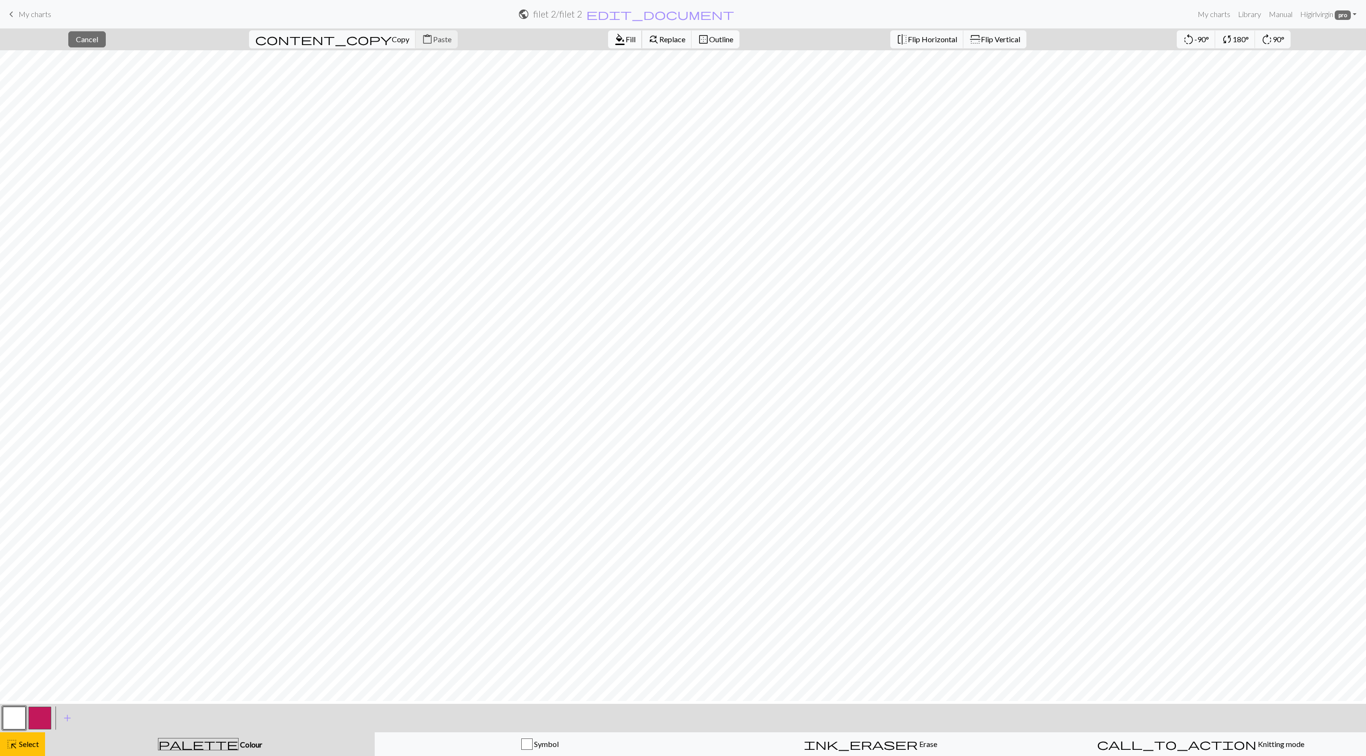
click at [608, 48] on button "format_color_fill Fill" at bounding box center [625, 39] width 34 height 18
click at [38, 726] on button "button" at bounding box center [39, 718] width 23 height 23
click at [18, 721] on button "button" at bounding box center [14, 718] width 23 height 23
click at [42, 730] on button "button" at bounding box center [39, 718] width 23 height 23
click at [15, 720] on button "button" at bounding box center [14, 718] width 23 height 23
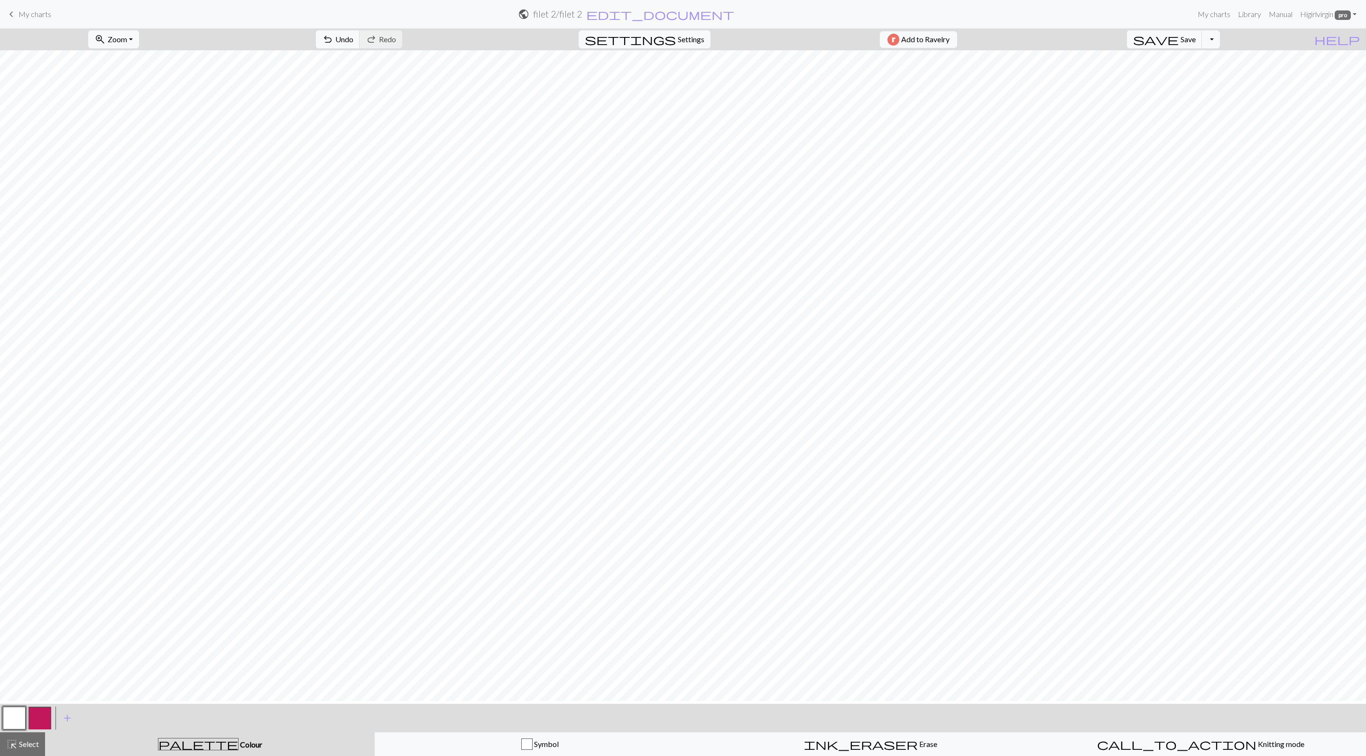
click at [9, 724] on button "button" at bounding box center [14, 718] width 23 height 23
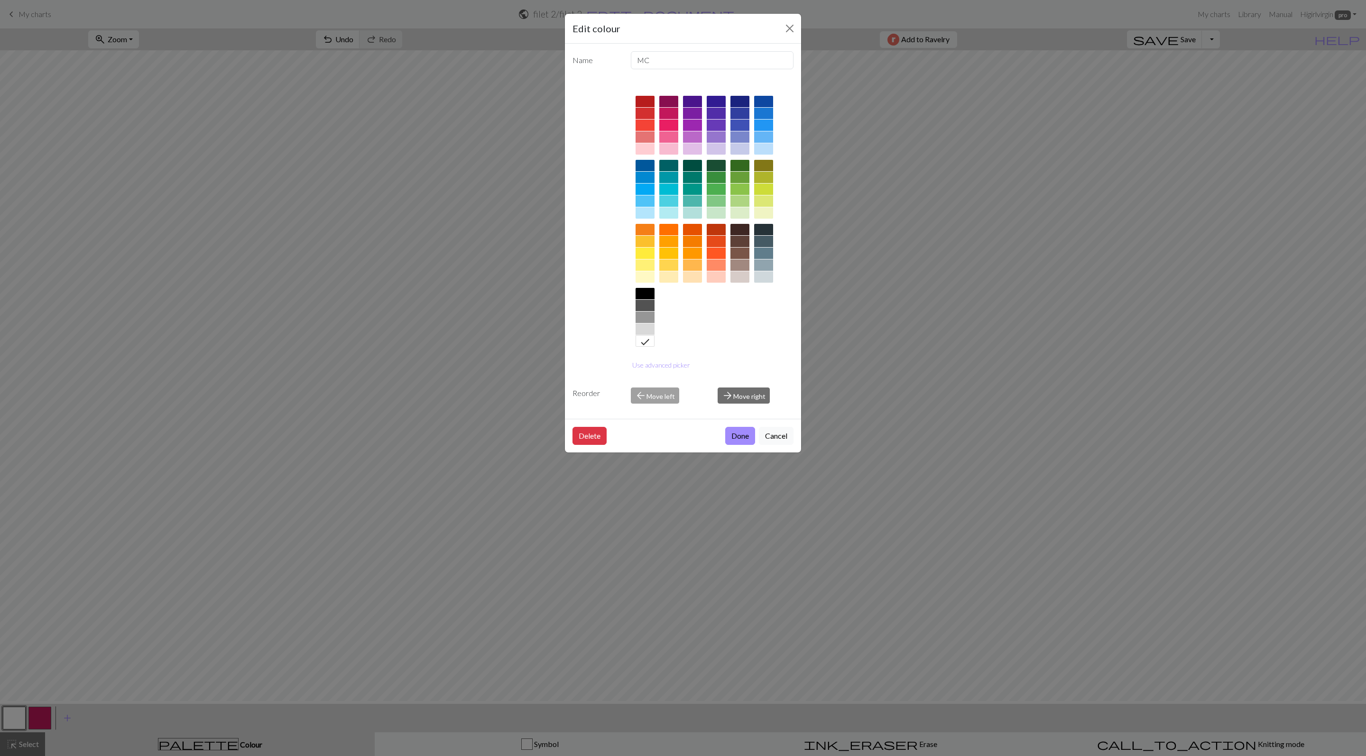
click at [895, 483] on div "Edit colour Name MC Use advanced picker Reorder arrow_back Move left arrow_forw…" at bounding box center [683, 378] width 1366 height 756
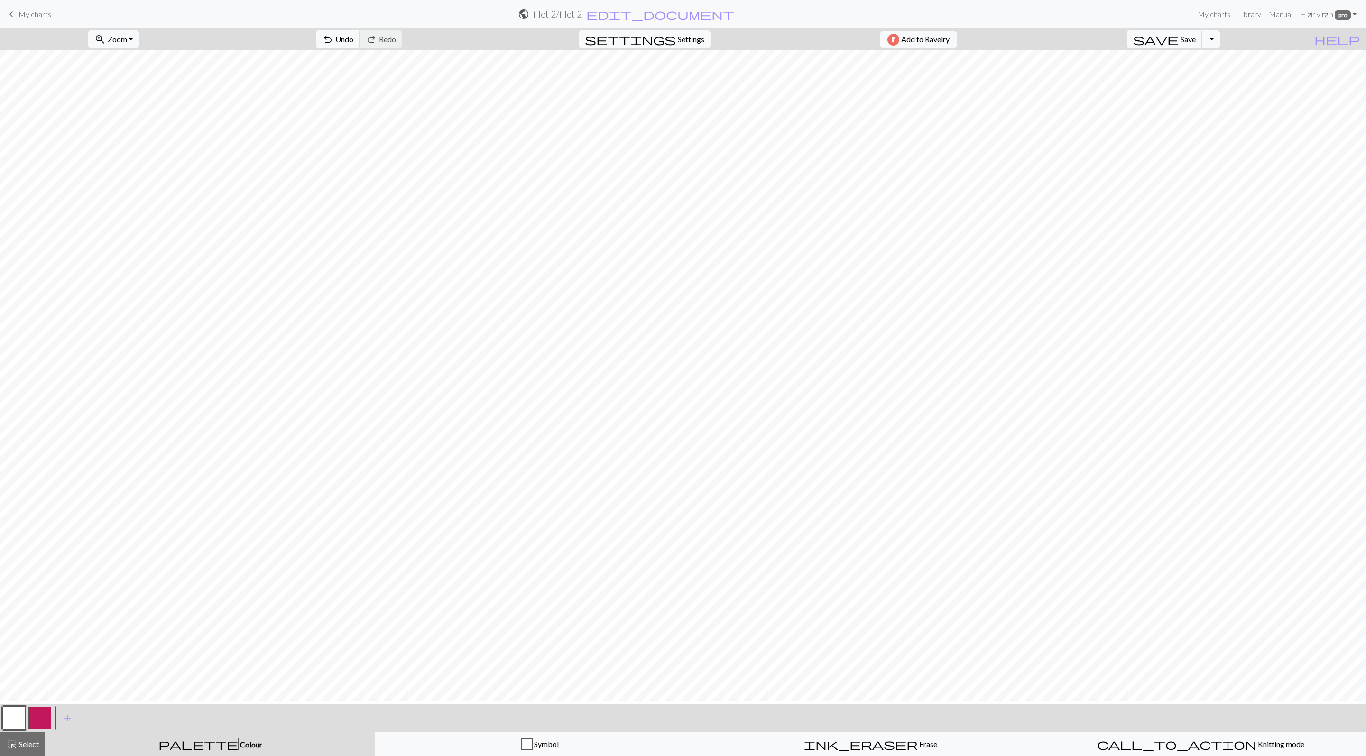
click at [39, 716] on button "button" at bounding box center [39, 718] width 23 height 23
click at [19, 722] on button "button" at bounding box center [14, 718] width 23 height 23
click at [32, 720] on button "button" at bounding box center [39, 718] width 23 height 23
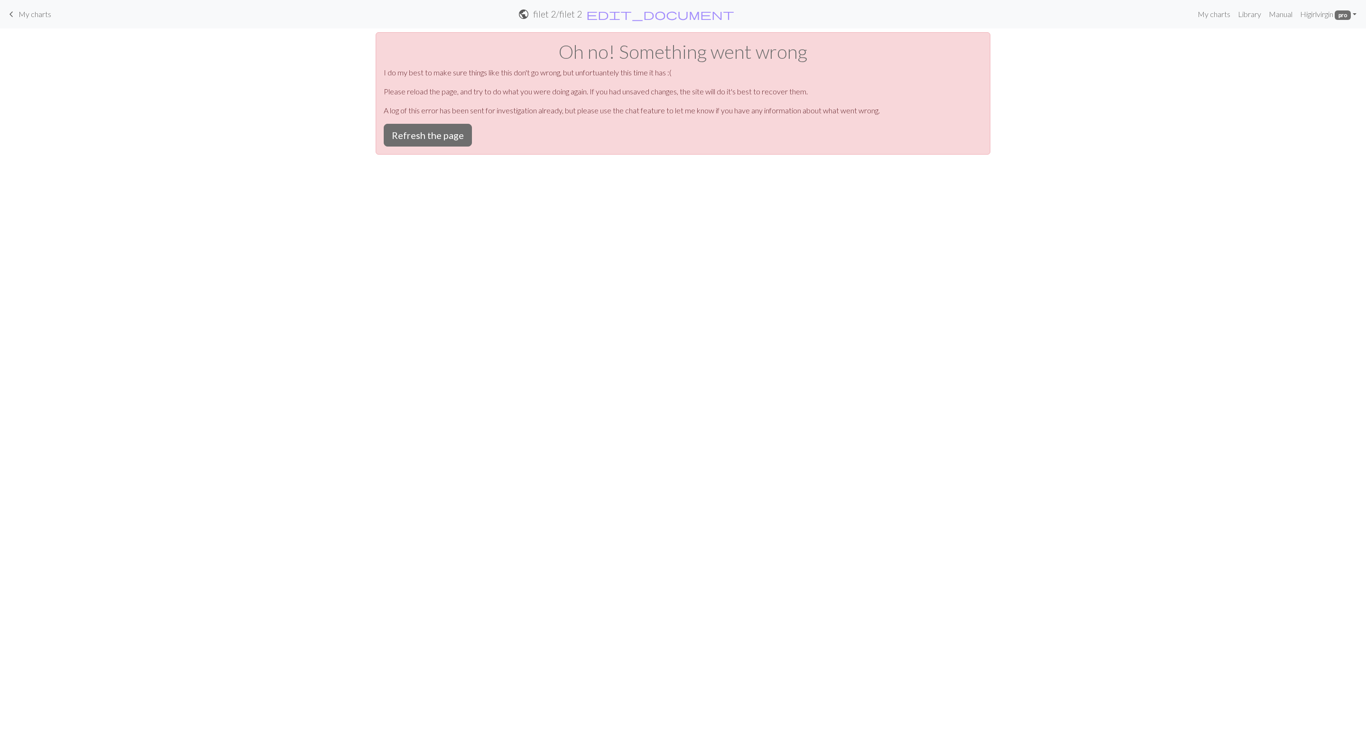
scroll to position [0, 0]
click at [429, 140] on button "Refresh the page" at bounding box center [428, 135] width 88 height 23
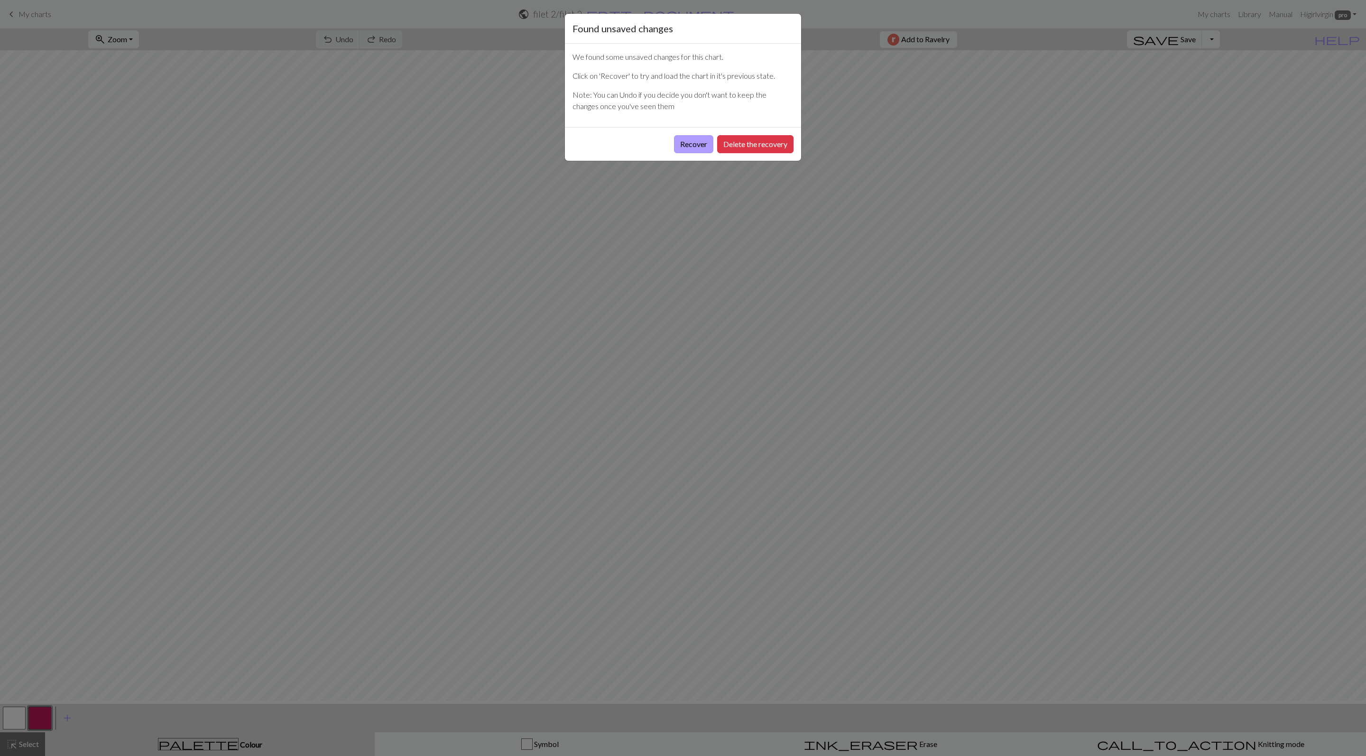
click at [685, 153] on button "Recover" at bounding box center [693, 144] width 39 height 18
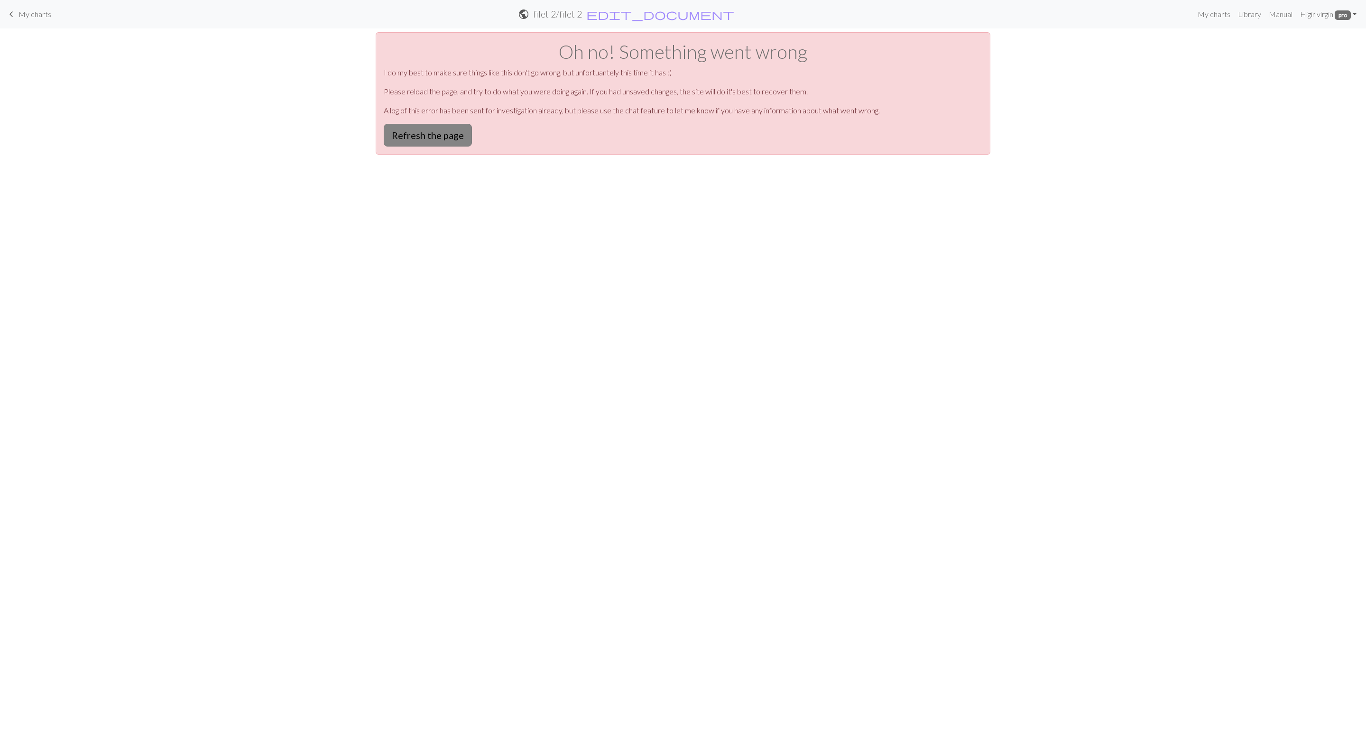
click at [454, 147] on button "Refresh the page" at bounding box center [428, 135] width 88 height 23
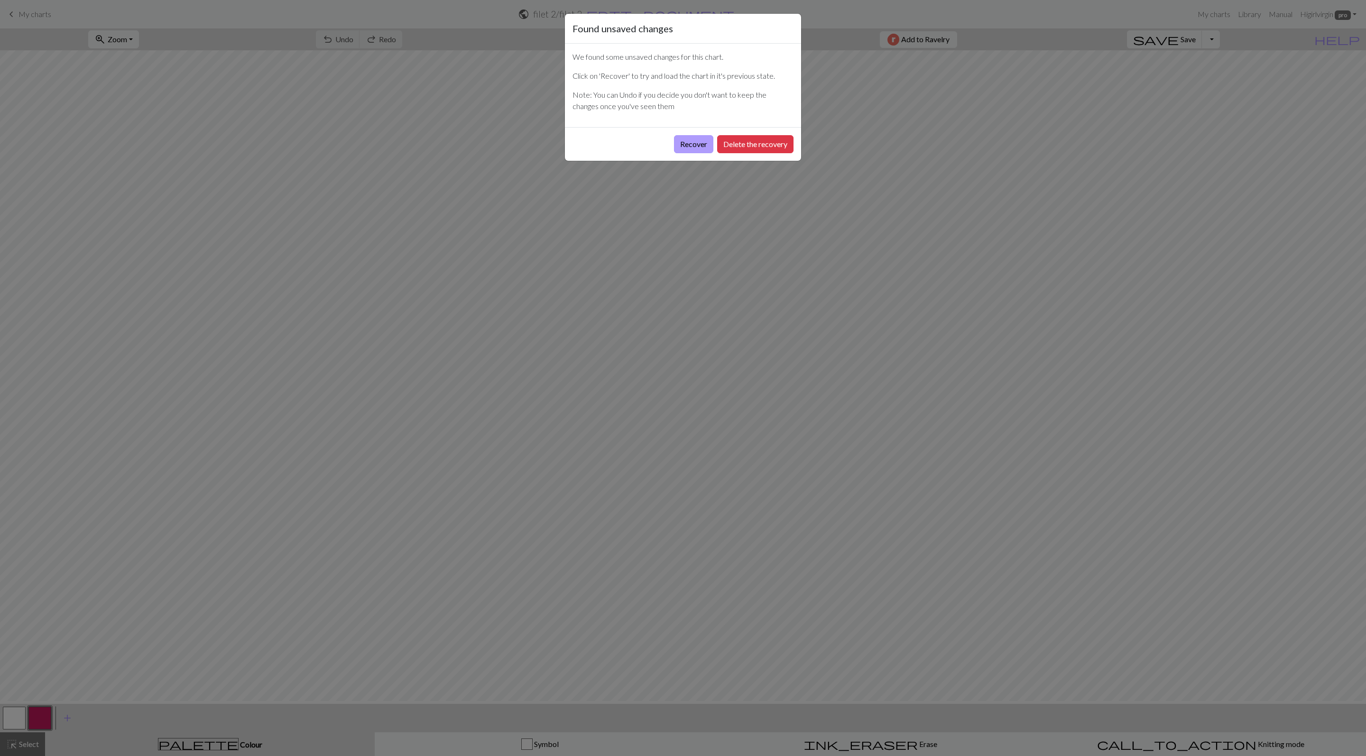
click at [682, 153] on button "Recover" at bounding box center [693, 144] width 39 height 18
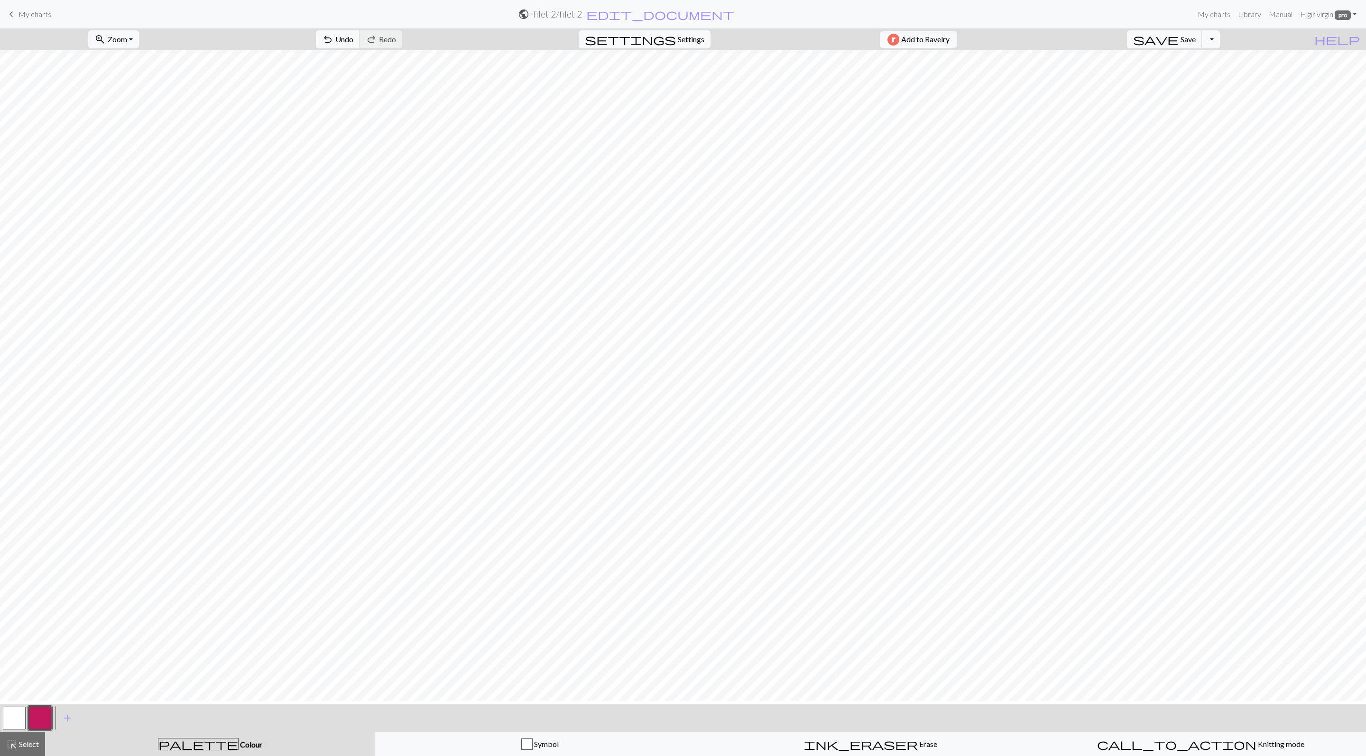
click at [25, 723] on button "button" at bounding box center [14, 718] width 23 height 23
click at [34, 725] on button "button" at bounding box center [39, 718] width 23 height 23
click at [17, 719] on button "button" at bounding box center [14, 718] width 23 height 23
click at [46, 721] on button "button" at bounding box center [39, 718] width 23 height 23
click at [12, 730] on button "button" at bounding box center [14, 718] width 23 height 23
